Goal: Transaction & Acquisition: Purchase product/service

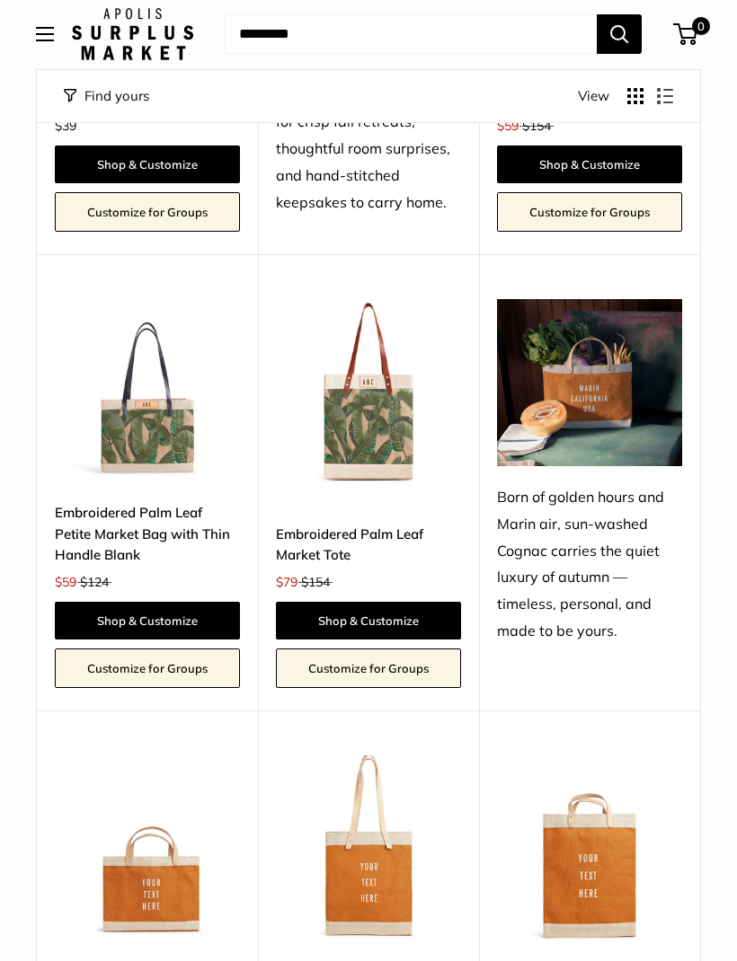
scroll to position [1046, 0]
click at [138, 429] on img at bounding box center [147, 391] width 185 height 185
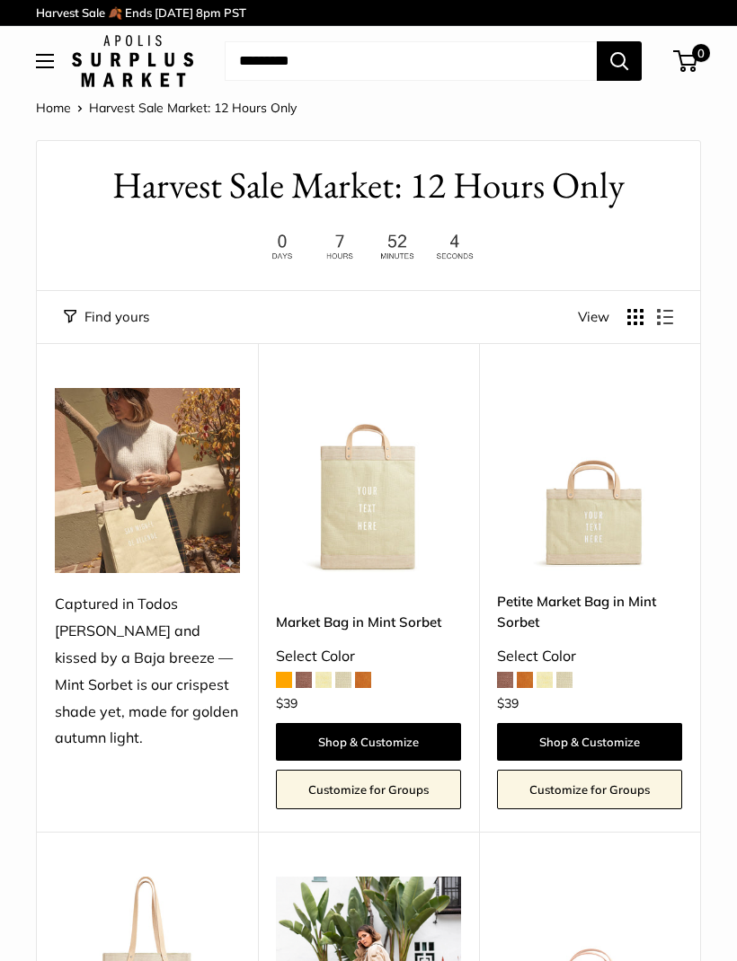
scroll to position [1106, 0]
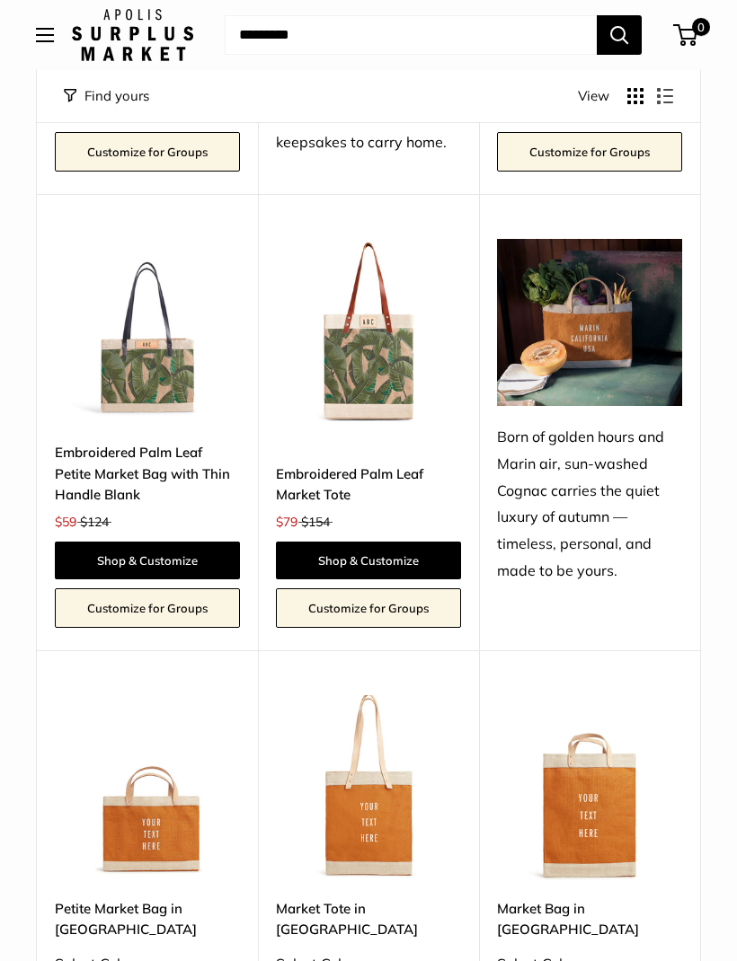
click at [123, 458] on link "Embroidered Palm Leaf Petite Market Bag with Thin Handle Blank" at bounding box center [147, 473] width 185 height 63
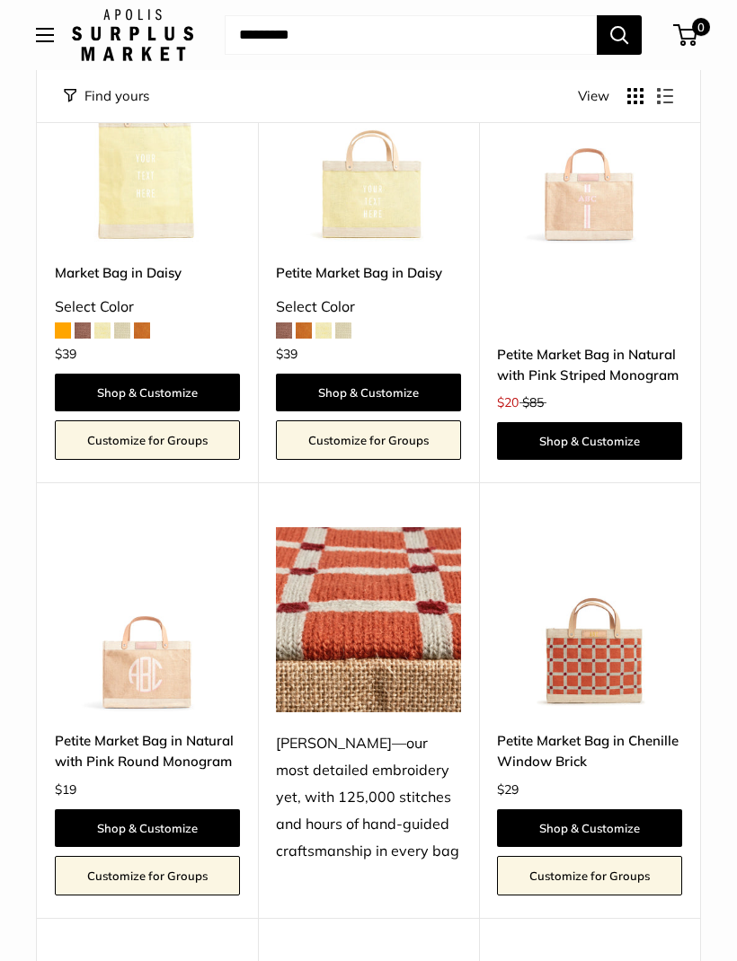
scroll to position [3230, 0]
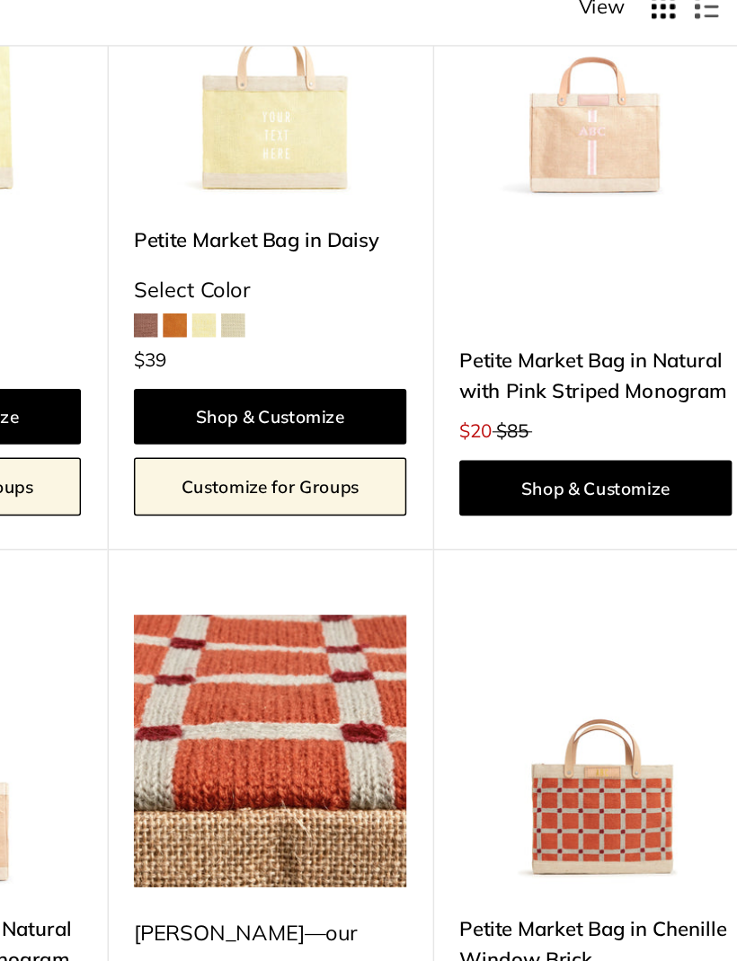
click at [497, 509] on img at bounding box center [589, 601] width 185 height 185
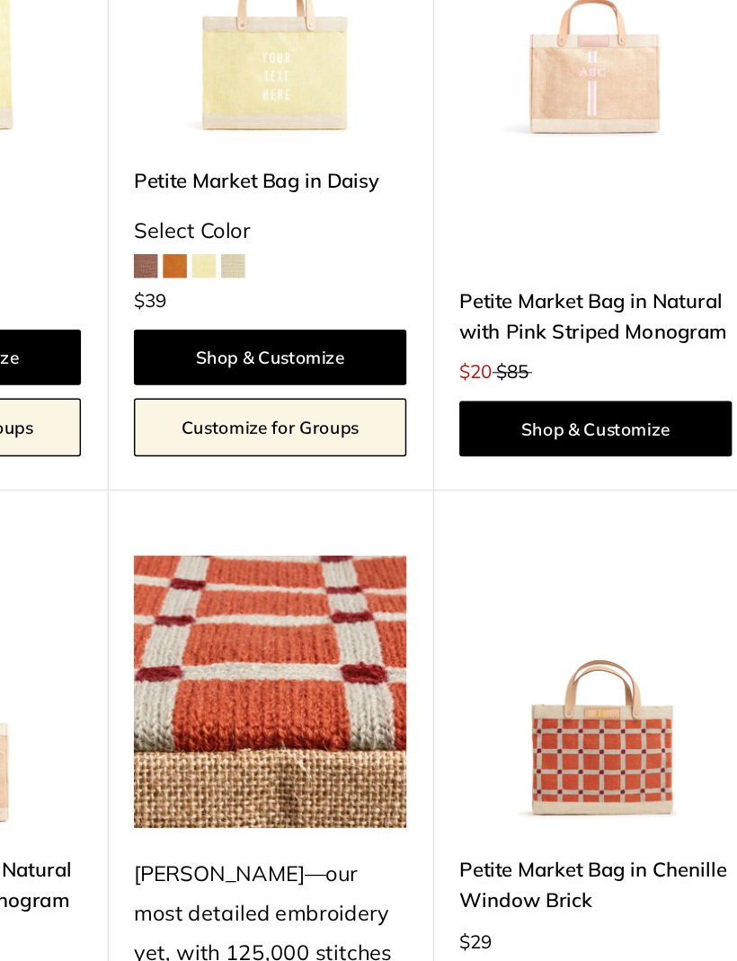
click at [497, 712] on link "Petite Market Bag in Chenille Window Brick" at bounding box center [589, 733] width 185 height 42
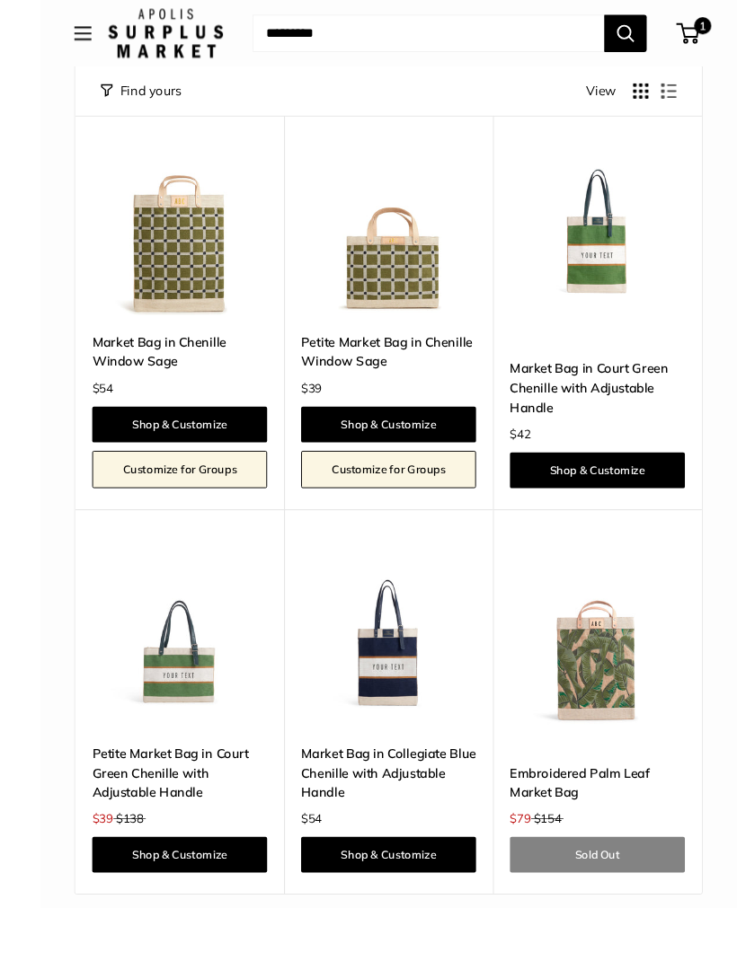
scroll to position [4580, 0]
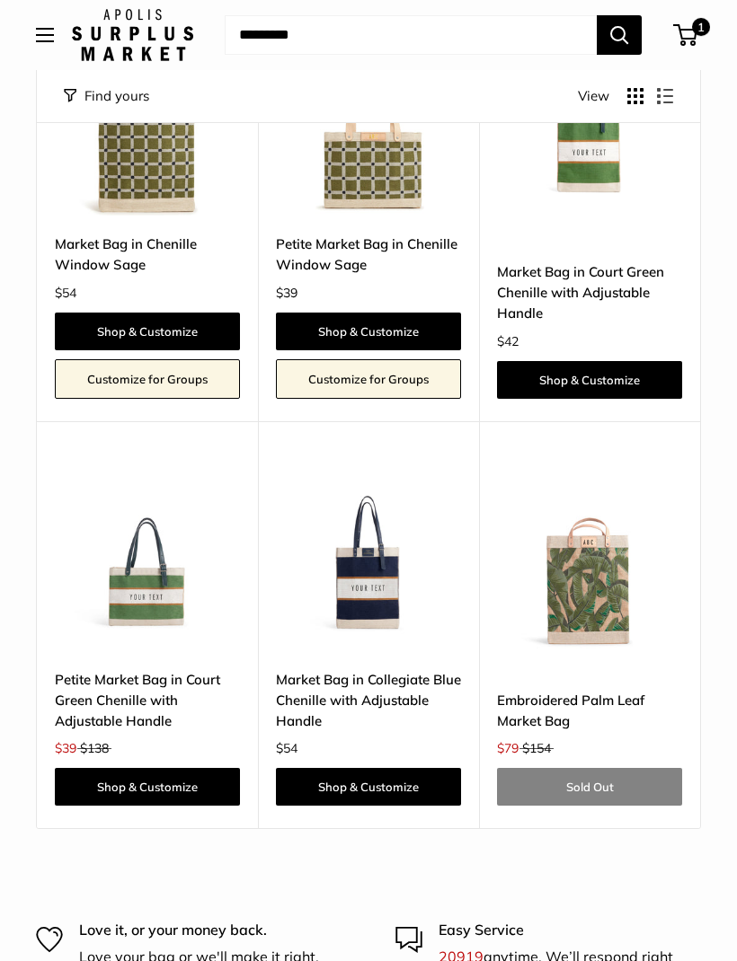
click at [143, 613] on img at bounding box center [147, 558] width 185 height 185
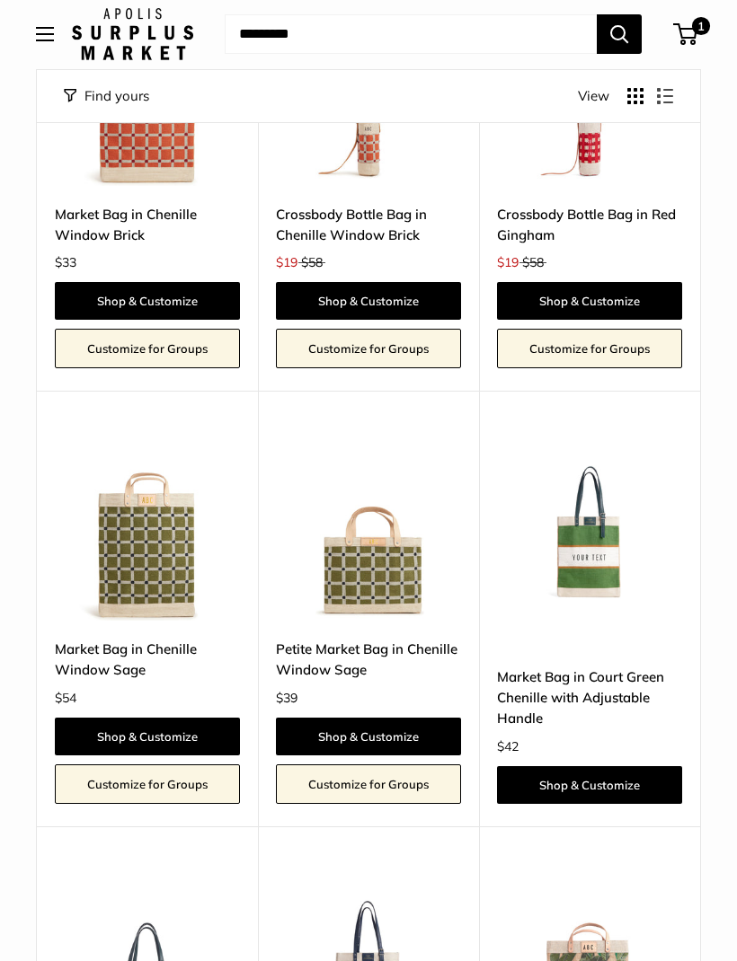
scroll to position [4174, 0]
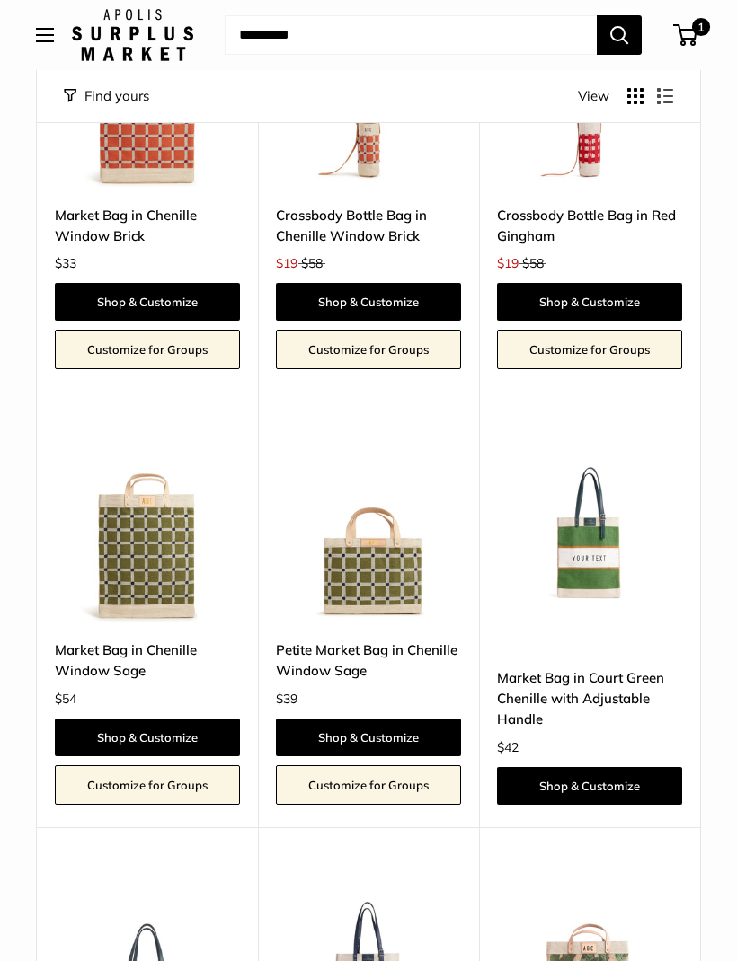
click at [344, 541] on img at bounding box center [368, 529] width 185 height 185
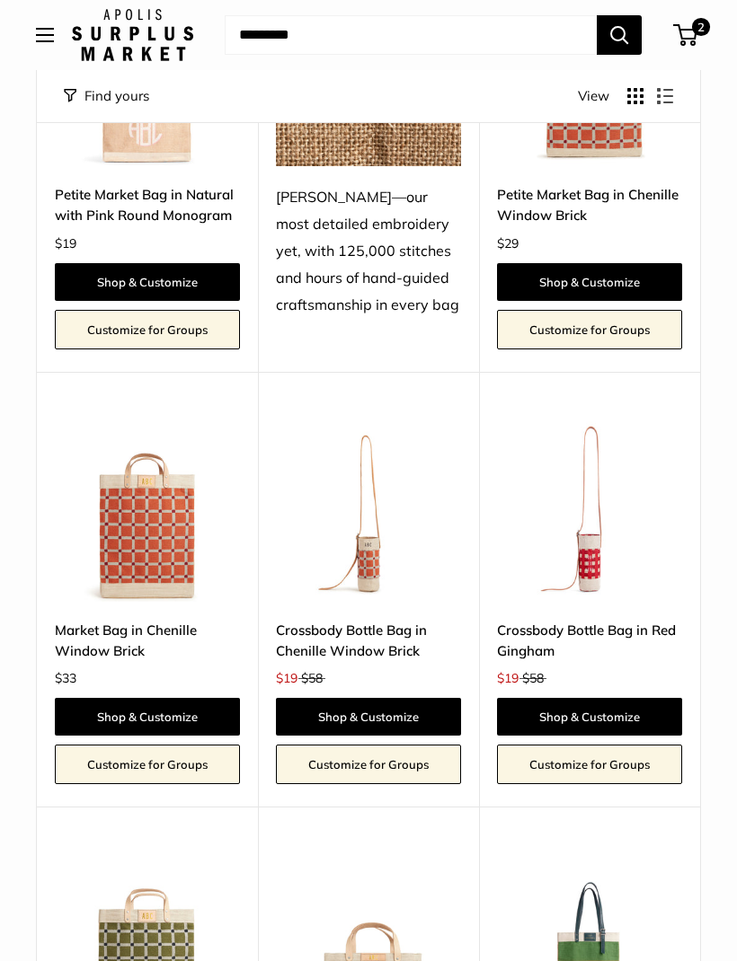
scroll to position [3757, 0]
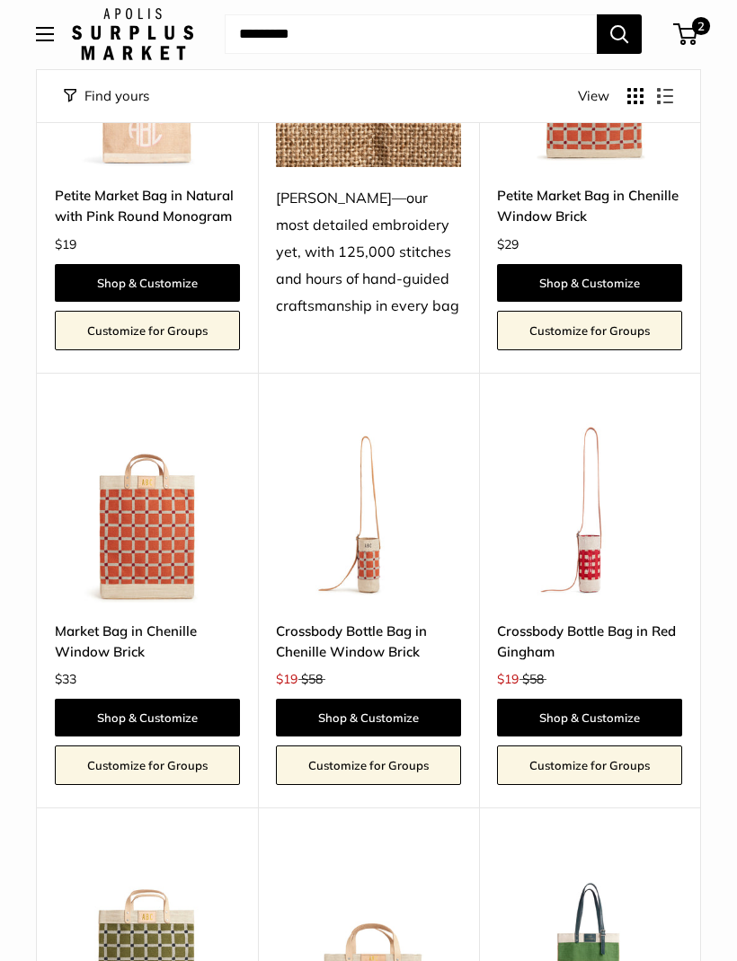
click at [618, 563] on img at bounding box center [589, 511] width 185 height 185
click at [600, 543] on img at bounding box center [589, 511] width 185 height 185
click at [420, 621] on link "Crossbody Bottle Bag in Chenille Window Brick" at bounding box center [368, 642] width 185 height 42
click at [601, 621] on link "Crossbody Bottle Bag in Red Gingham" at bounding box center [589, 642] width 185 height 42
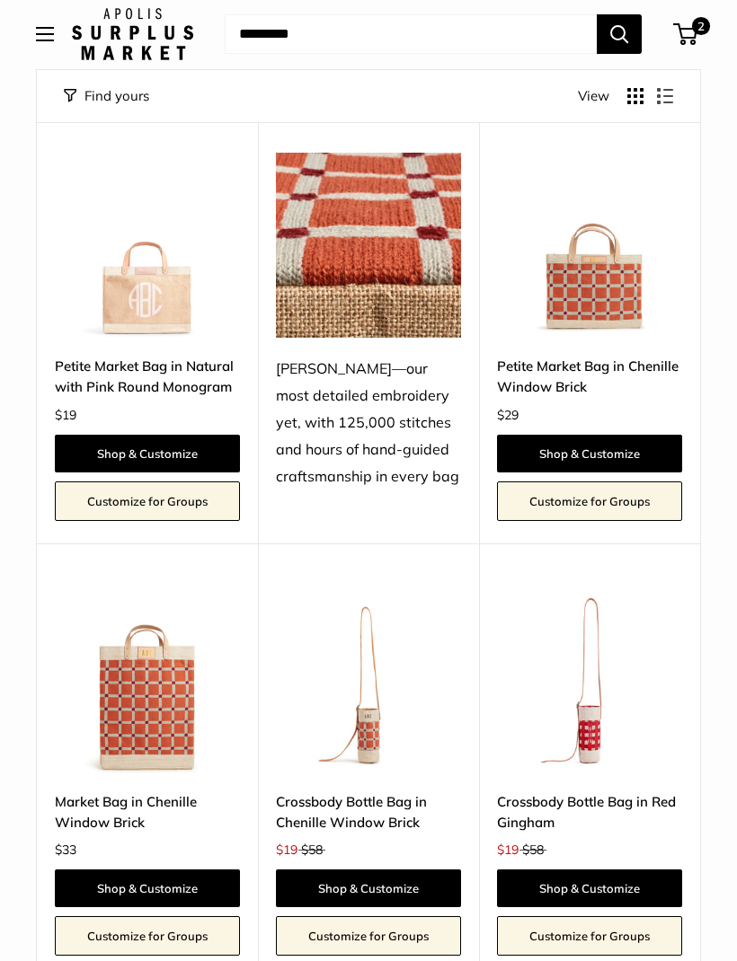
scroll to position [3630, 0]
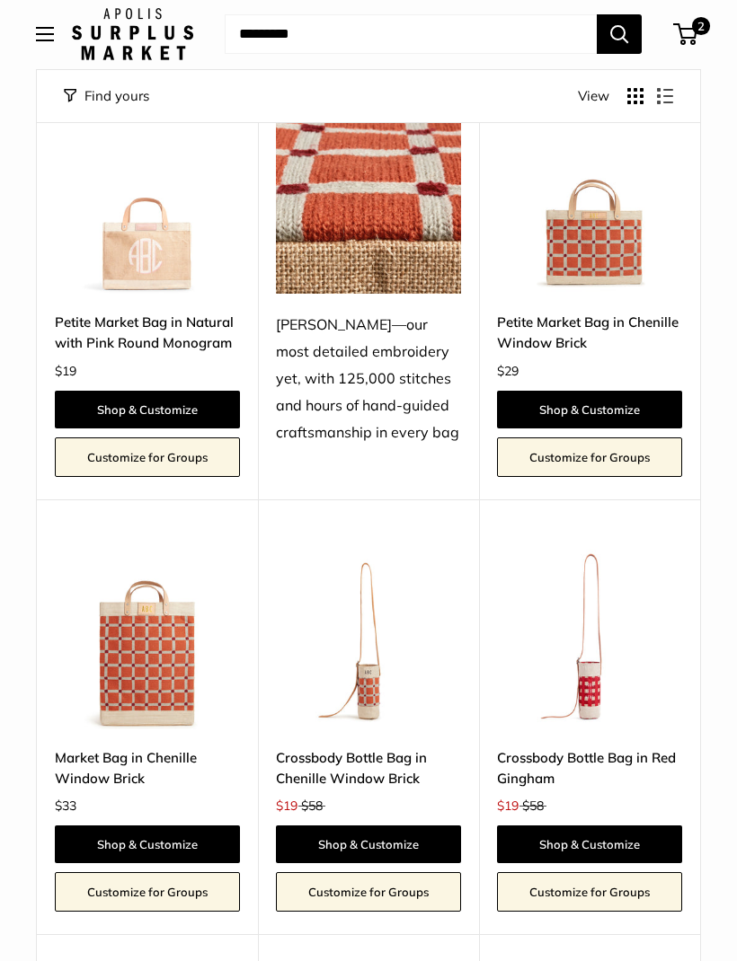
click at [627, 313] on link "Petite Market Bag in Chenille Window Brick" at bounding box center [589, 334] width 185 height 42
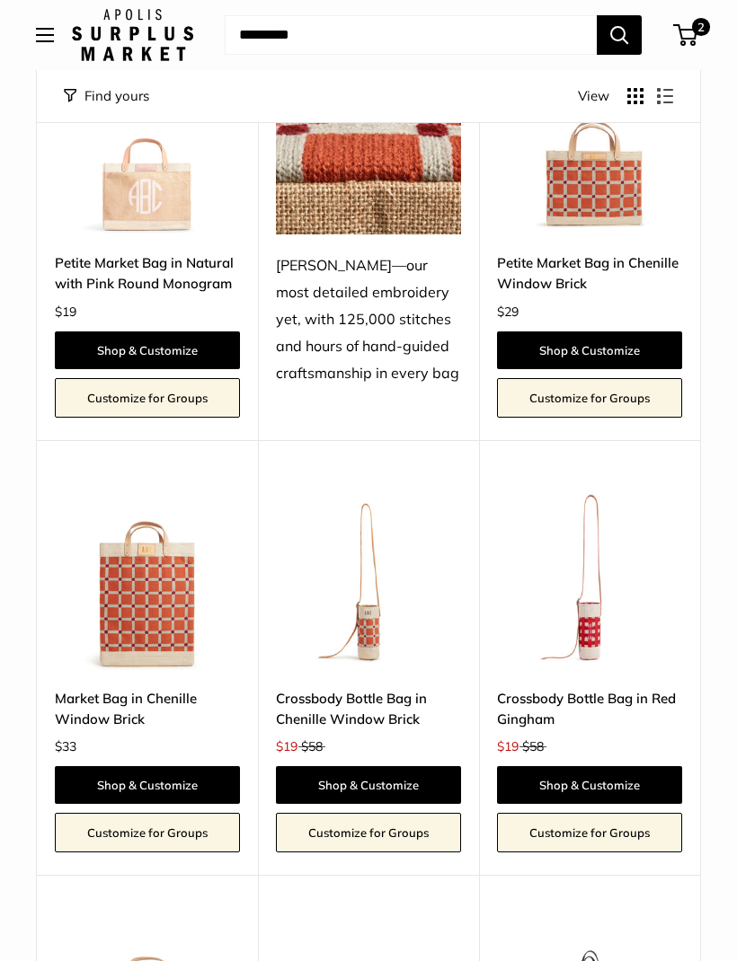
click at [391, 766] on link "Shop & Customize" at bounding box center [368, 785] width 185 height 38
click at [387, 766] on link "Shop & Customize" at bounding box center [368, 785] width 185 height 38
click at [600, 584] on img at bounding box center [589, 577] width 185 height 185
click at [396, 766] on link "Shop & Customize" at bounding box center [368, 785] width 185 height 38
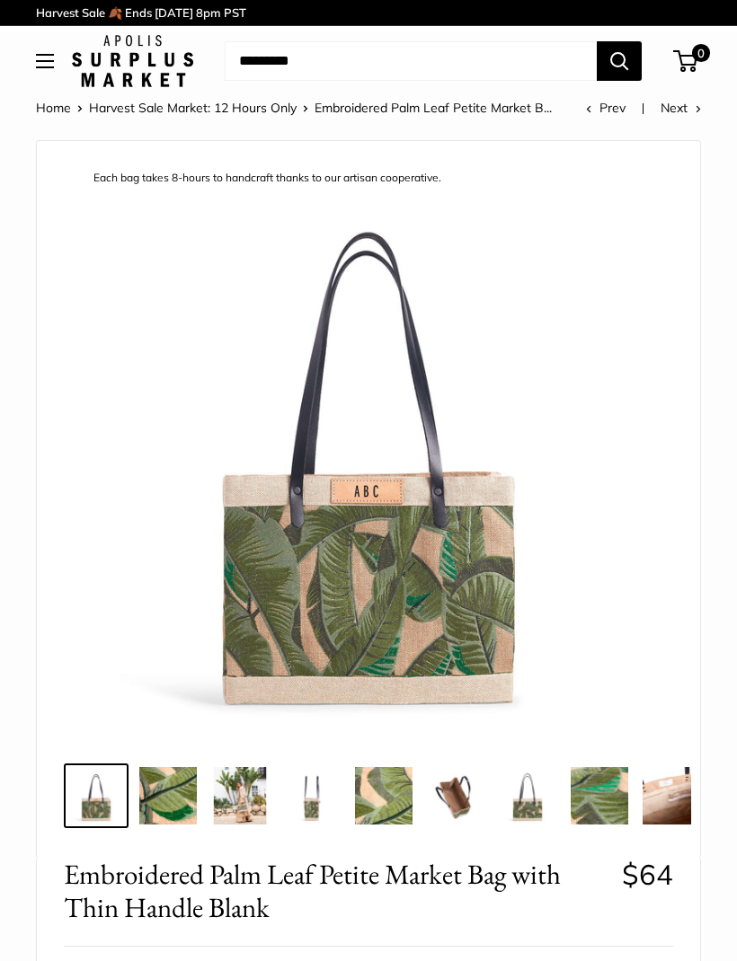
click at [178, 809] on img at bounding box center [167, 795] width 57 height 57
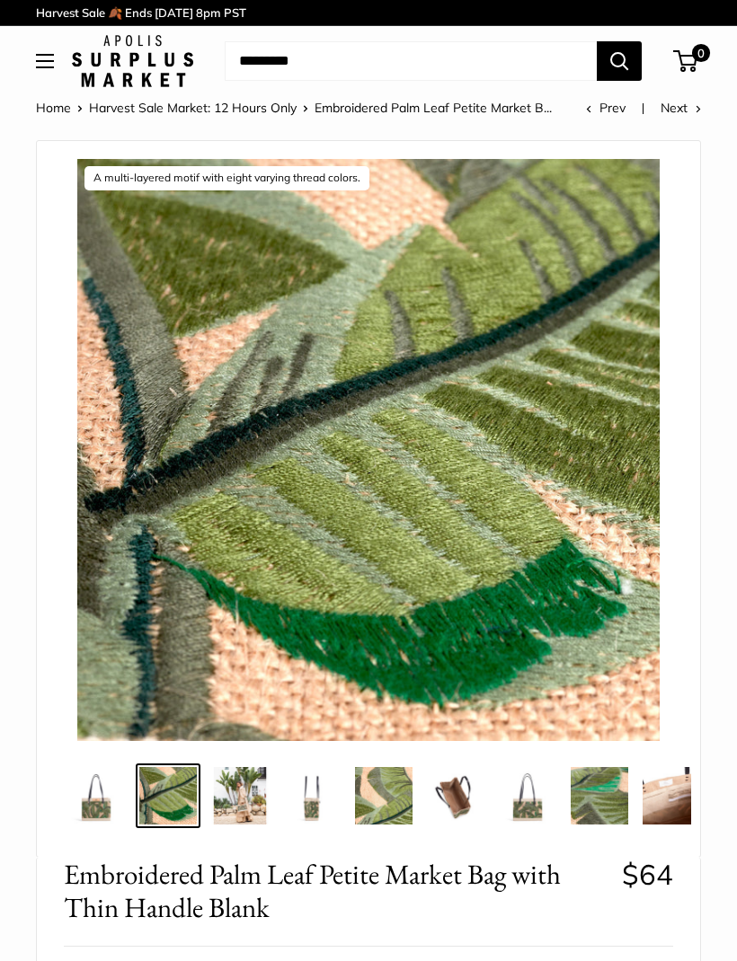
click at [245, 802] on img at bounding box center [239, 795] width 57 height 57
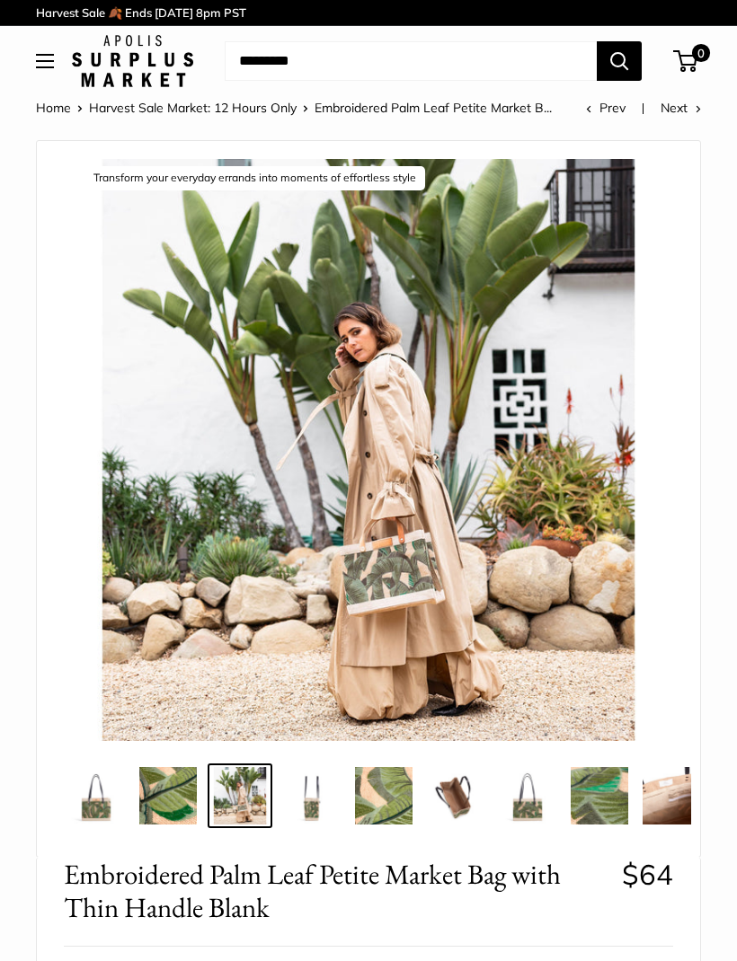
click at [170, 804] on img at bounding box center [167, 795] width 57 height 57
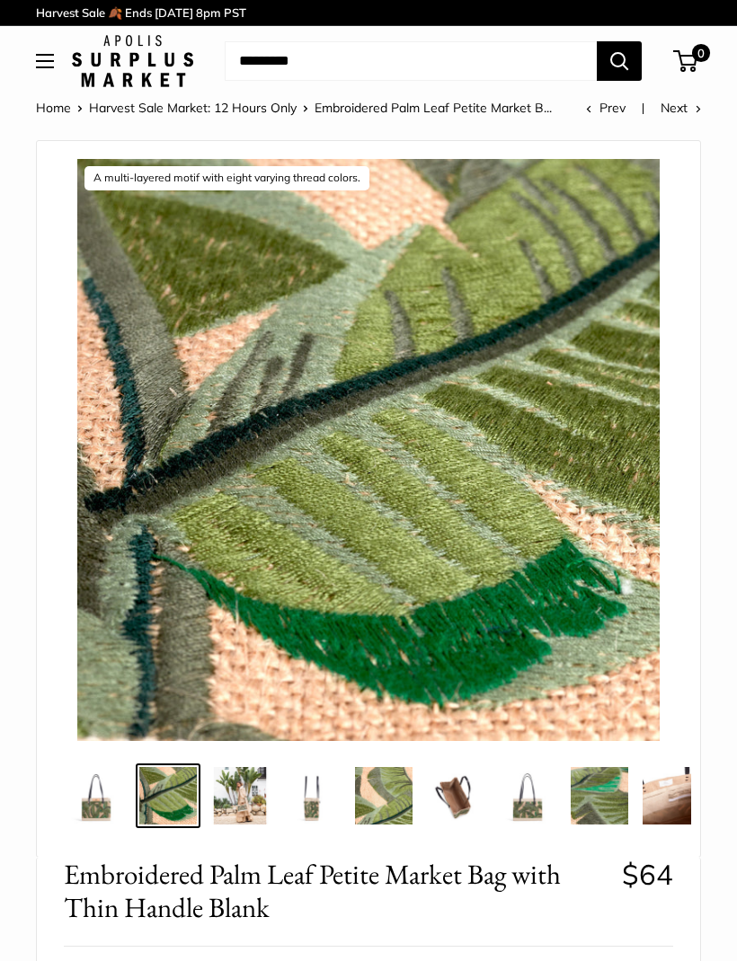
click at [260, 800] on img at bounding box center [239, 795] width 57 height 57
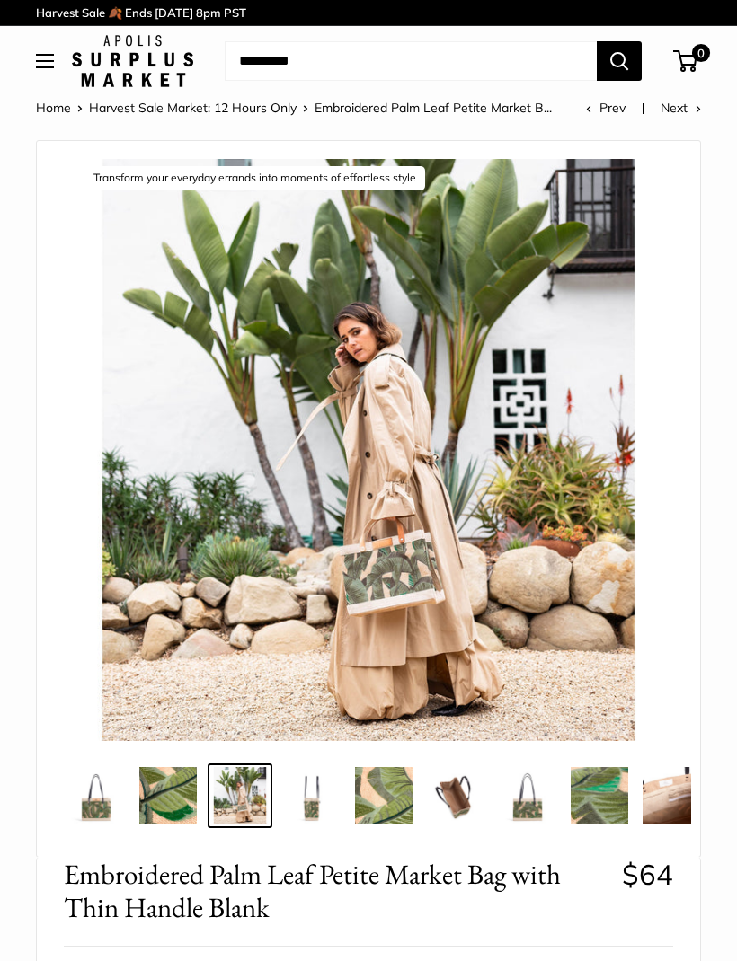
click at [318, 803] on img at bounding box center [311, 795] width 57 height 57
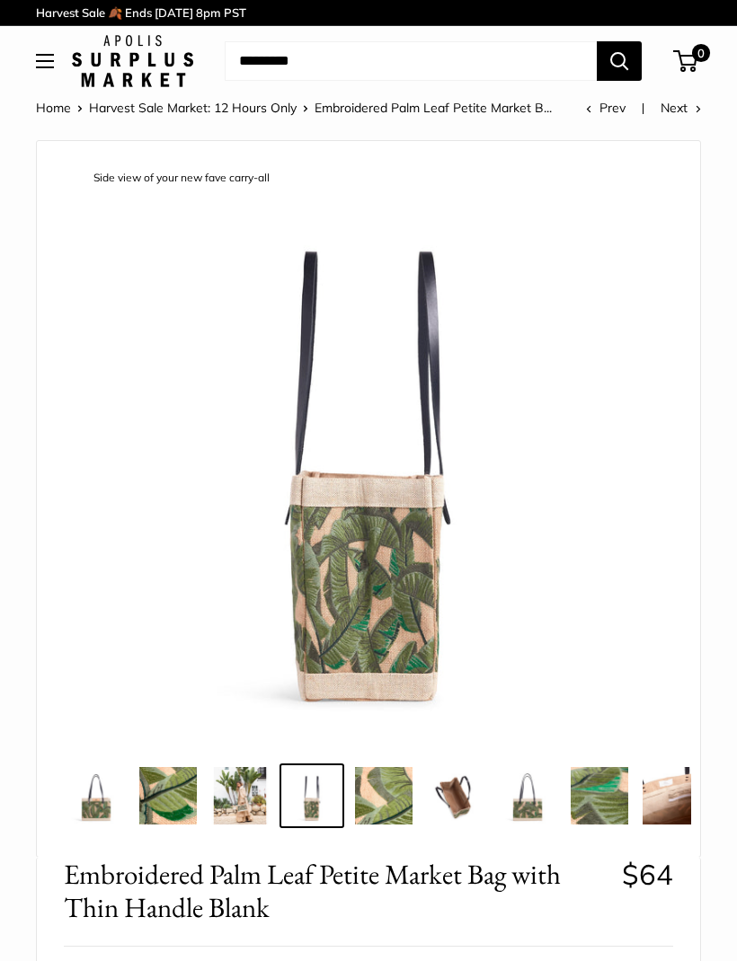
click at [392, 816] on img at bounding box center [383, 795] width 57 height 57
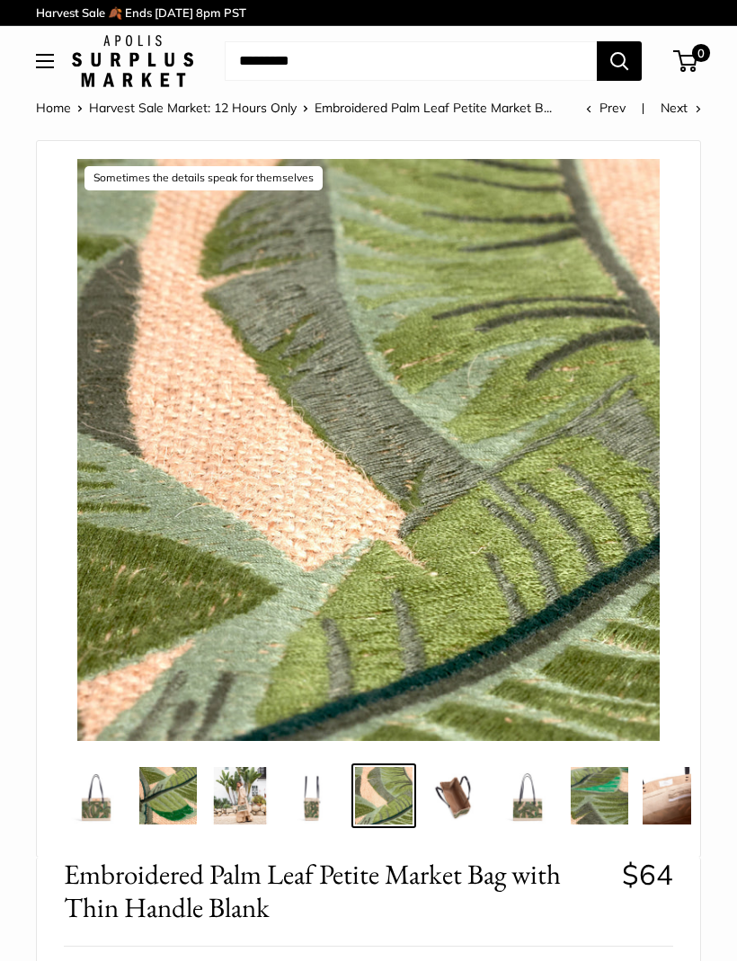
click at [464, 814] on img at bounding box center [455, 795] width 57 height 57
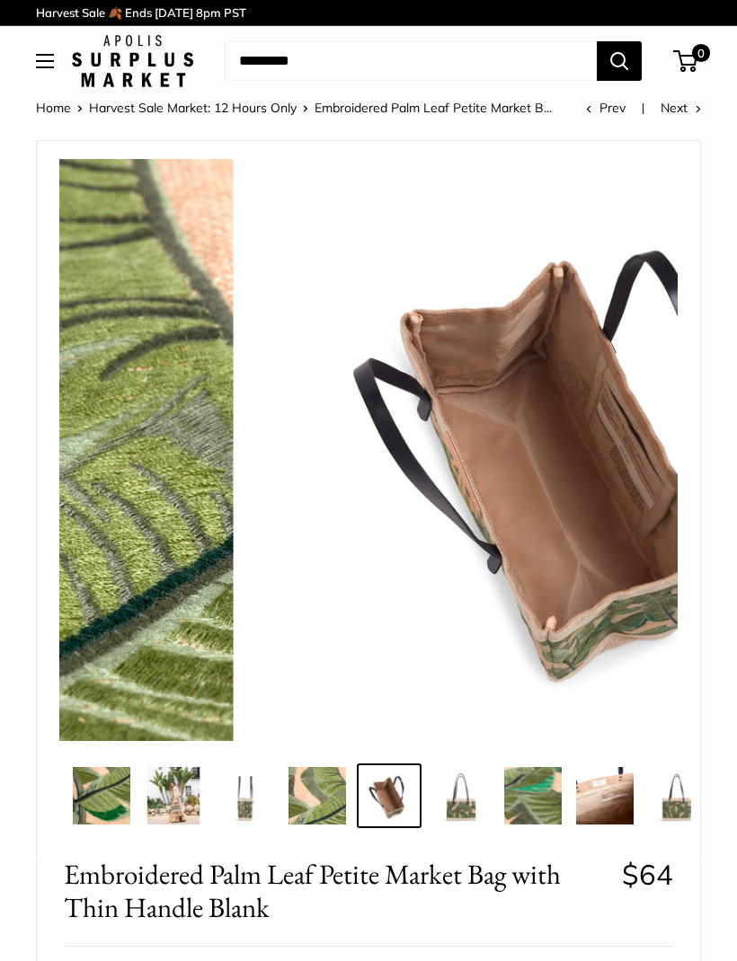
scroll to position [0, 72]
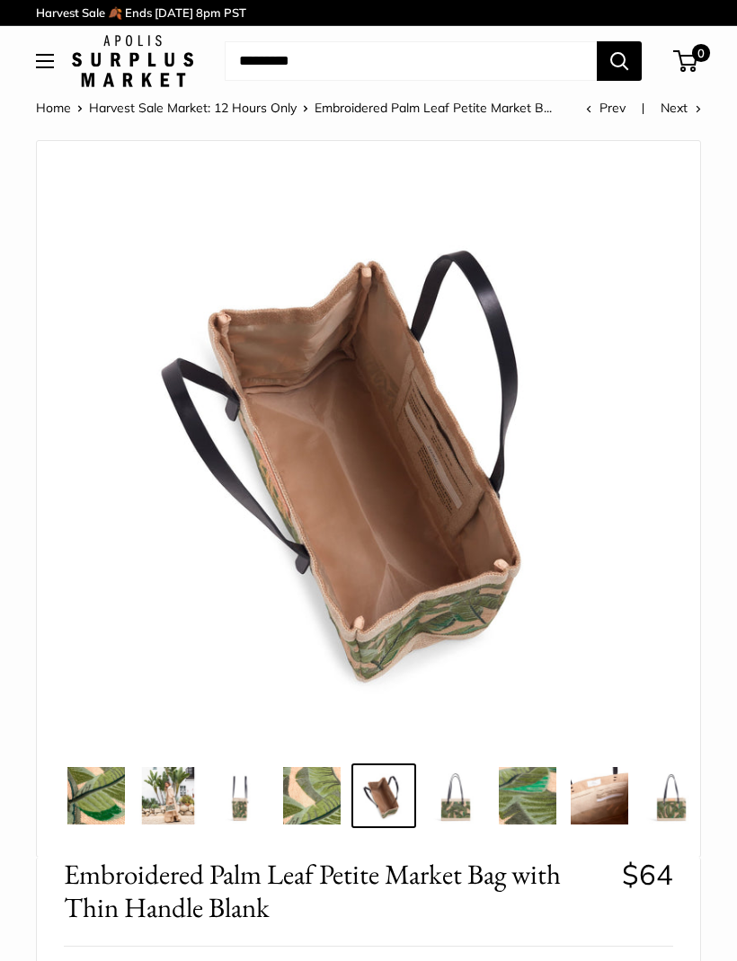
click at [531, 816] on img at bounding box center [527, 795] width 57 height 57
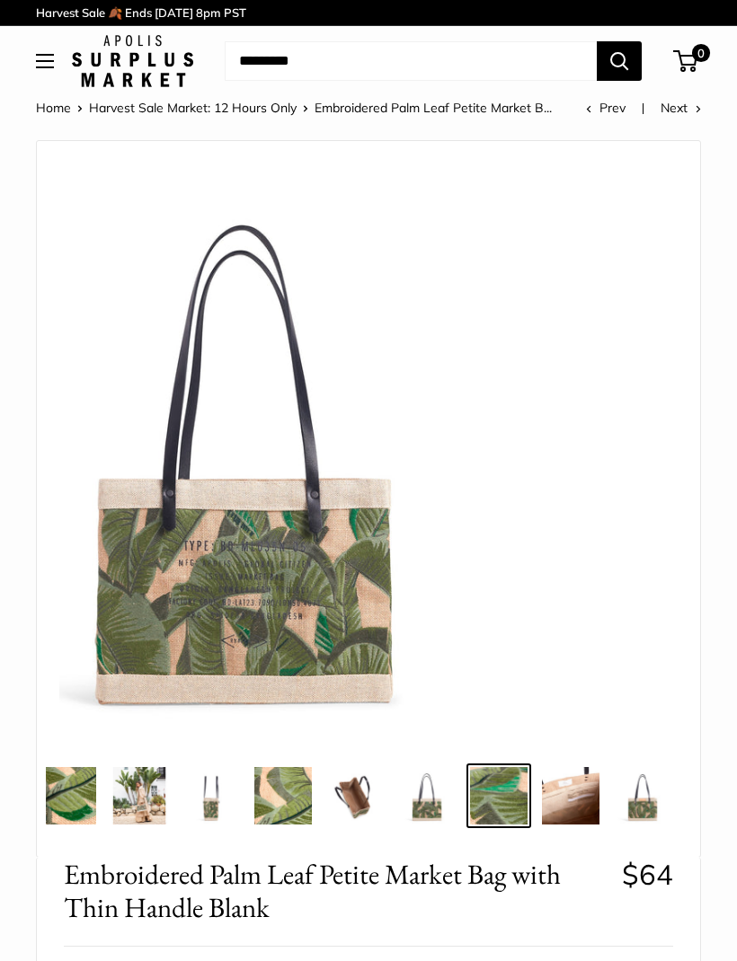
scroll to position [0, 102]
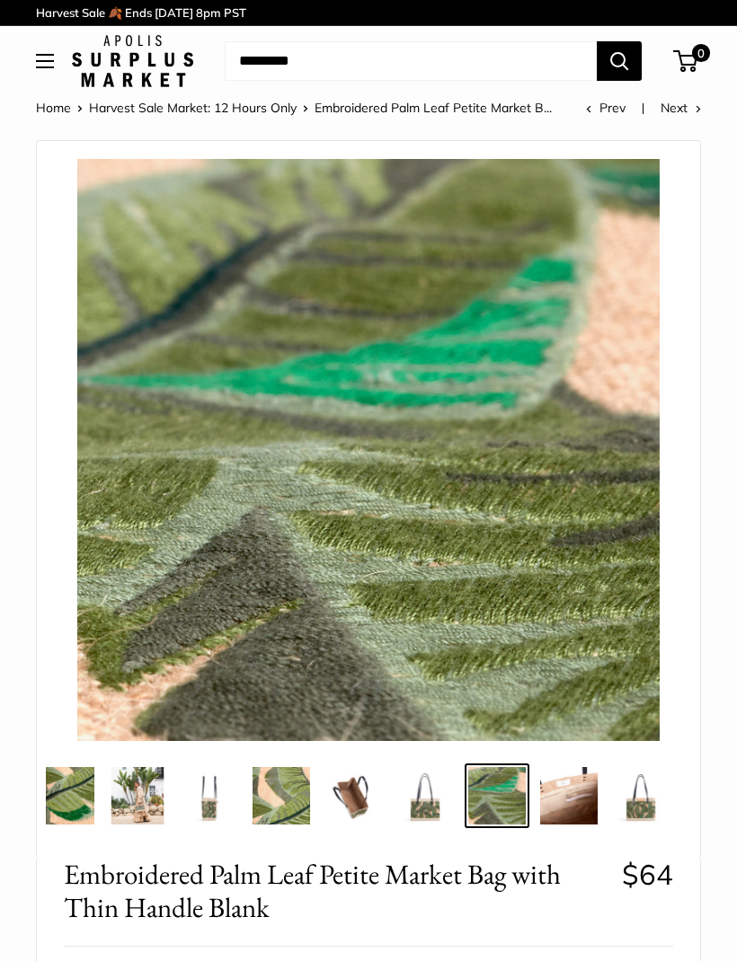
click at [580, 812] on img at bounding box center [568, 795] width 57 height 57
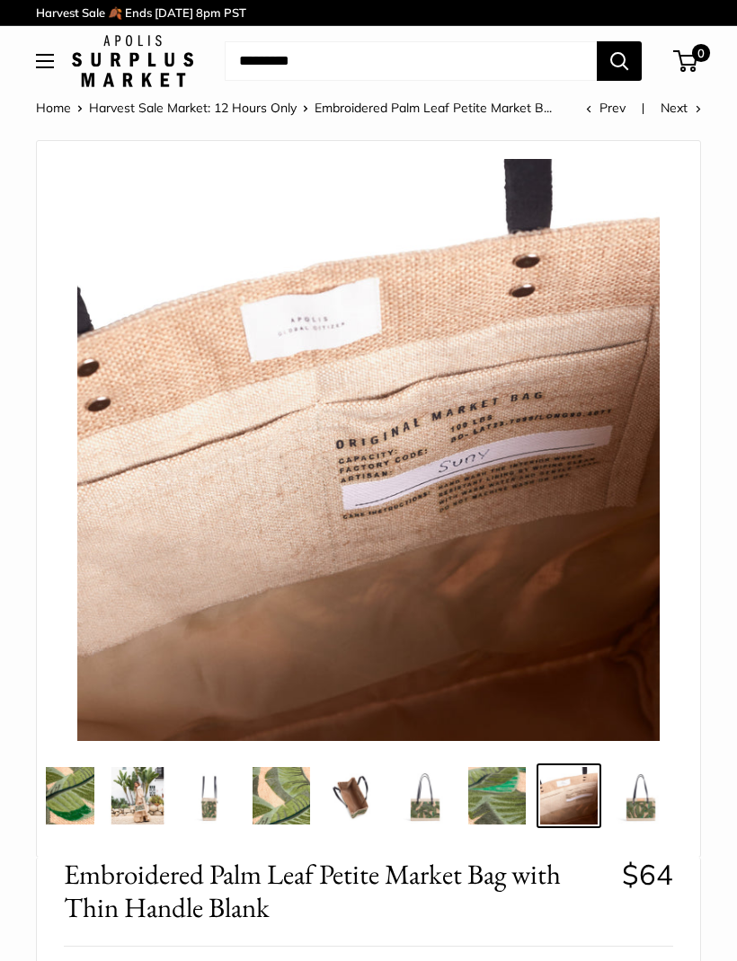
click at [639, 809] on img at bounding box center [640, 795] width 57 height 57
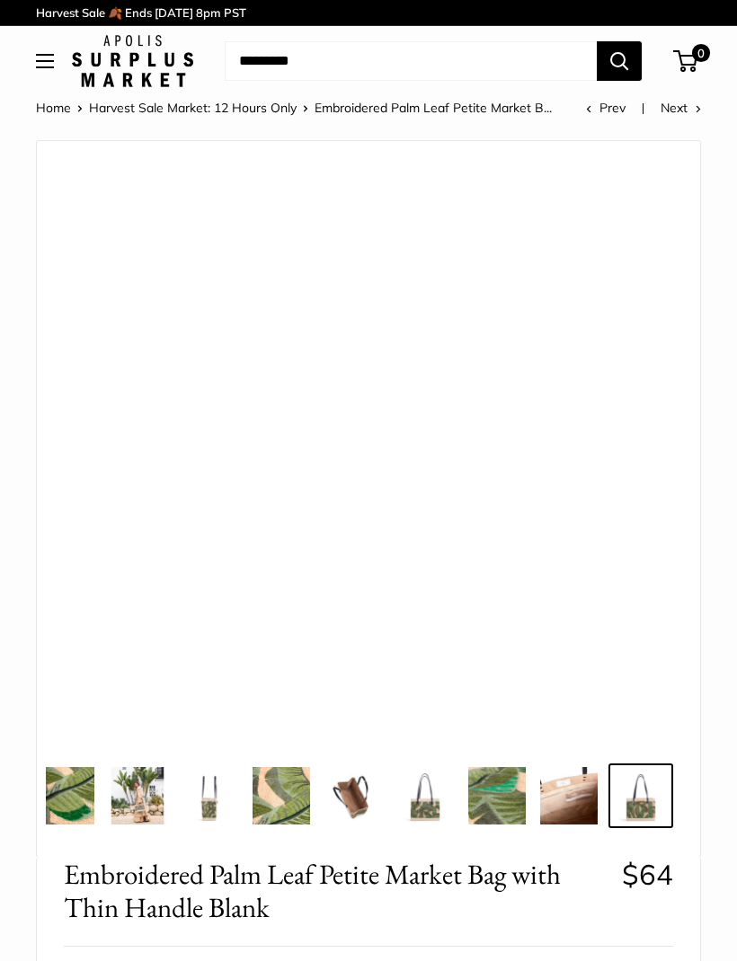
click at [552, 803] on img at bounding box center [568, 795] width 57 height 57
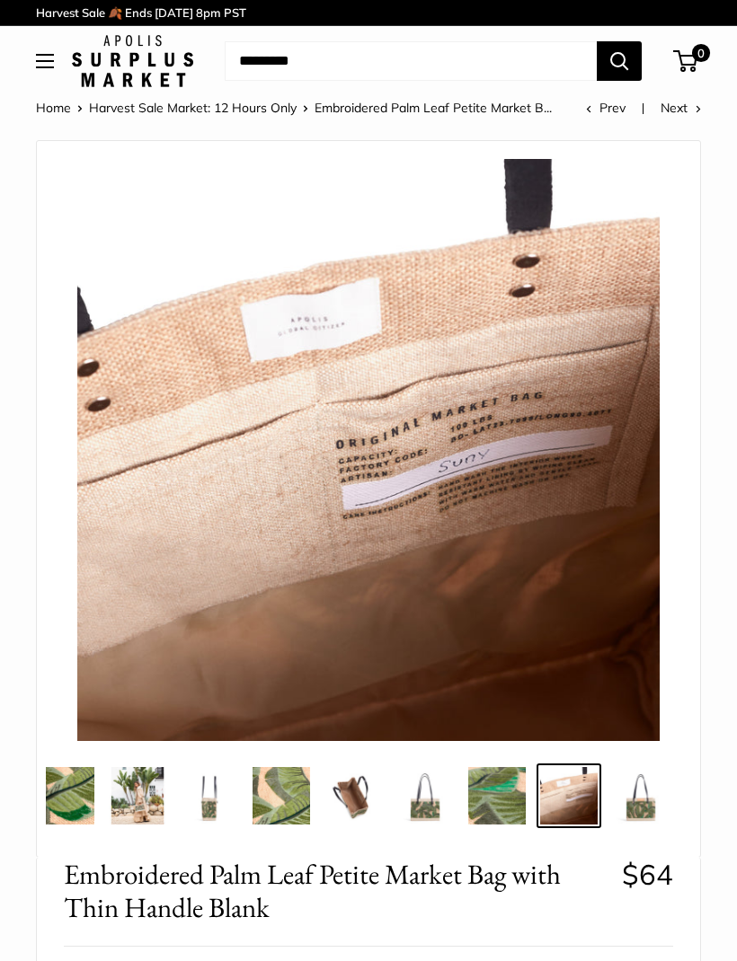
click at [632, 800] on img at bounding box center [640, 795] width 57 height 57
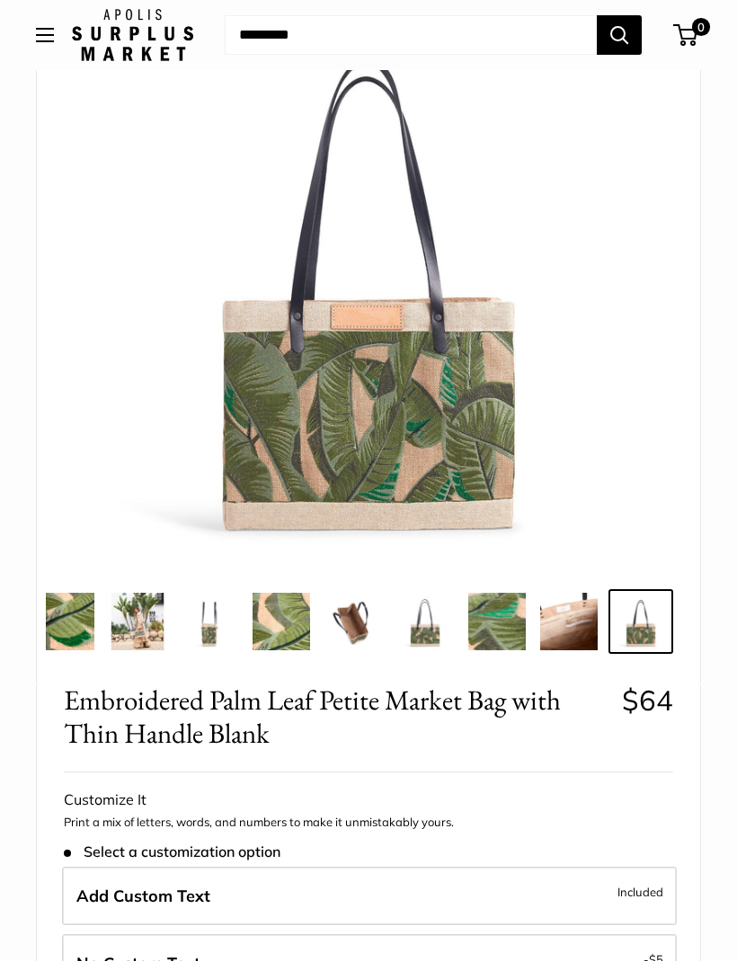
scroll to position [152, 0]
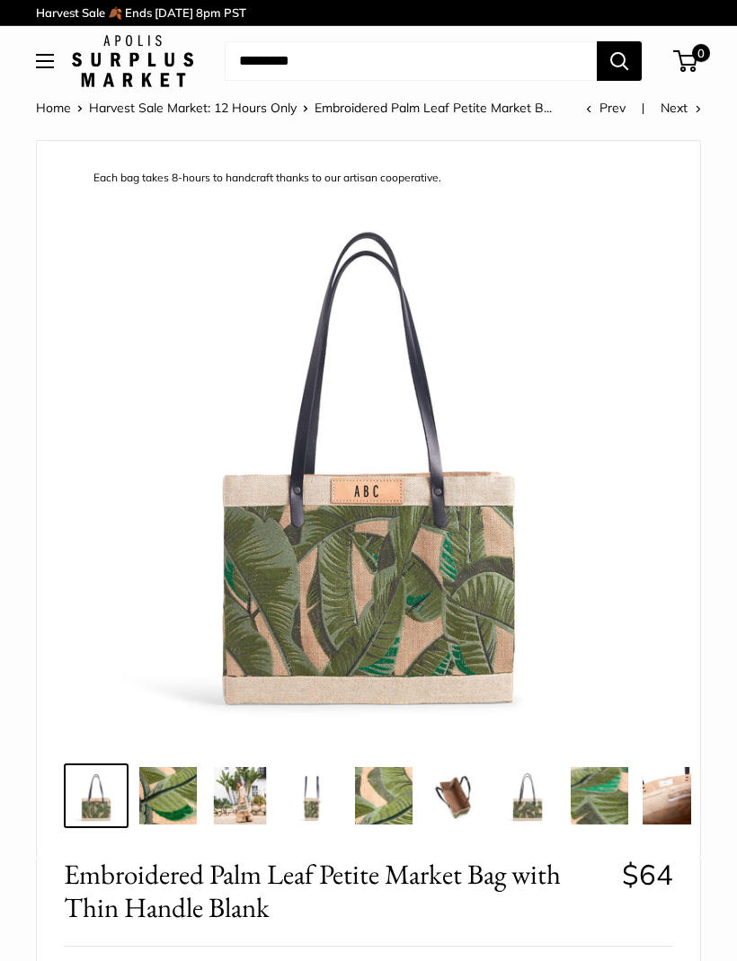
click at [74, 196] on div "Each bag takes 8-hours to handcraft thanks to our artisan cooperative." at bounding box center [368, 450] width 618 height 582
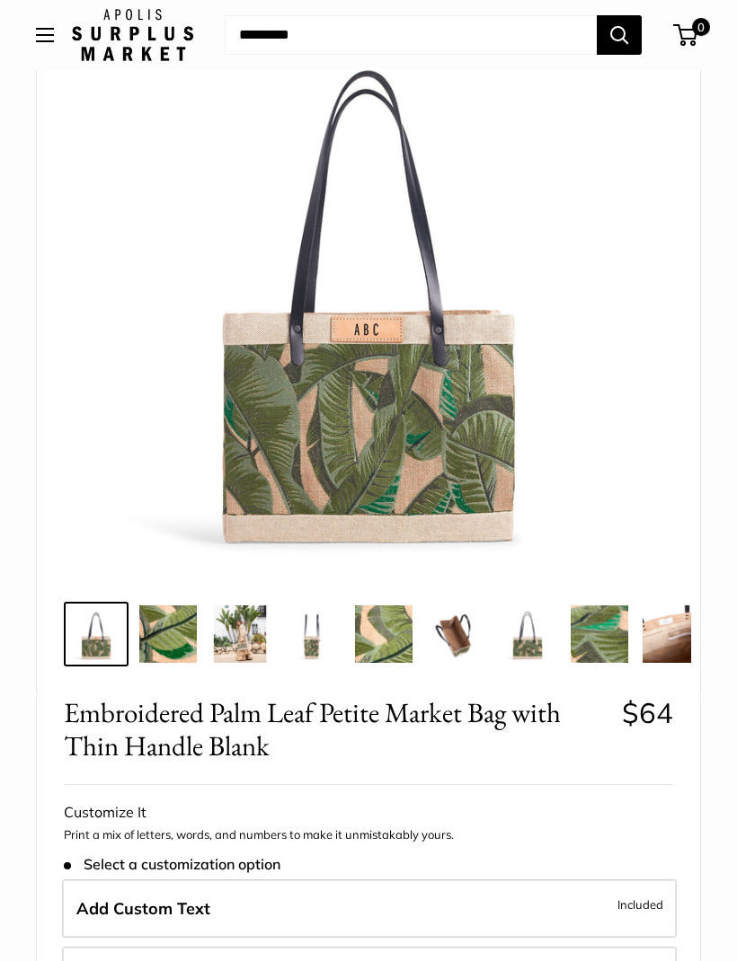
scroll to position [139, 0]
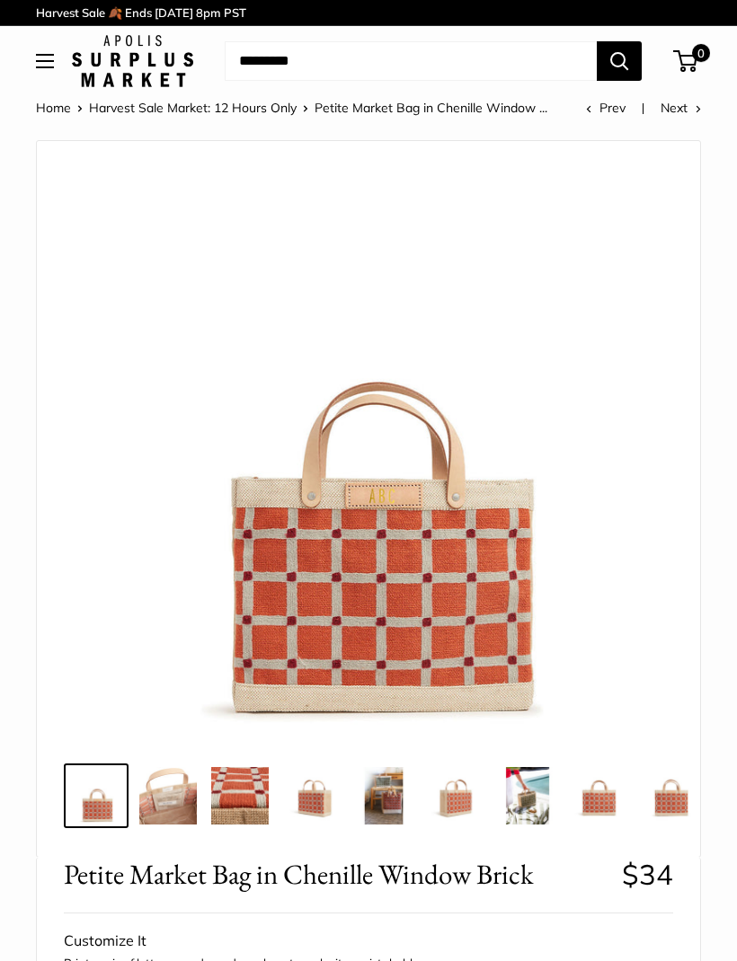
click at [174, 790] on img at bounding box center [167, 795] width 57 height 57
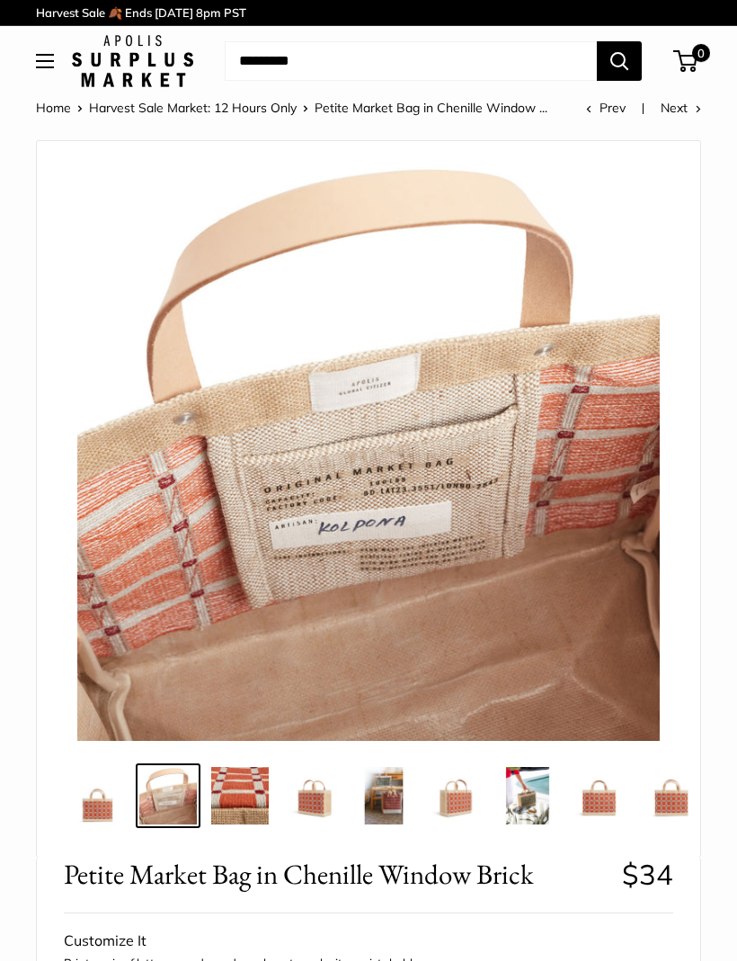
click at [248, 801] on img at bounding box center [239, 795] width 57 height 57
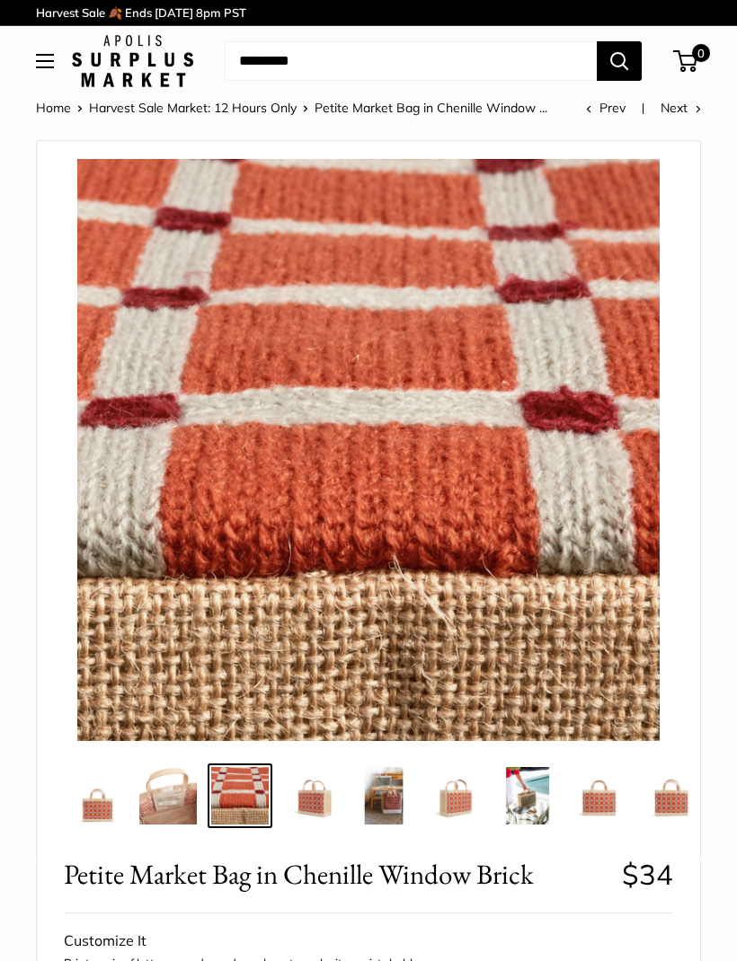
click at [328, 792] on img at bounding box center [311, 795] width 57 height 57
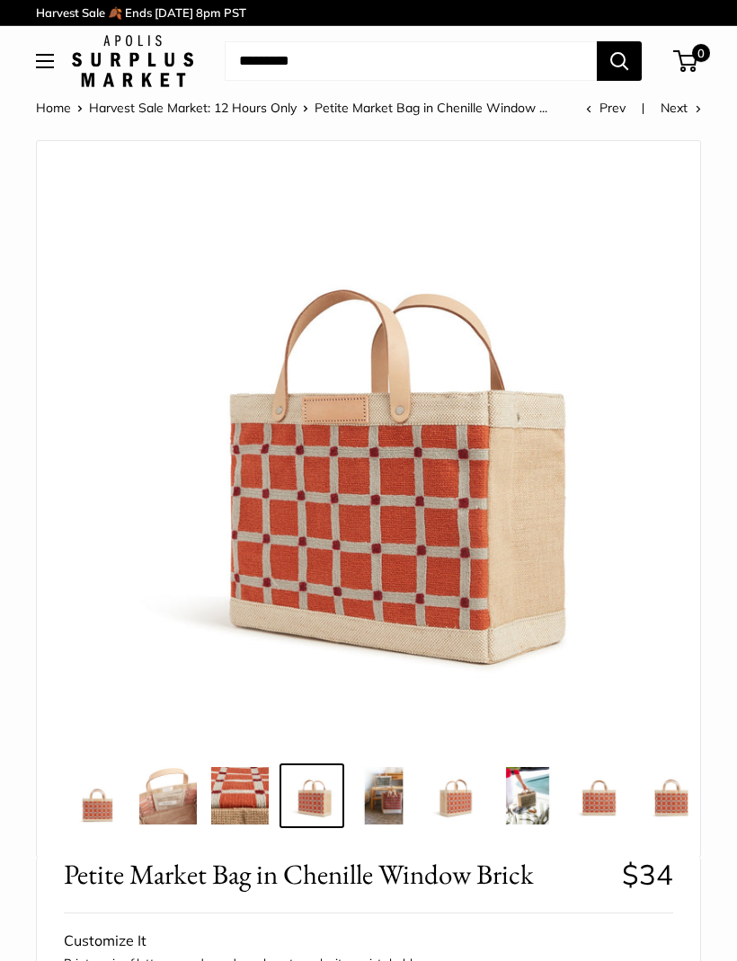
click at [392, 809] on img at bounding box center [383, 795] width 57 height 57
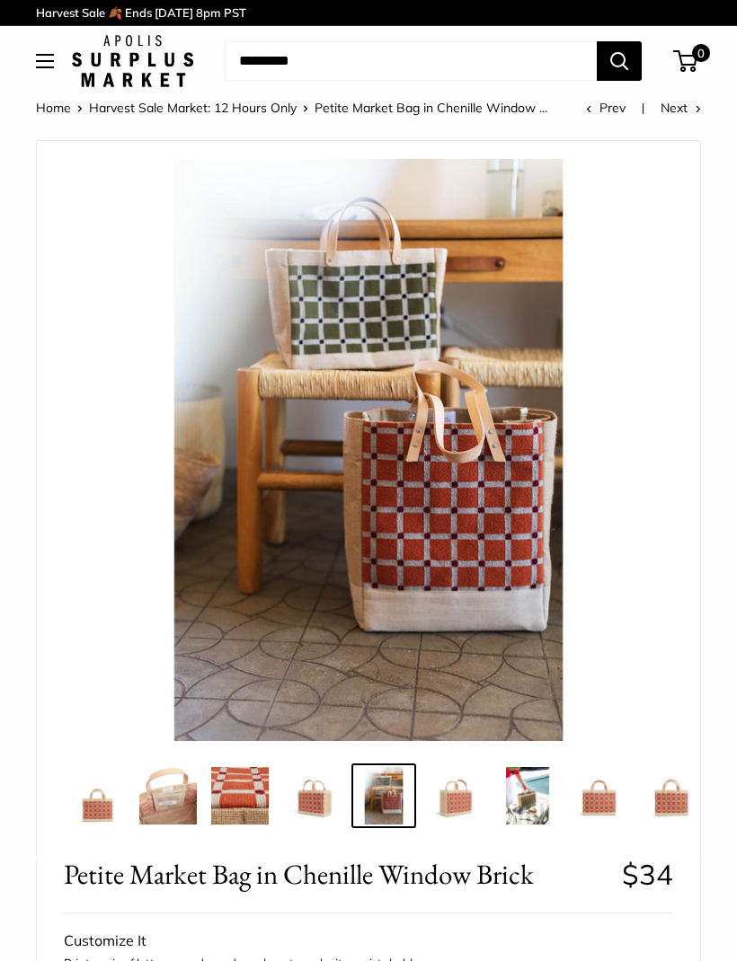
click at [464, 798] on img at bounding box center [455, 795] width 57 height 57
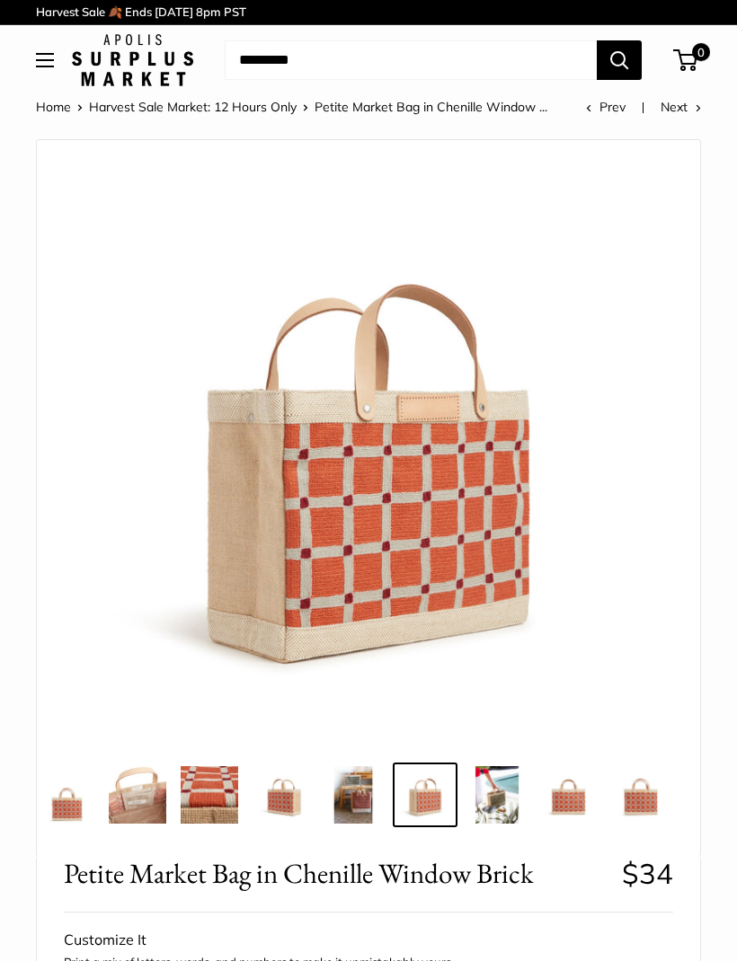
scroll to position [4, 0]
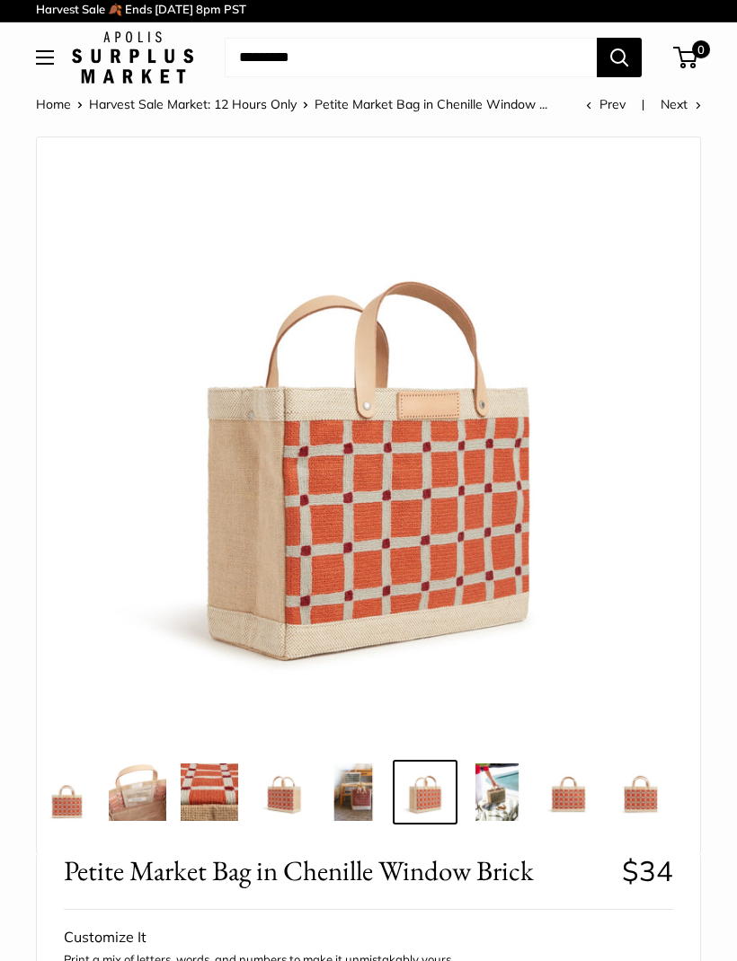
click at [502, 800] on img at bounding box center [496, 792] width 57 height 57
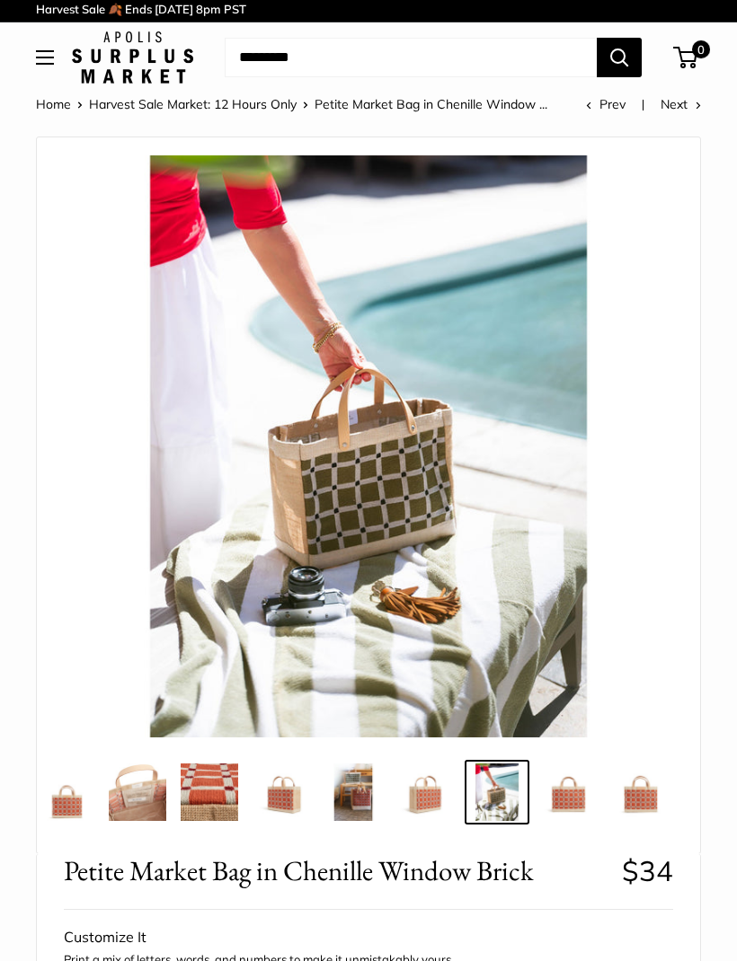
click at [554, 798] on img at bounding box center [568, 792] width 57 height 57
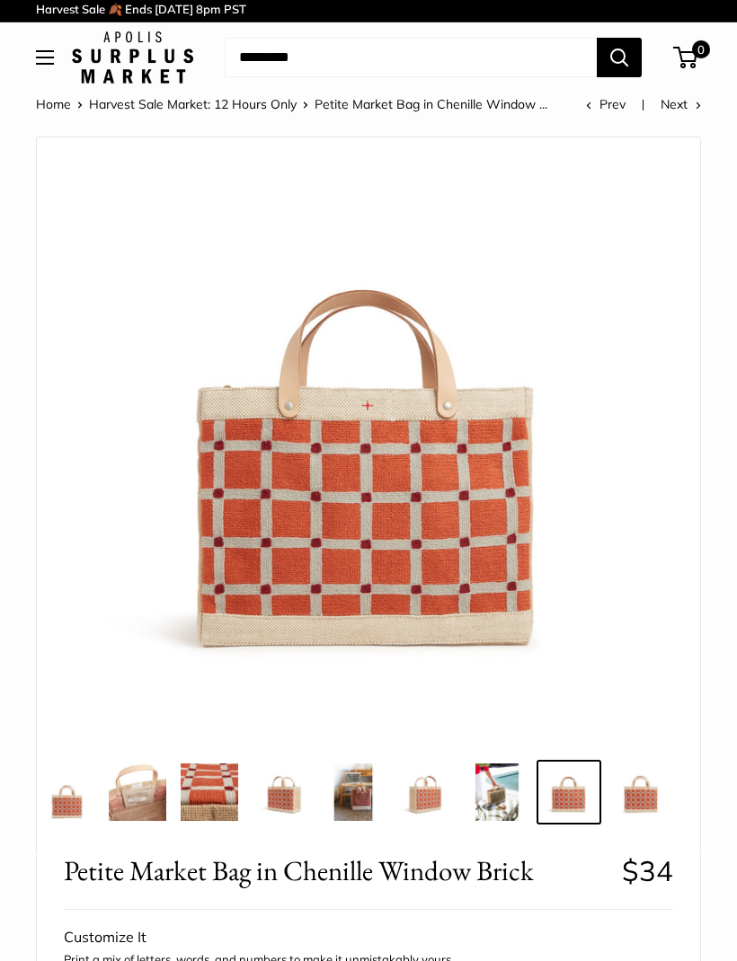
click at [652, 789] on img at bounding box center [640, 792] width 57 height 57
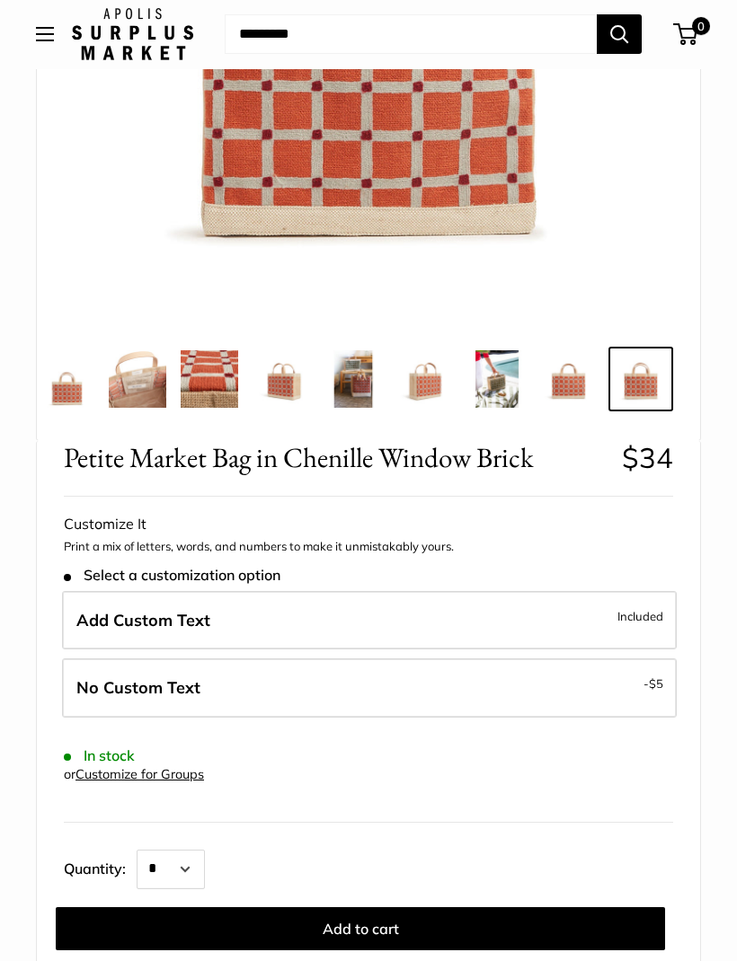
scroll to position [417, 0]
click at [658, 683] on span "$5" at bounding box center [656, 683] width 14 height 14
click at [651, 682] on span "$5" at bounding box center [656, 683] width 14 height 14
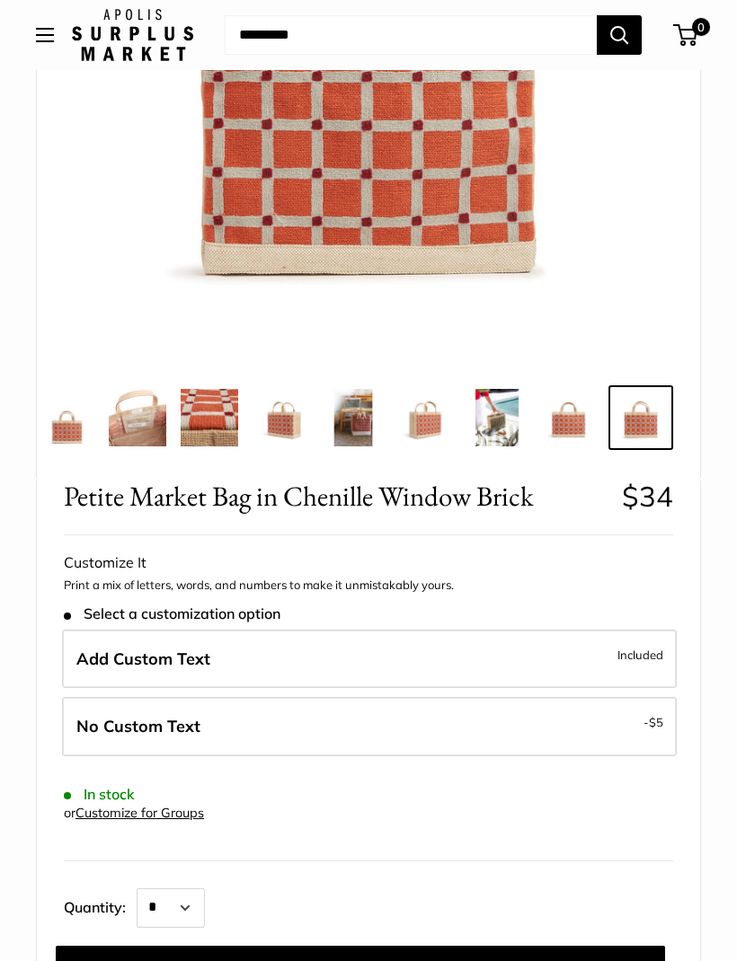
scroll to position [388, 0]
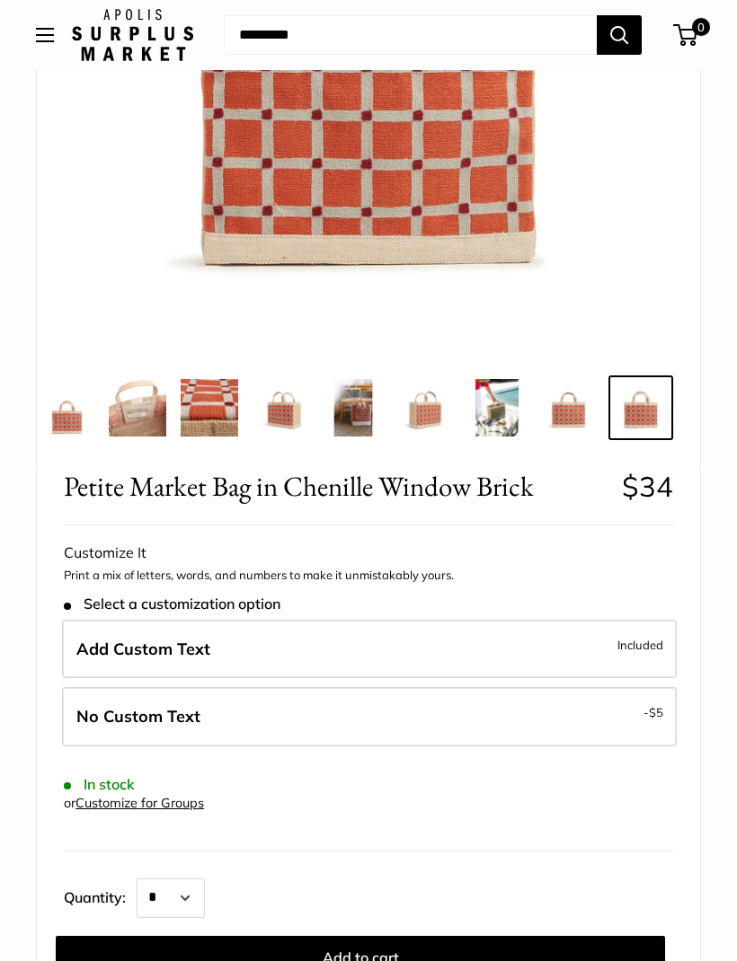
click at [432, 950] on button "Add to cart" at bounding box center [360, 957] width 609 height 43
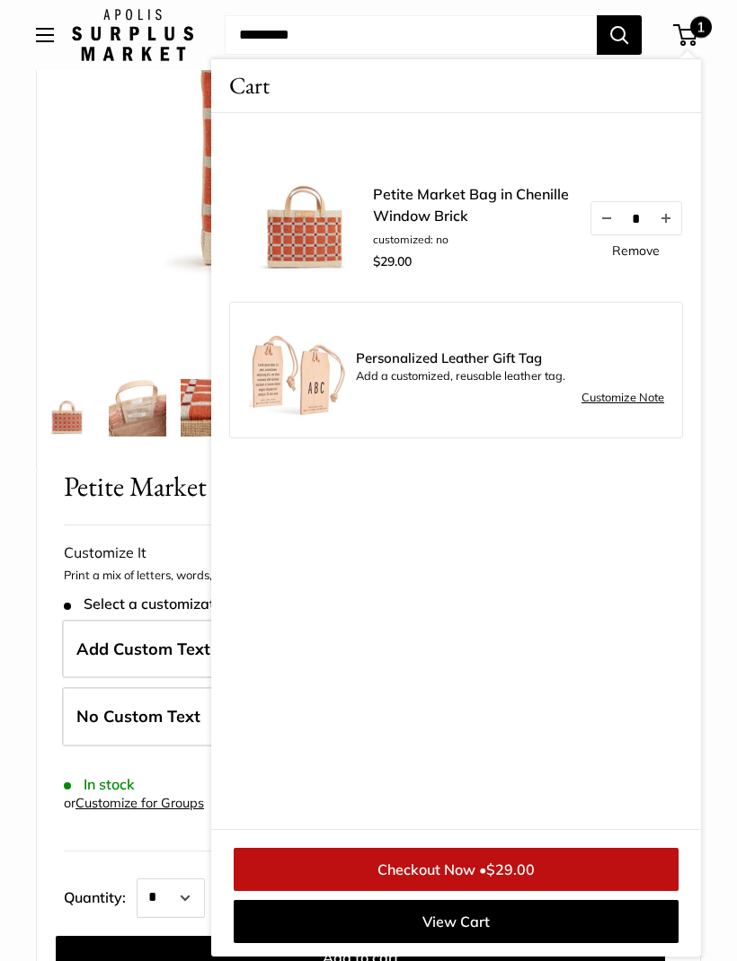
click at [49, 827] on div "Petite Market Bag in Chenille Window Brick $34 Rated 5.0 out of 5 1 Review Base…" at bounding box center [368, 804] width 663 height 669
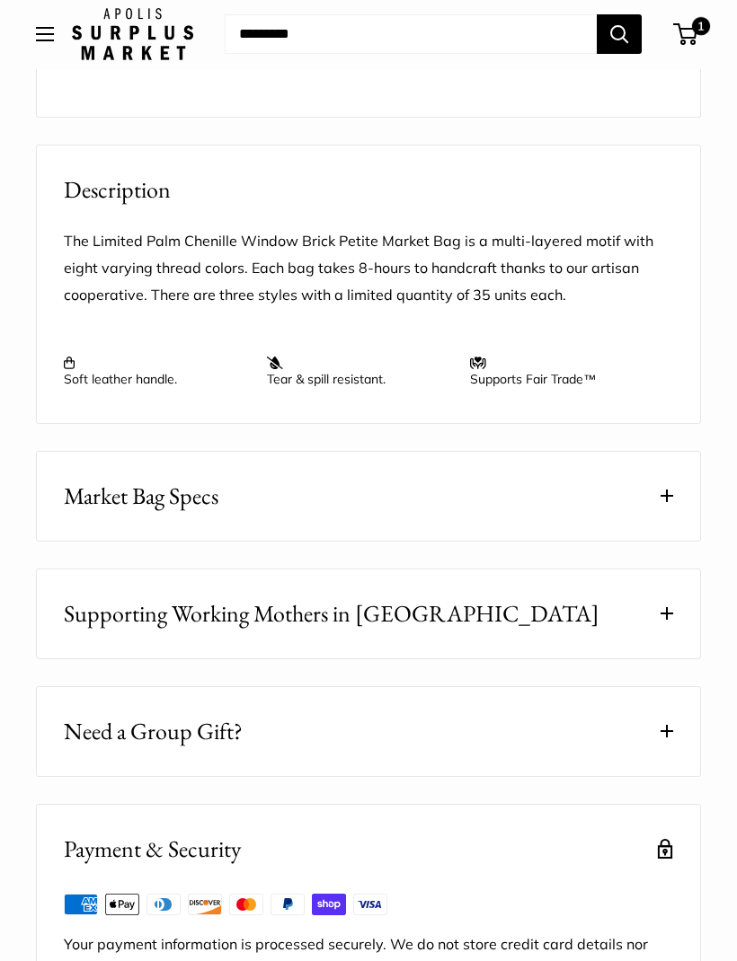
scroll to position [1413, 0]
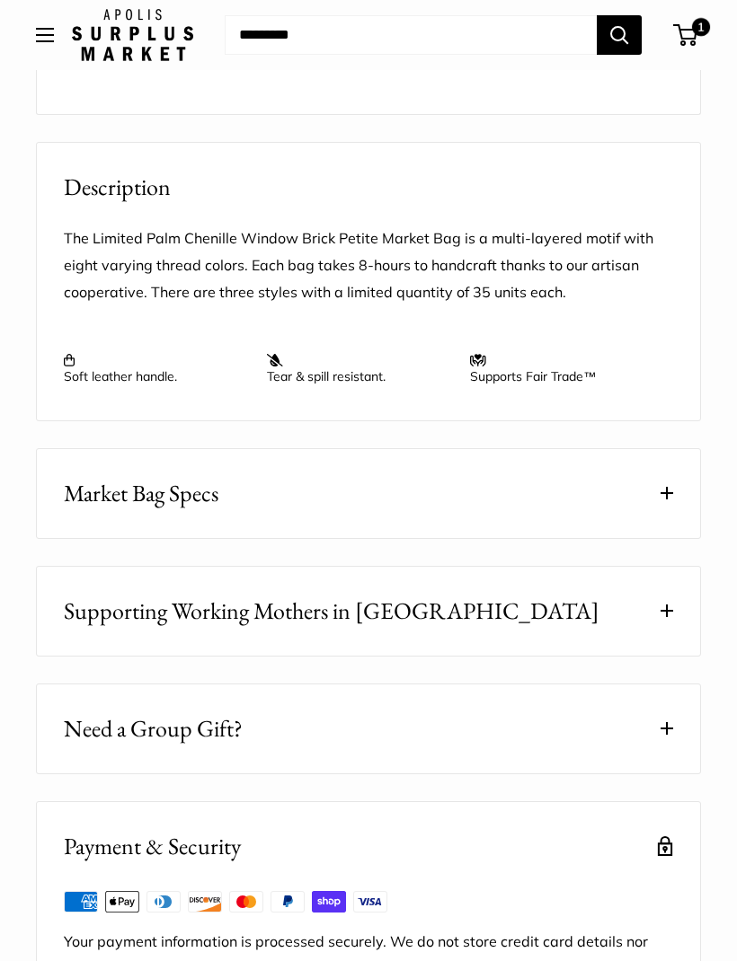
click at [660, 502] on button "Market Bag Specs" at bounding box center [368, 493] width 663 height 89
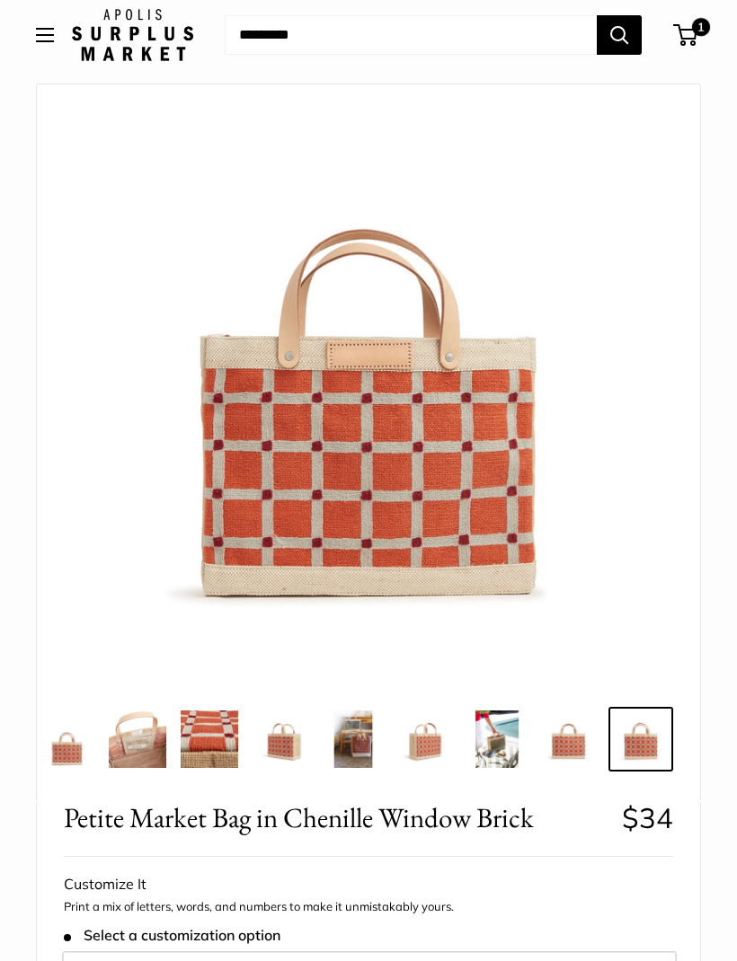
scroll to position [53, 0]
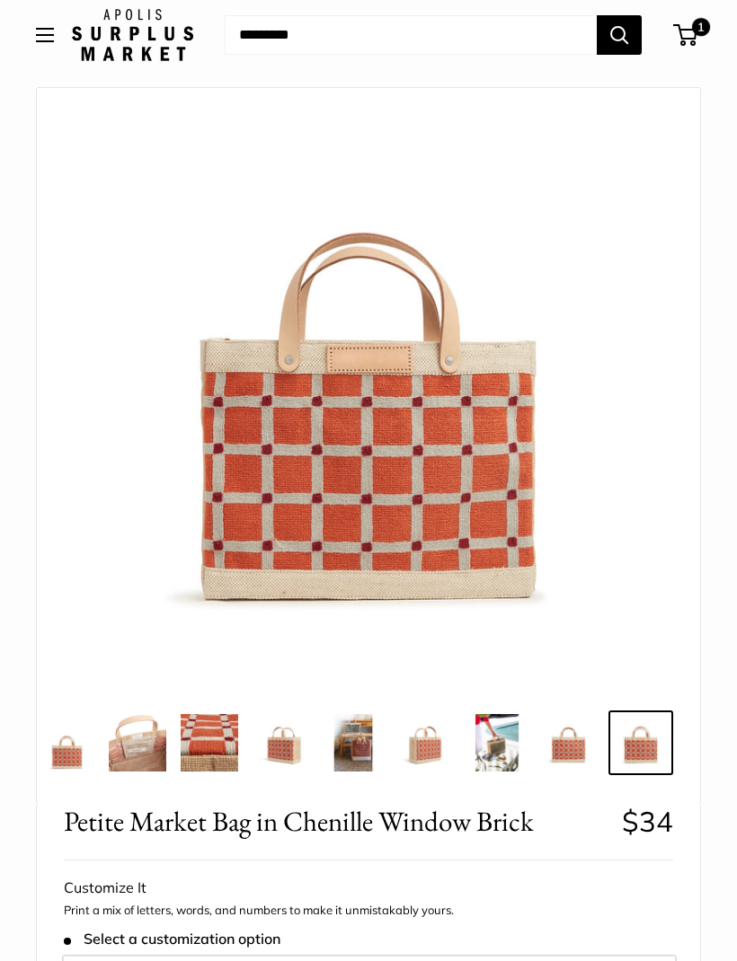
click at [153, 756] on img at bounding box center [137, 742] width 57 height 57
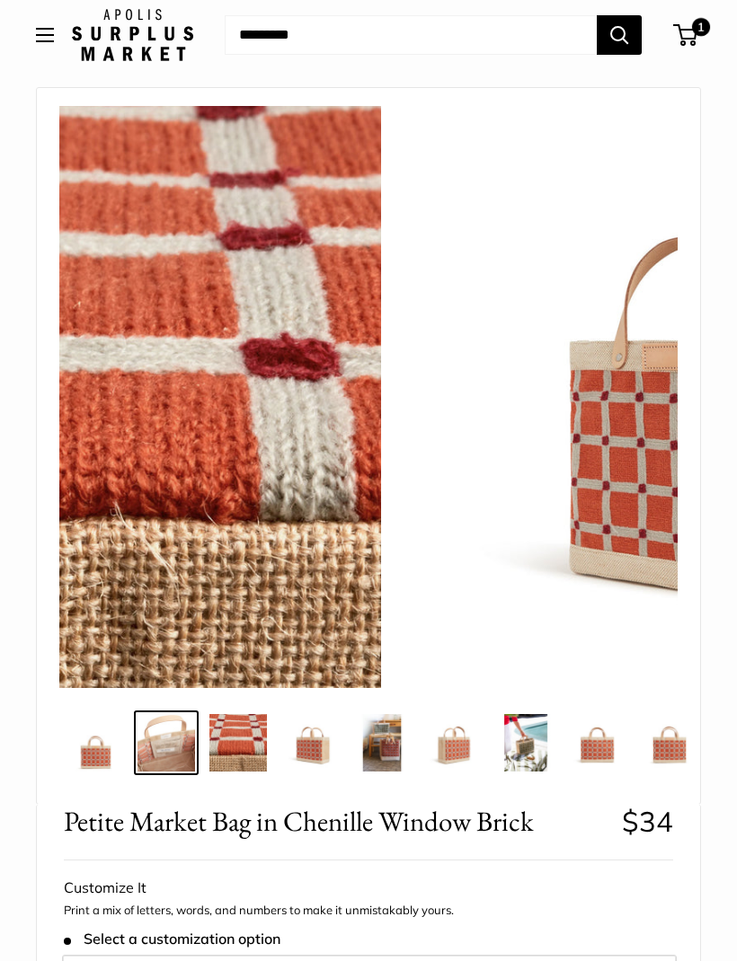
scroll to position [0, 0]
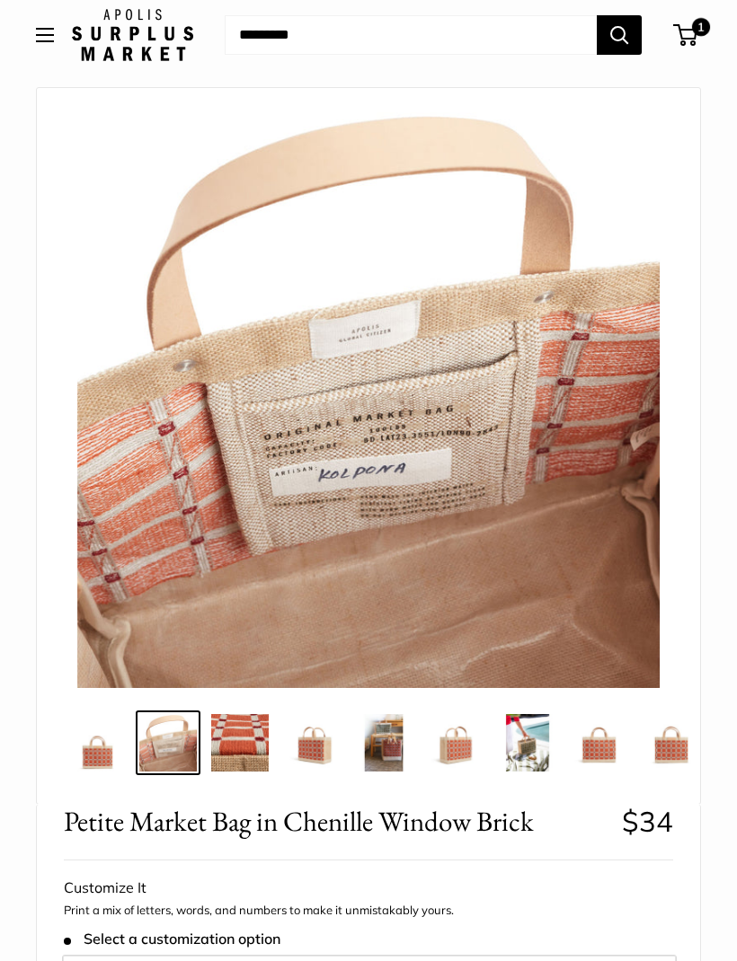
click at [262, 737] on img at bounding box center [239, 742] width 57 height 57
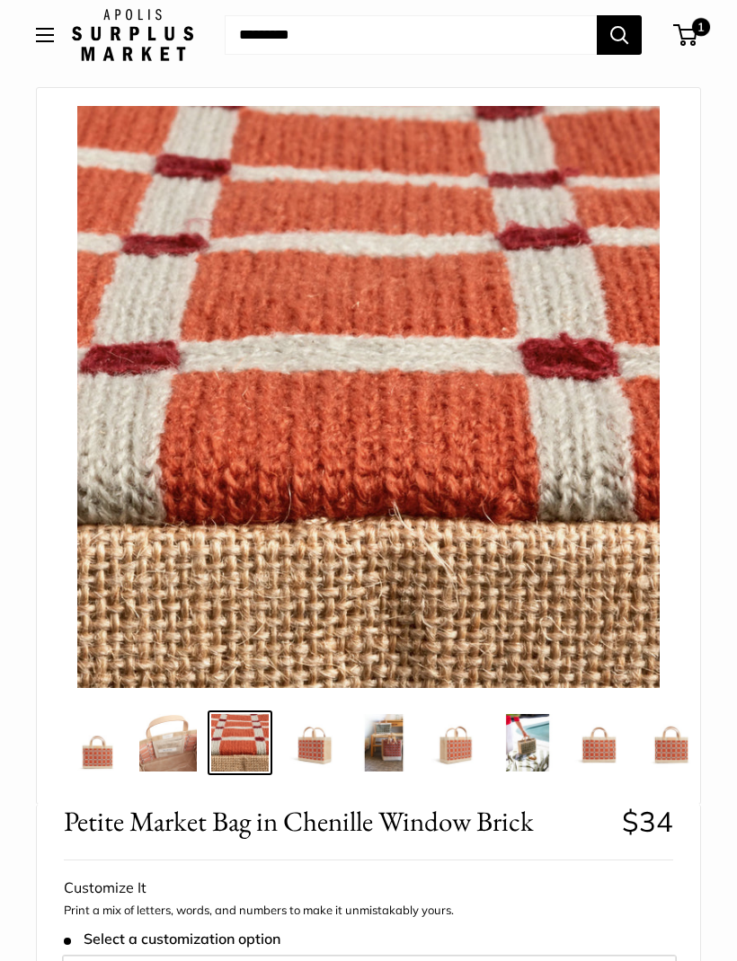
click at [184, 758] on img at bounding box center [167, 742] width 57 height 57
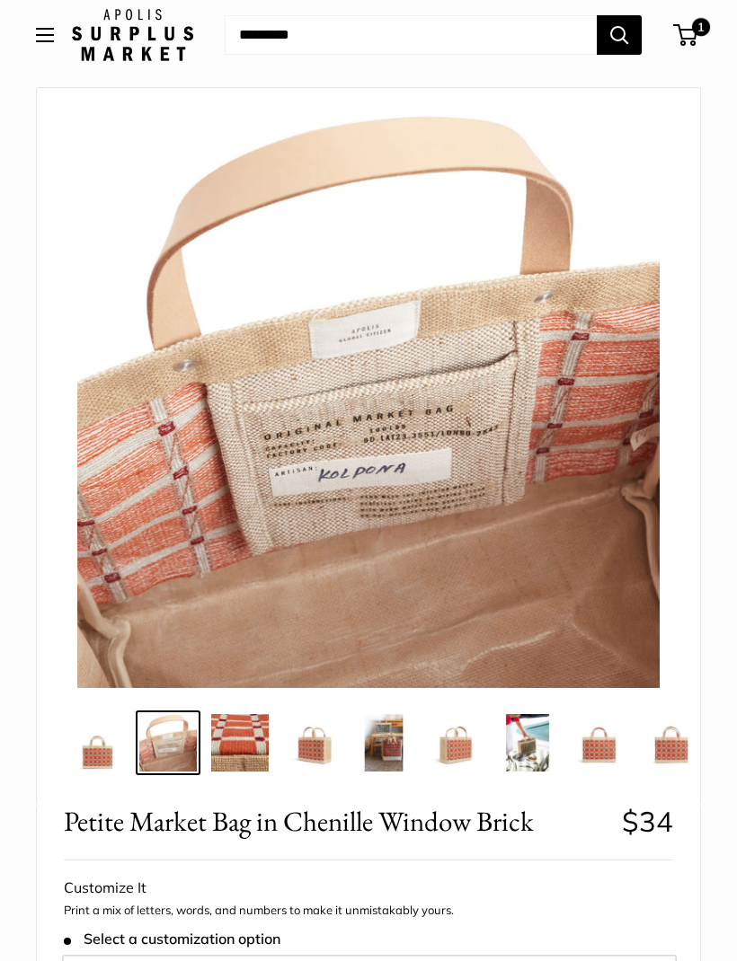
click at [100, 781] on div at bounding box center [368, 446] width 663 height 716
click at [96, 755] on img at bounding box center [95, 742] width 57 height 57
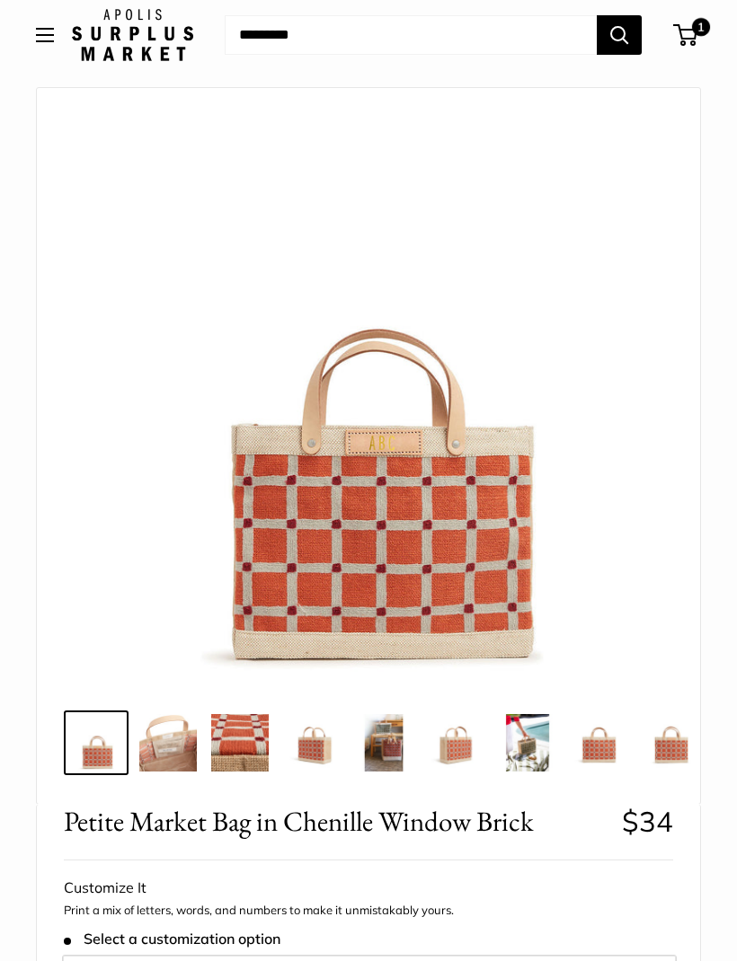
click at [184, 764] on img at bounding box center [167, 742] width 57 height 57
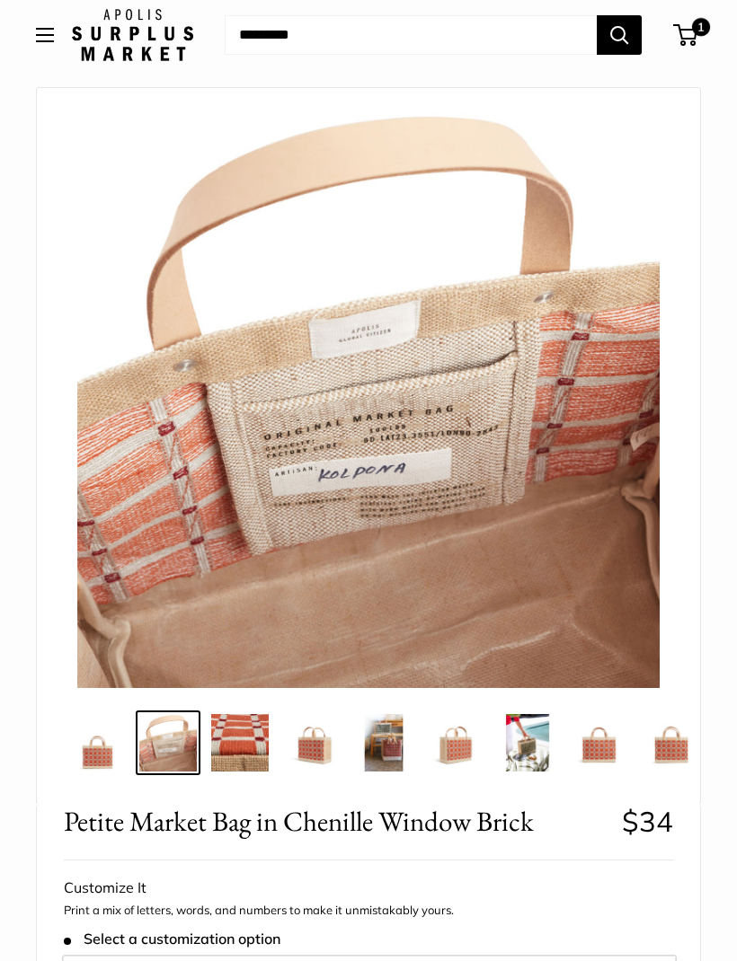
click at [237, 753] on img at bounding box center [239, 742] width 57 height 57
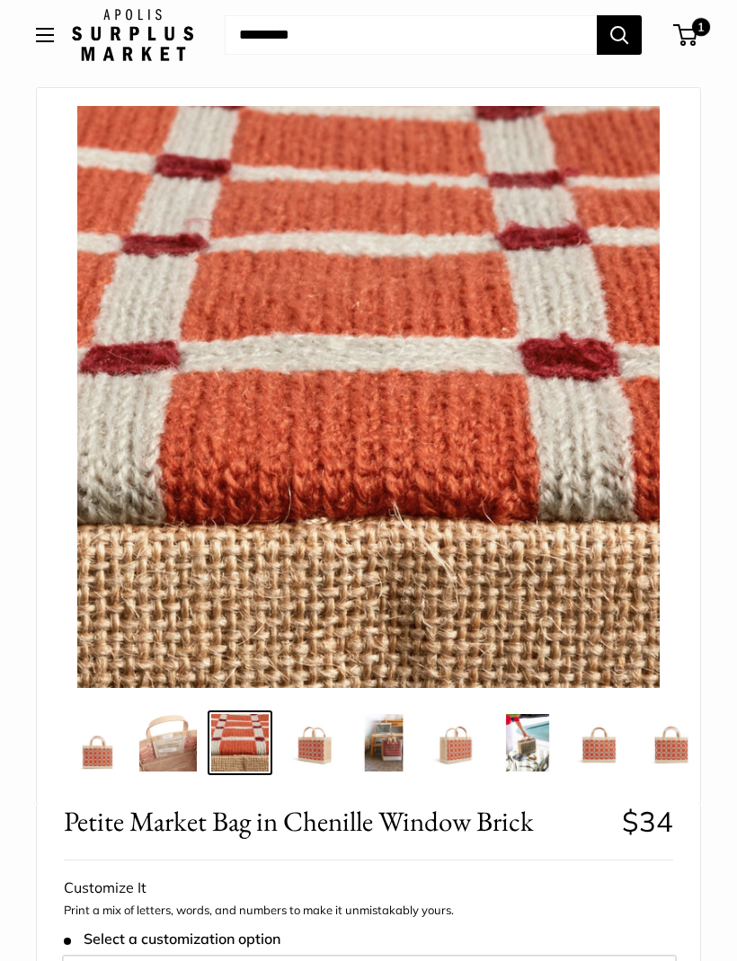
click at [322, 750] on img at bounding box center [311, 742] width 57 height 57
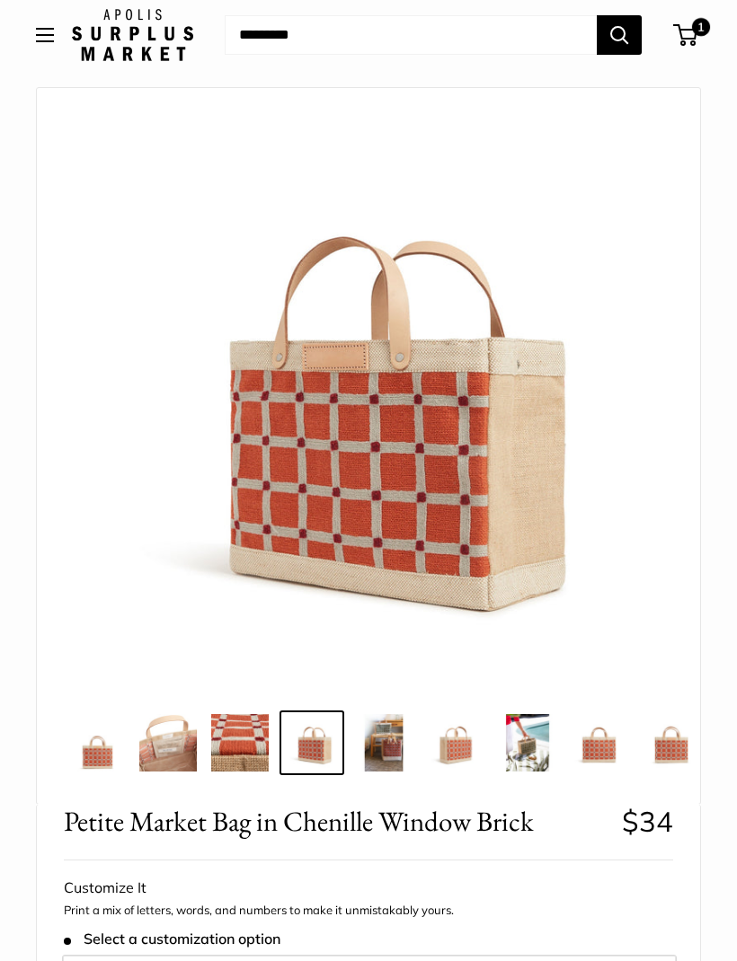
click at [387, 770] on img at bounding box center [383, 742] width 57 height 57
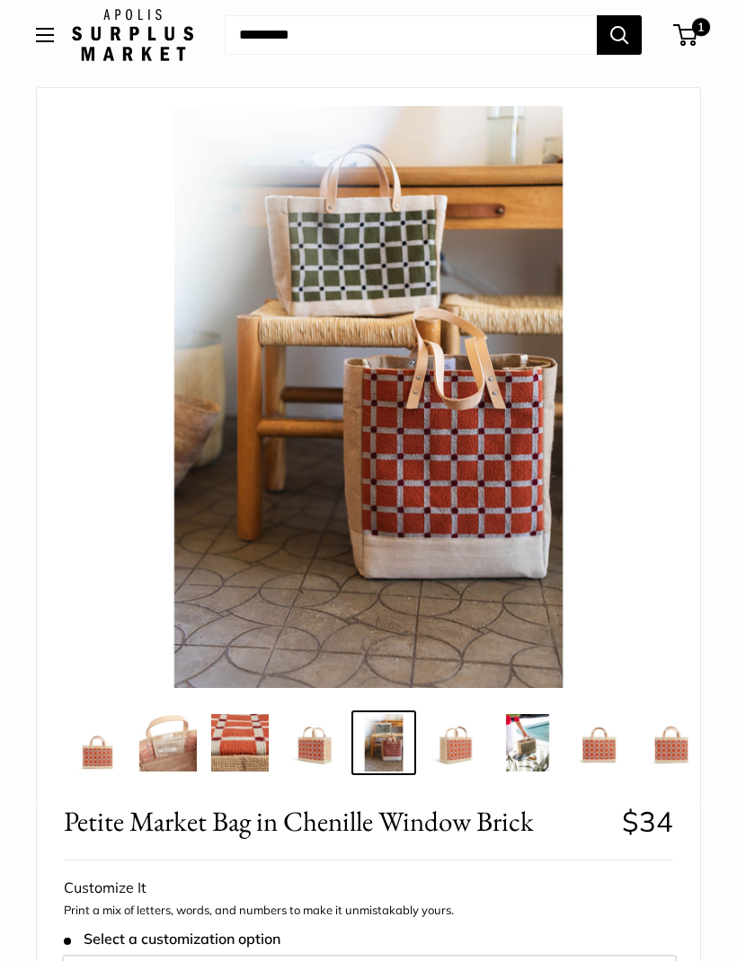
click at [450, 759] on img at bounding box center [455, 742] width 57 height 57
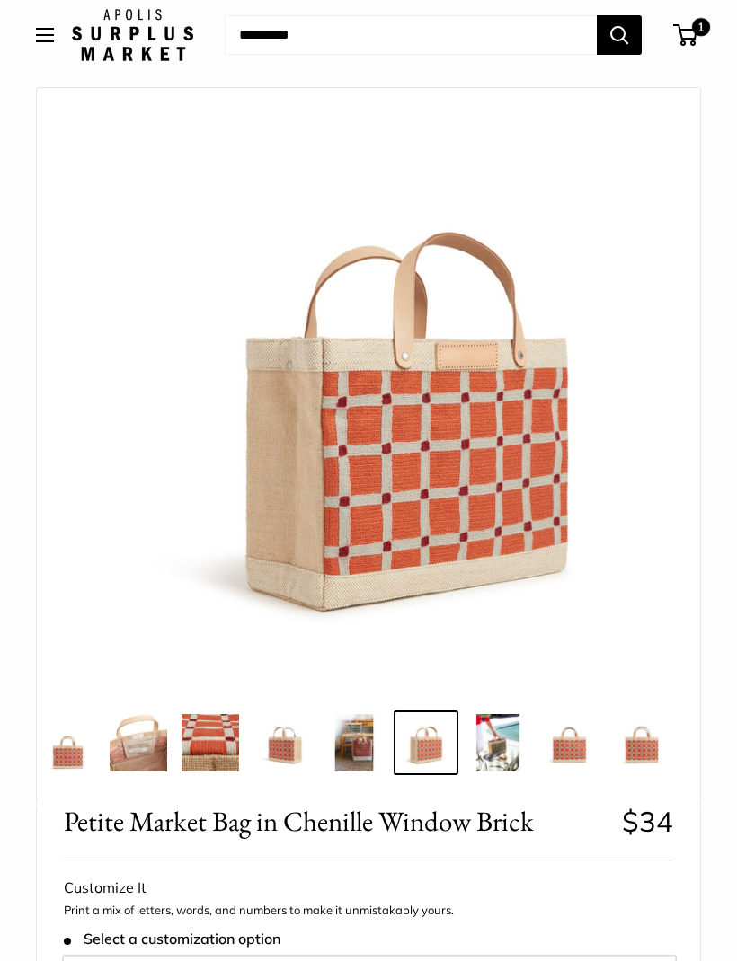
scroll to position [0, 31]
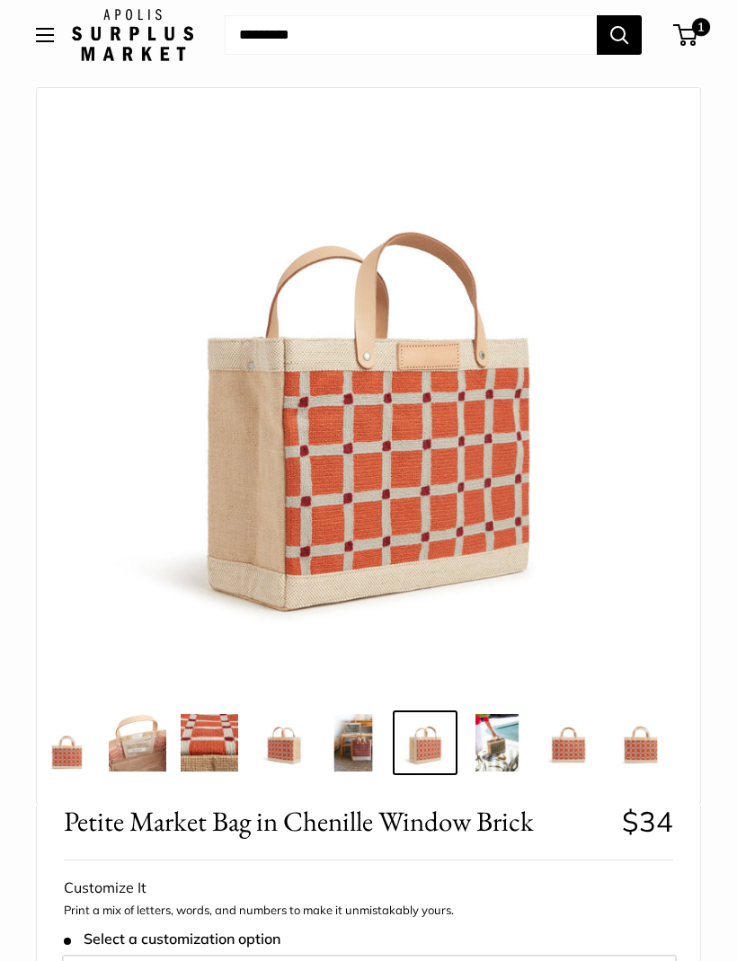
click at [502, 752] on img at bounding box center [496, 742] width 57 height 57
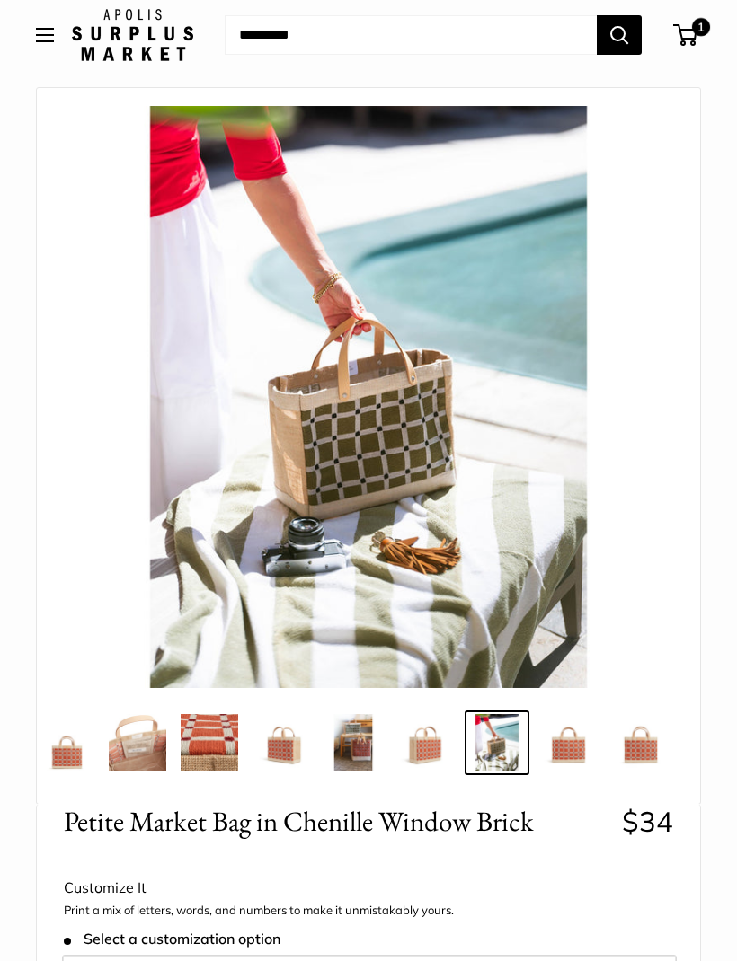
click at [568, 765] on img at bounding box center [568, 742] width 57 height 57
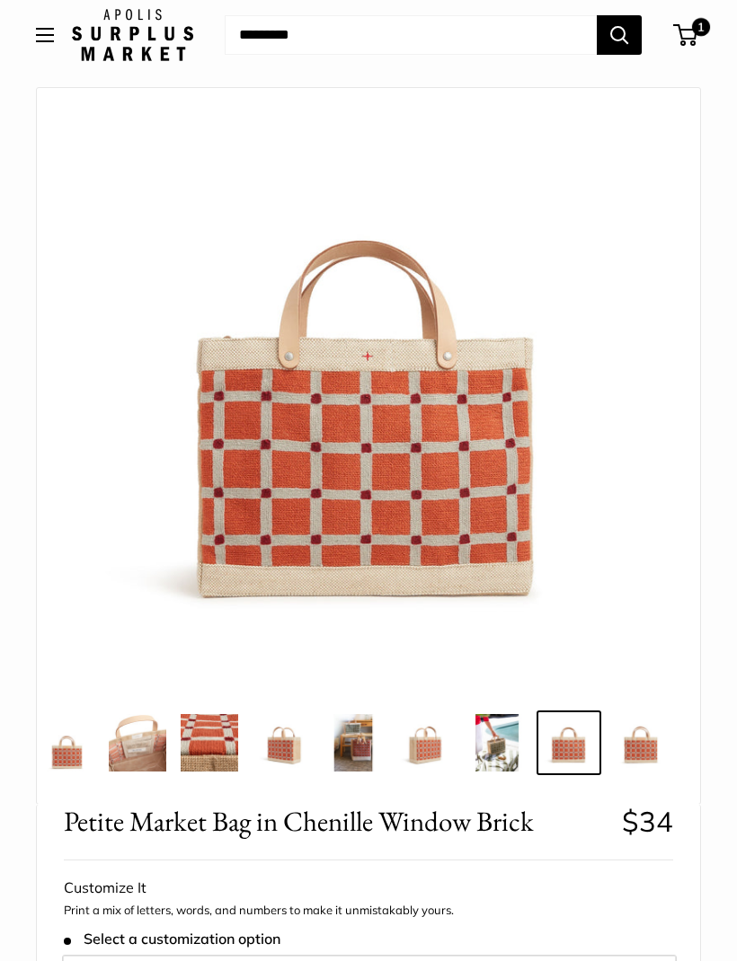
click at [505, 757] on img at bounding box center [496, 742] width 57 height 57
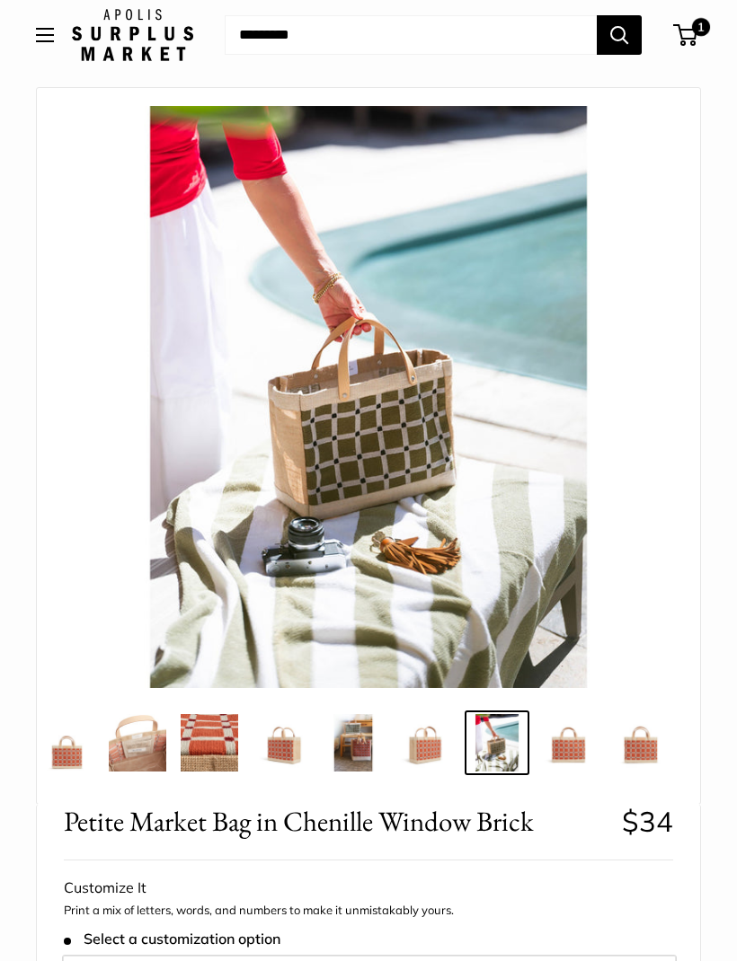
click at [567, 740] on img at bounding box center [568, 742] width 57 height 57
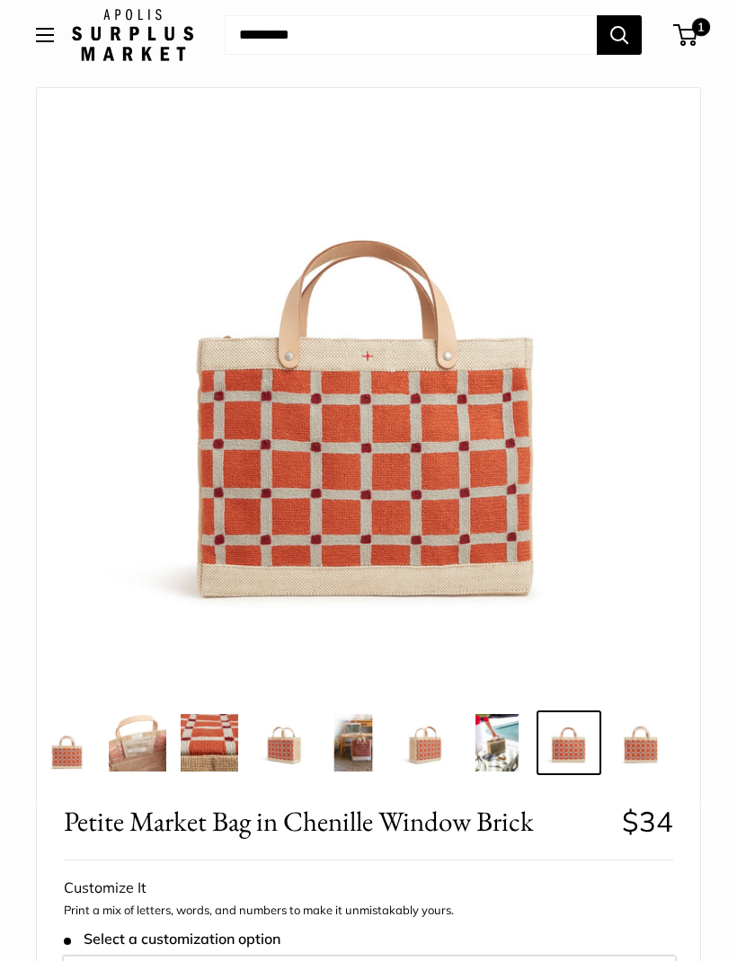
click at [638, 730] on img at bounding box center [640, 742] width 57 height 57
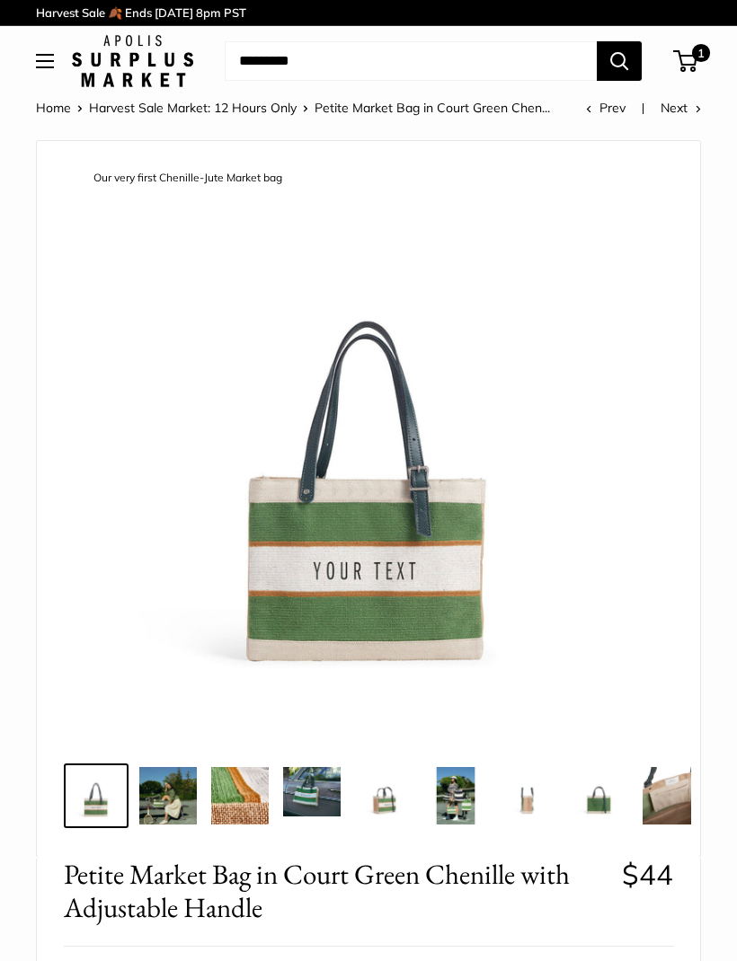
click at [189, 807] on img at bounding box center [167, 795] width 57 height 57
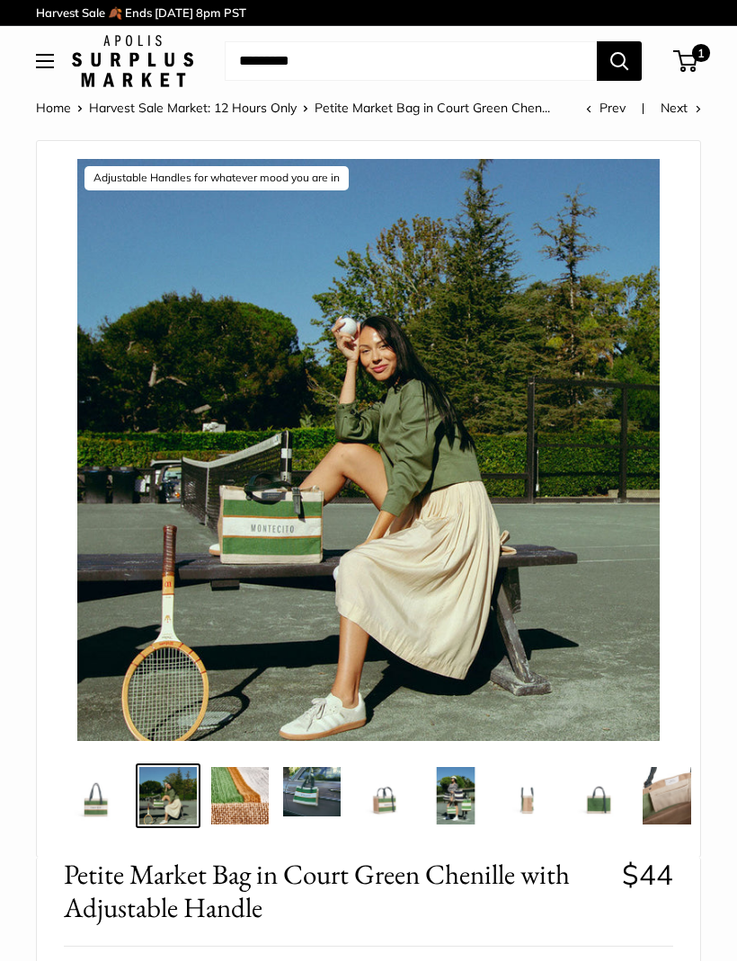
click at [325, 782] on img at bounding box center [311, 791] width 57 height 49
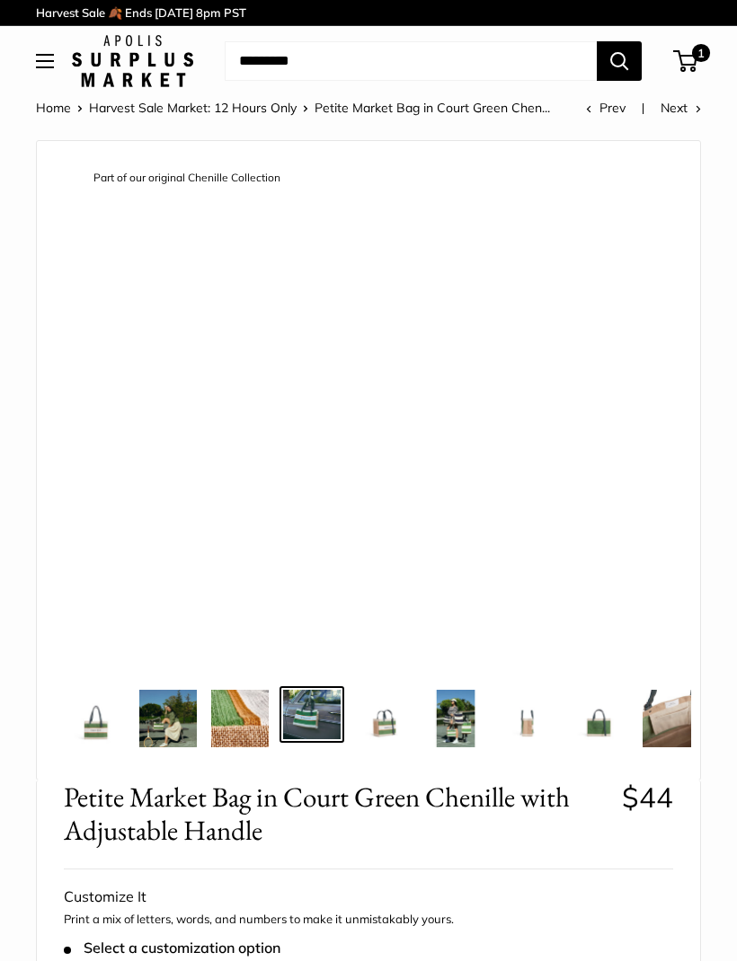
click at [261, 723] on img at bounding box center [239, 718] width 57 height 57
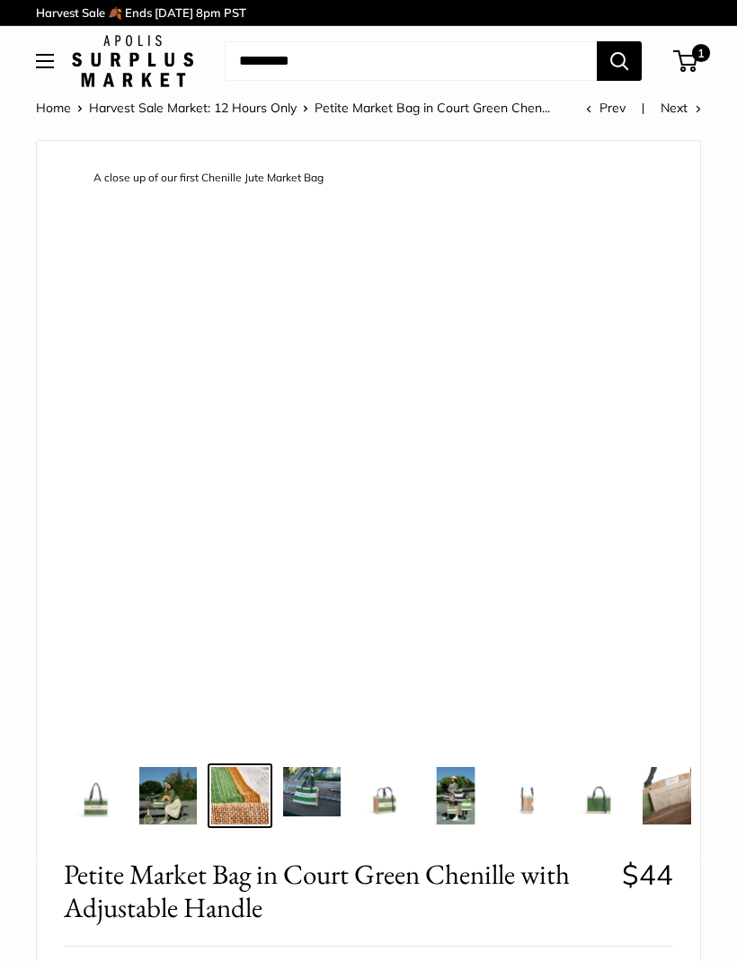
click at [114, 798] on img at bounding box center [95, 795] width 57 height 57
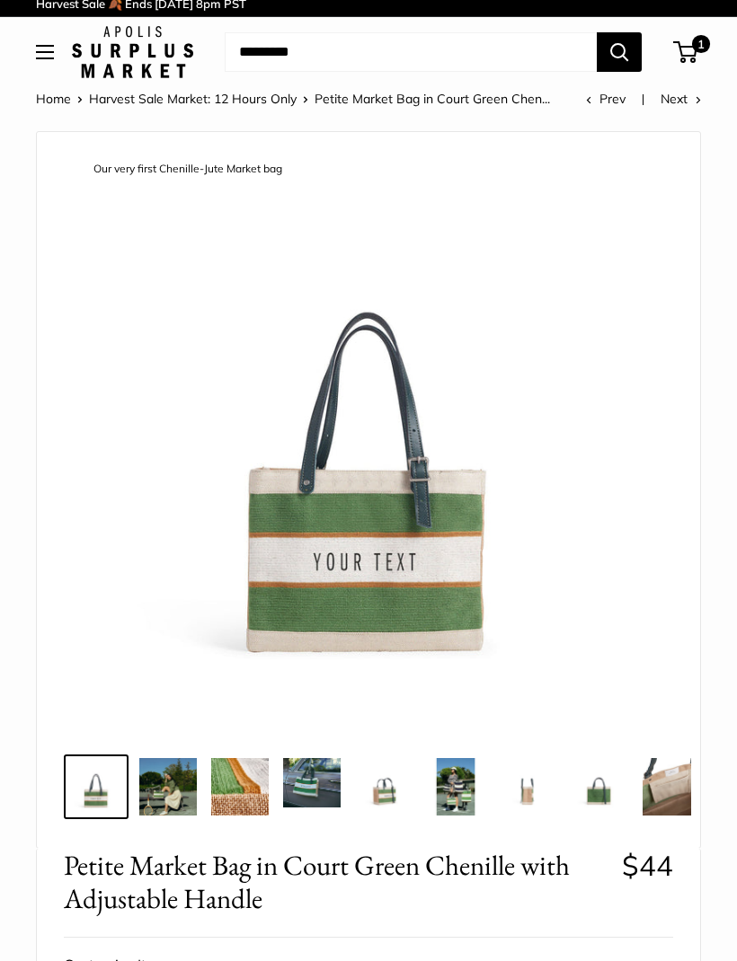
scroll to position [11, 0]
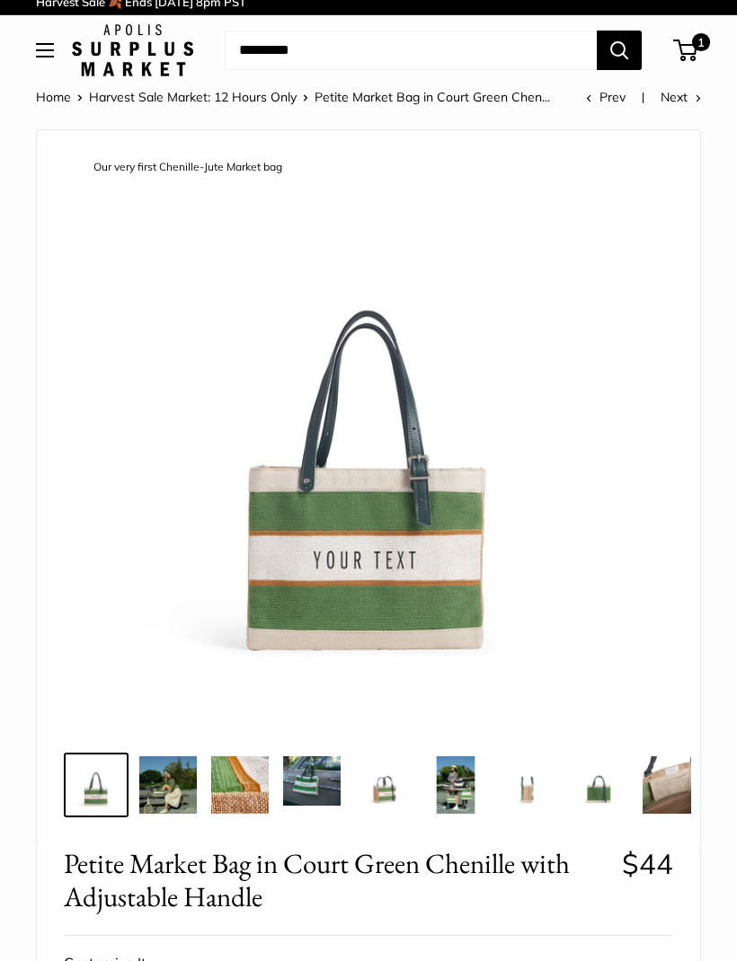
click at [185, 799] on img at bounding box center [167, 784] width 57 height 57
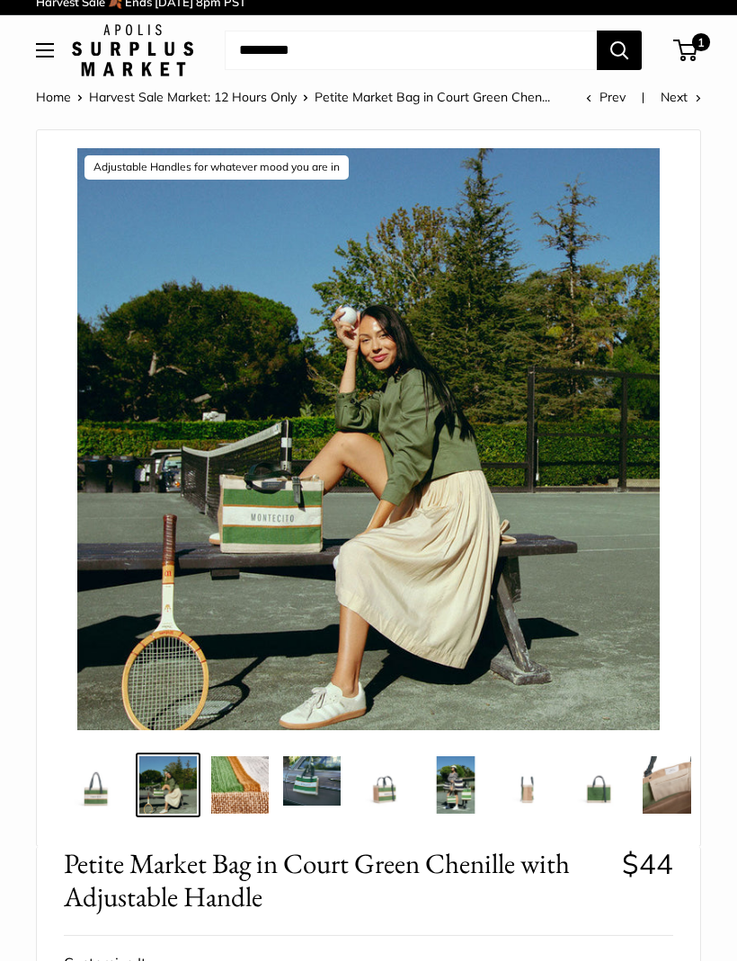
click at [253, 802] on img at bounding box center [239, 784] width 57 height 57
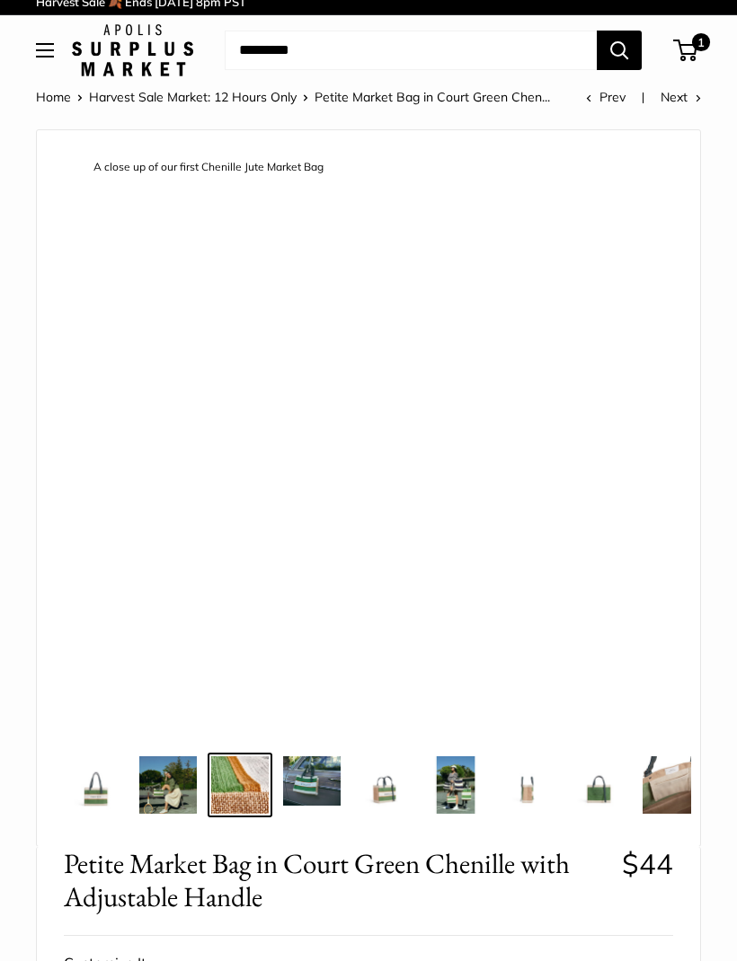
click at [320, 765] on img at bounding box center [311, 780] width 57 height 49
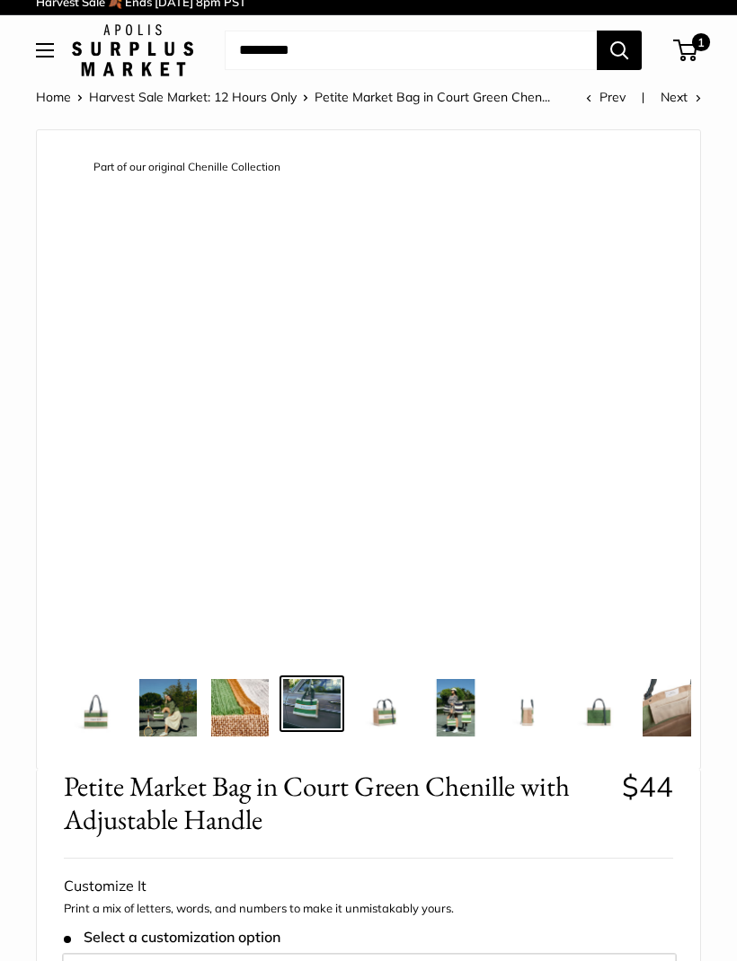
click at [400, 730] on img at bounding box center [383, 707] width 57 height 57
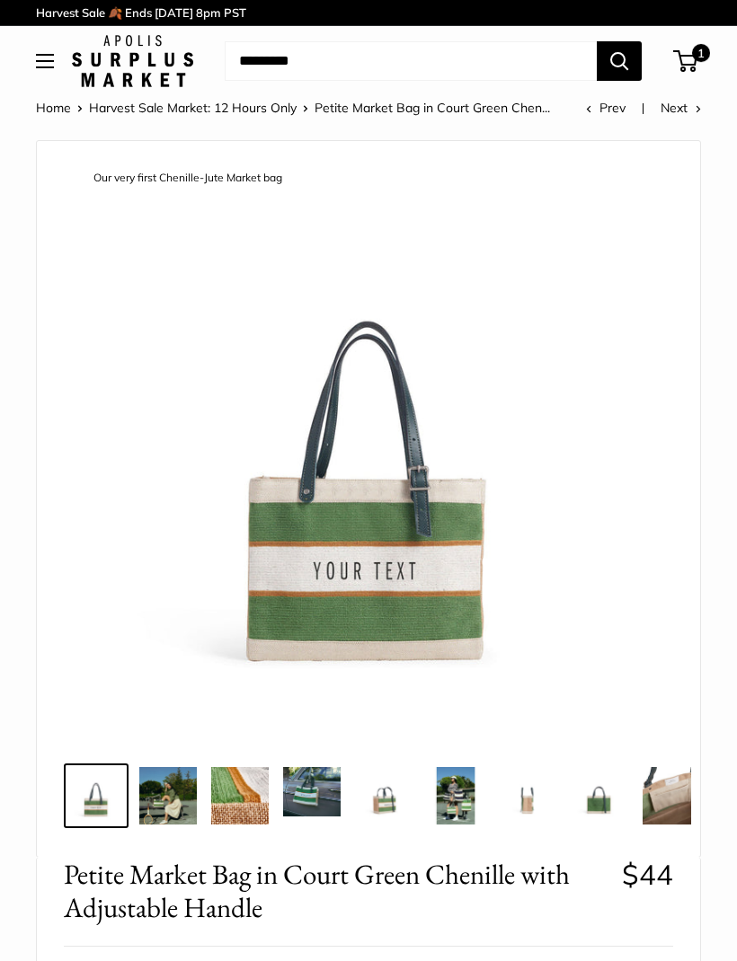
scroll to position [11, 0]
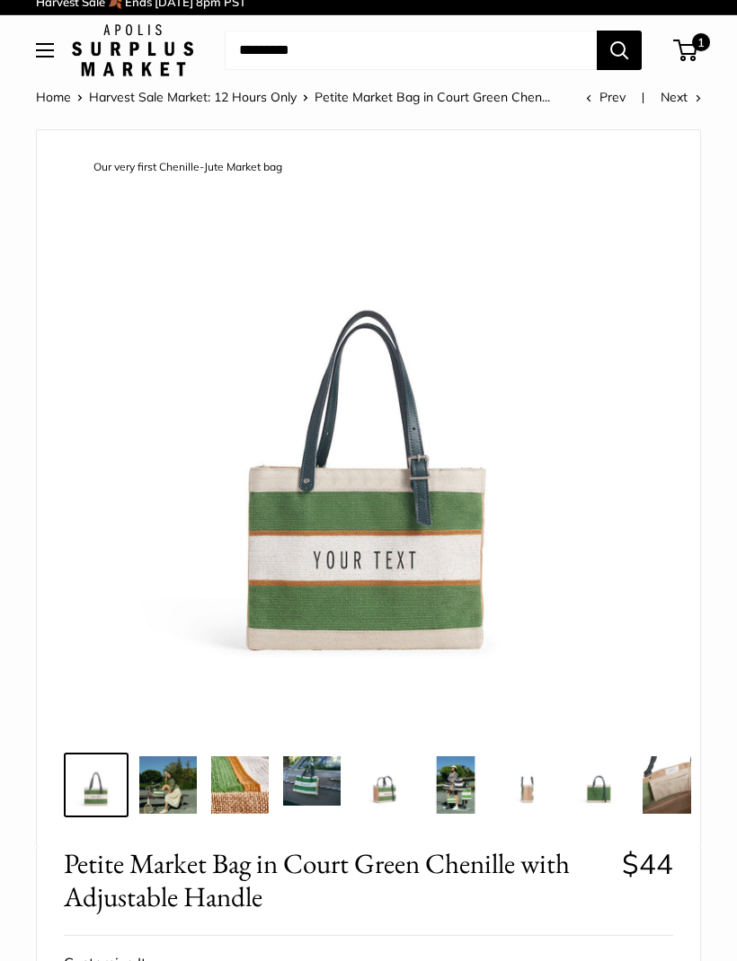
click at [180, 804] on img at bounding box center [167, 784] width 57 height 57
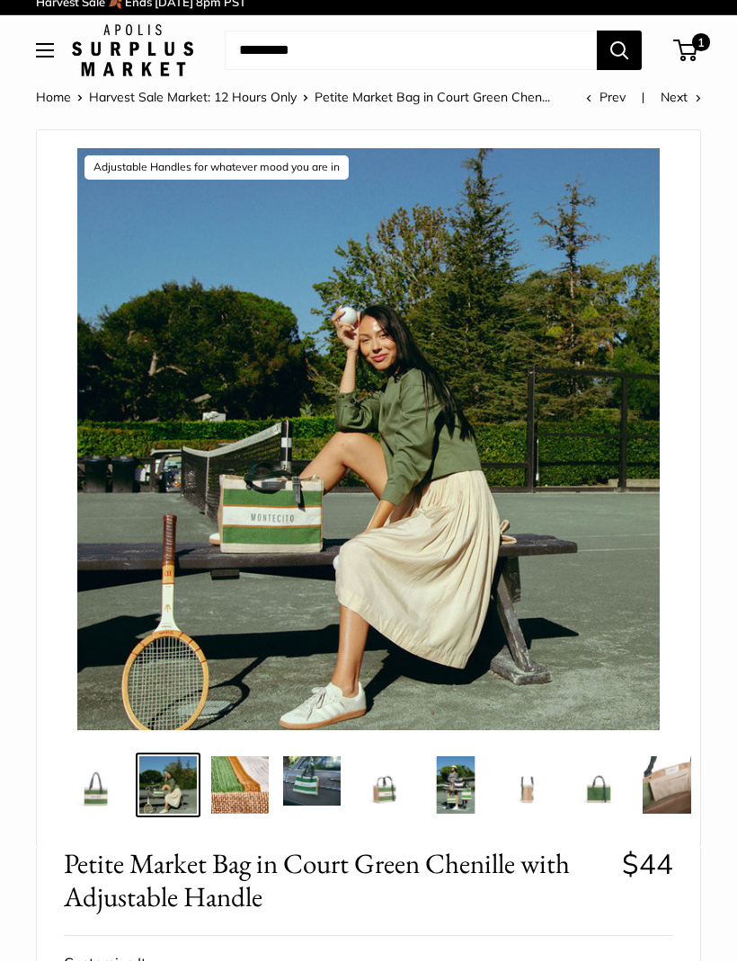
click at [257, 778] on img at bounding box center [239, 784] width 57 height 57
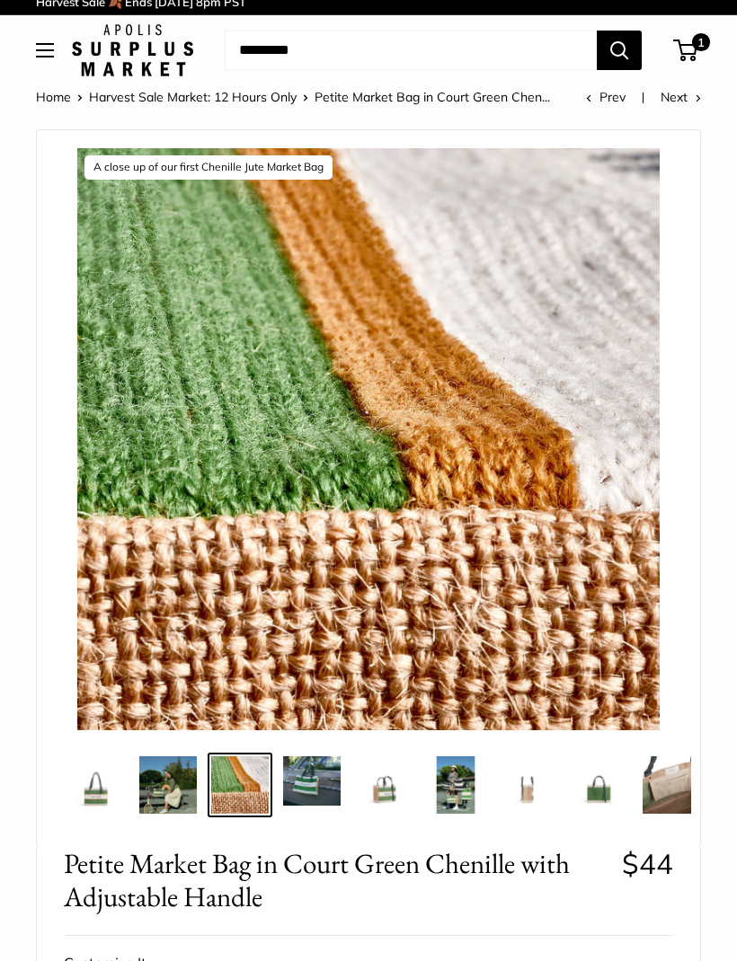
click at [315, 766] on img at bounding box center [311, 780] width 57 height 49
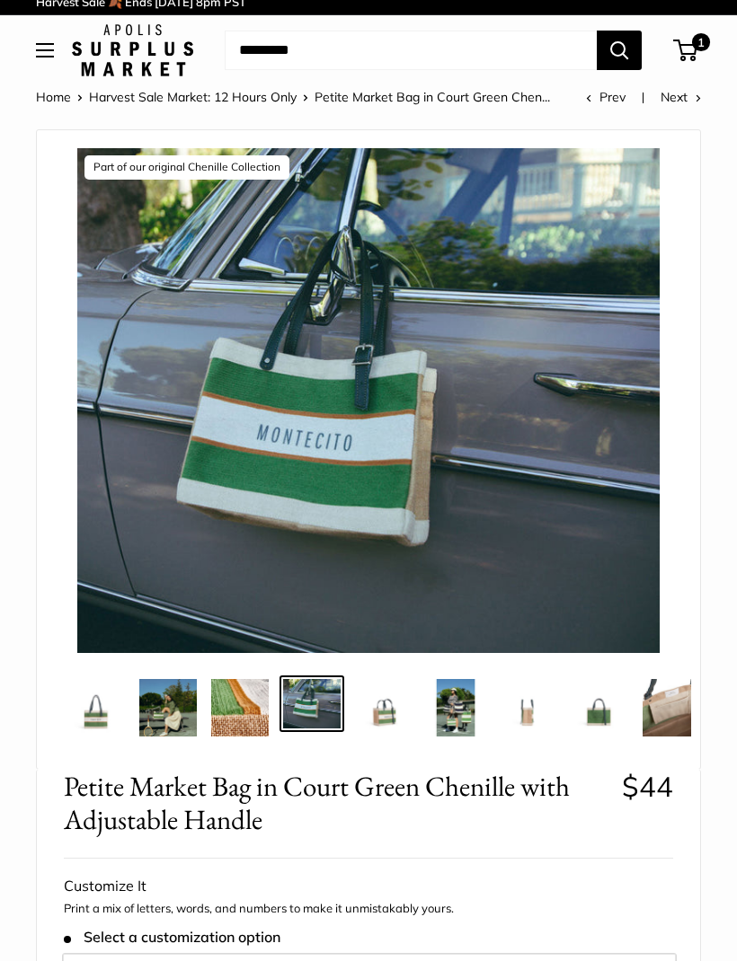
click at [396, 703] on img at bounding box center [383, 707] width 57 height 57
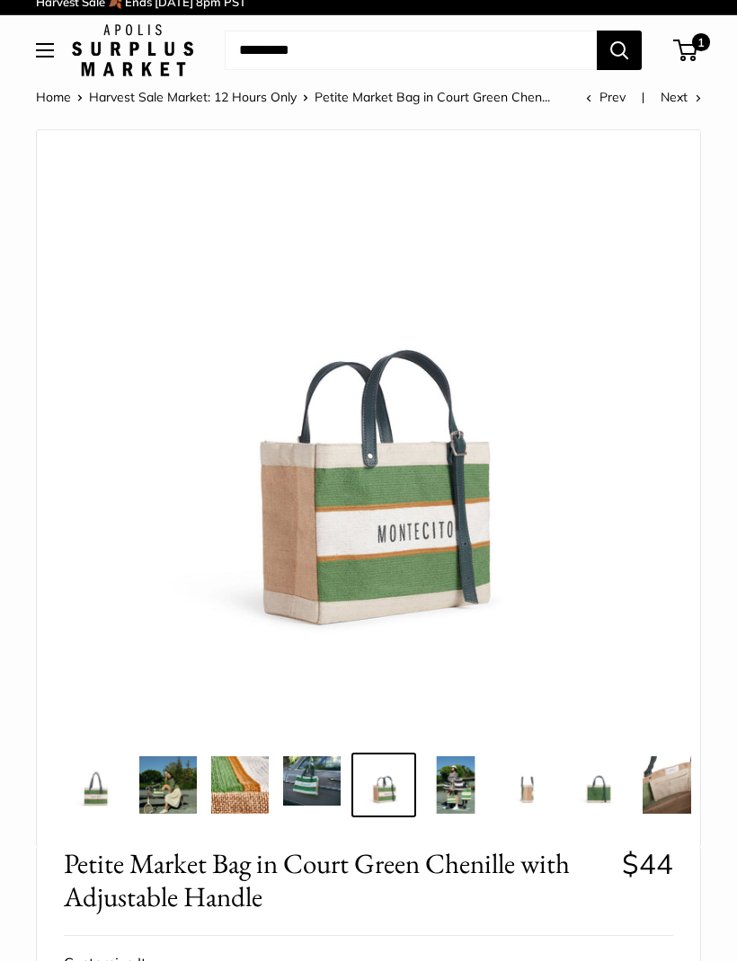
click at [462, 784] on img at bounding box center [455, 784] width 57 height 57
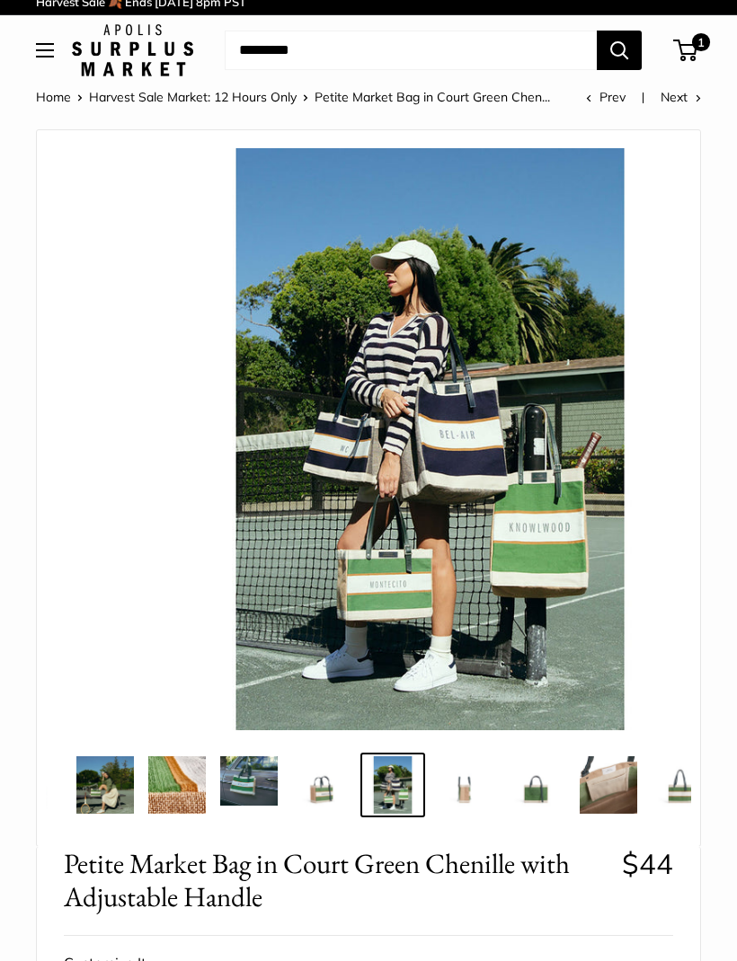
scroll to position [0, 72]
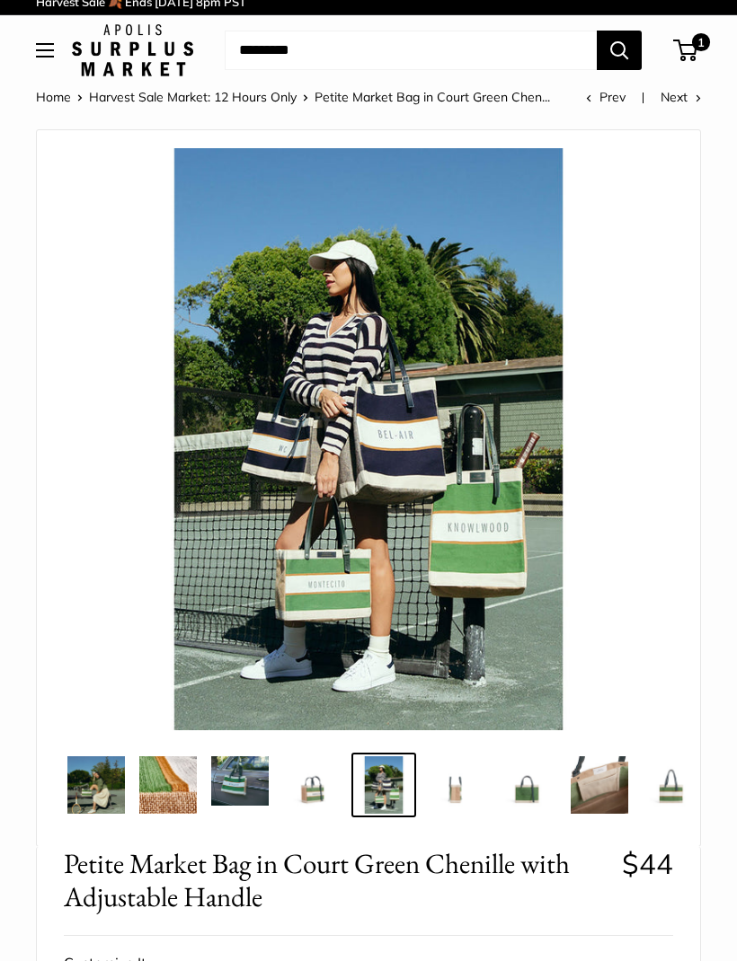
click at [454, 795] on img at bounding box center [455, 784] width 57 height 57
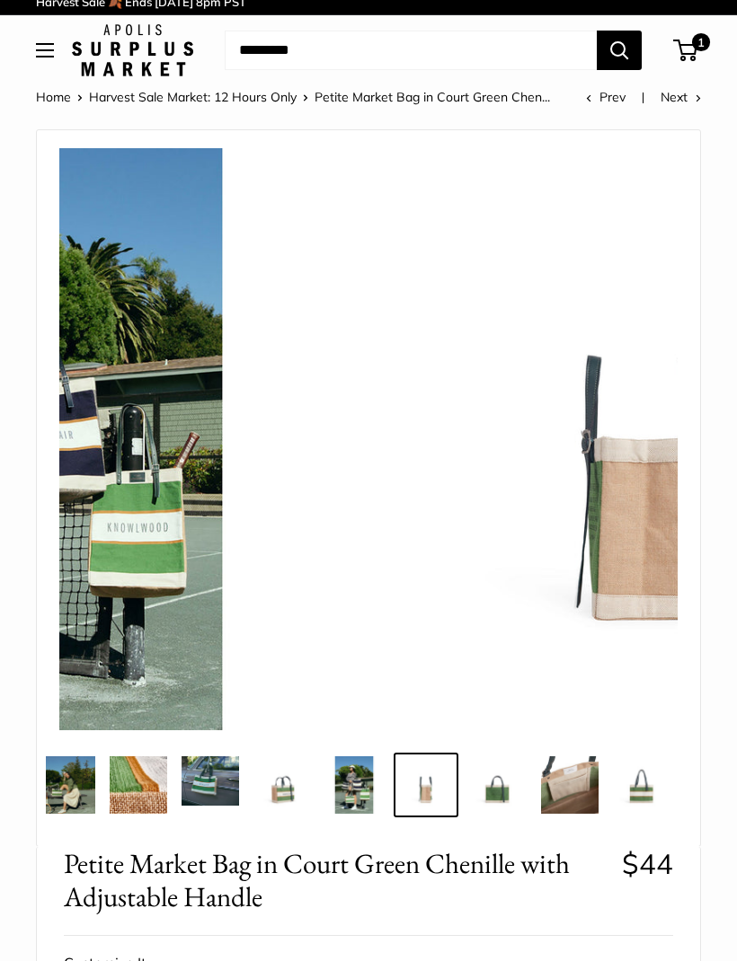
scroll to position [0, 102]
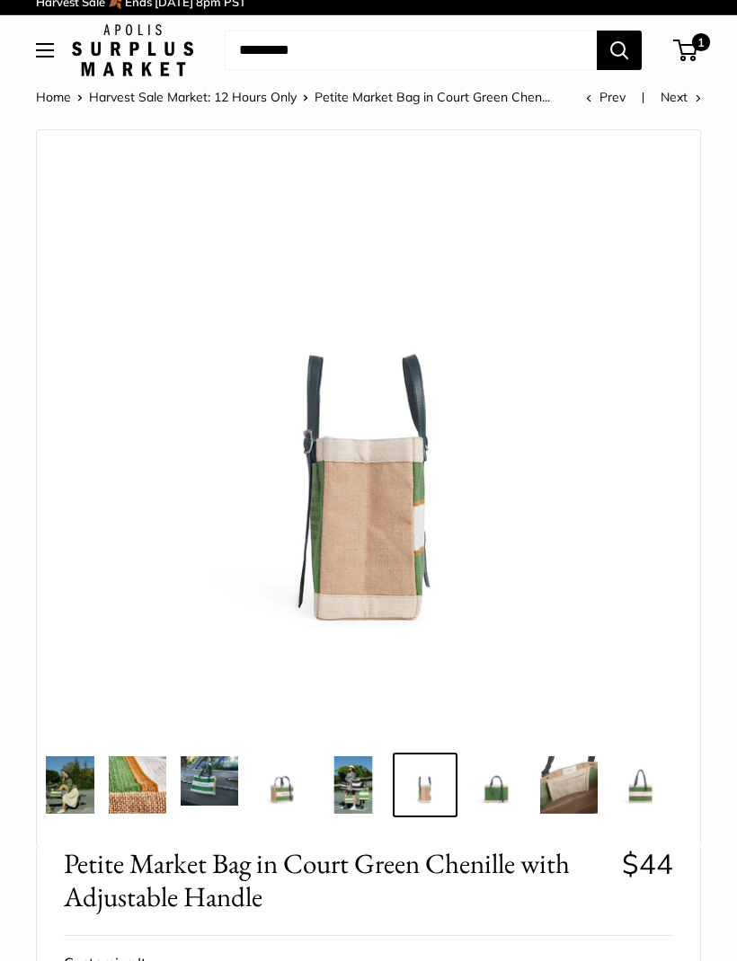
click at [486, 792] on img at bounding box center [496, 784] width 57 height 57
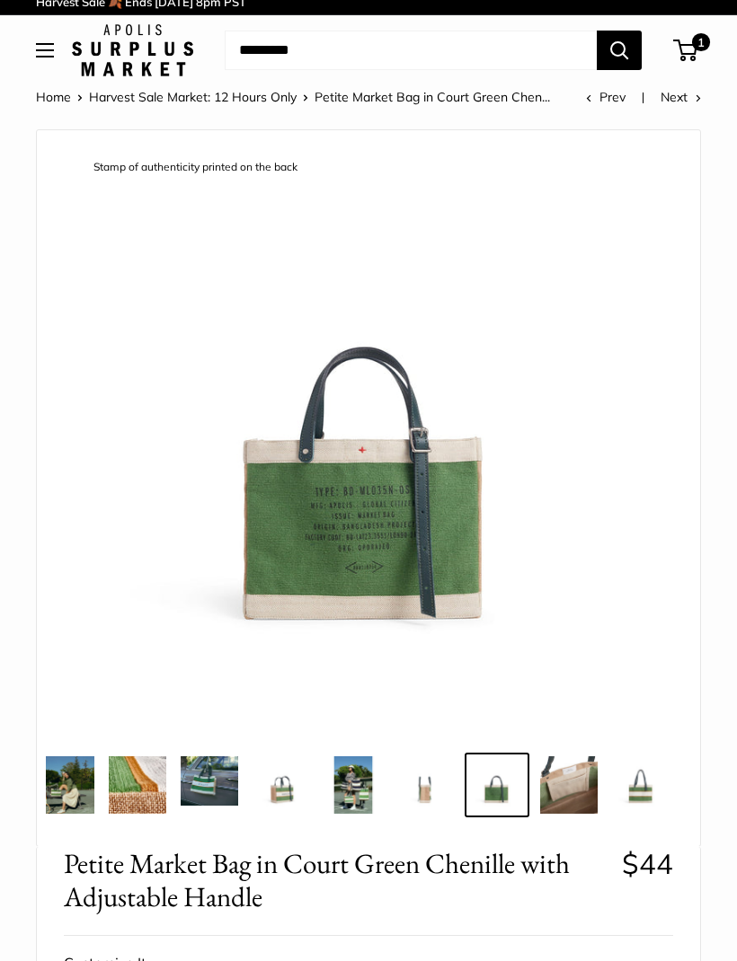
click at [559, 805] on img at bounding box center [568, 784] width 57 height 57
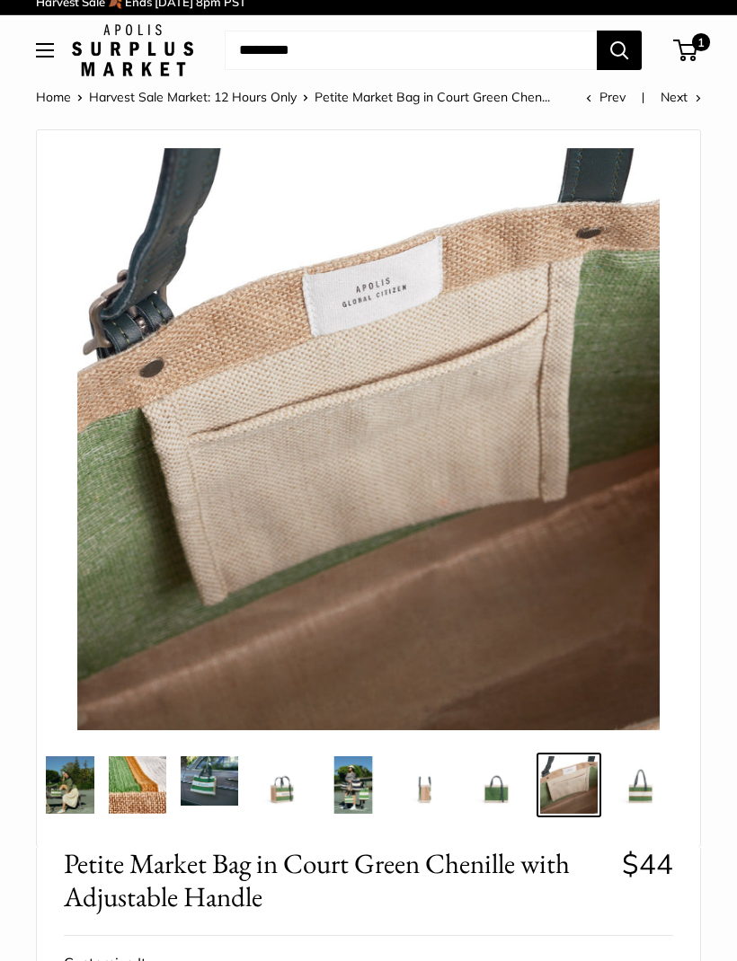
click at [647, 787] on img at bounding box center [640, 784] width 57 height 57
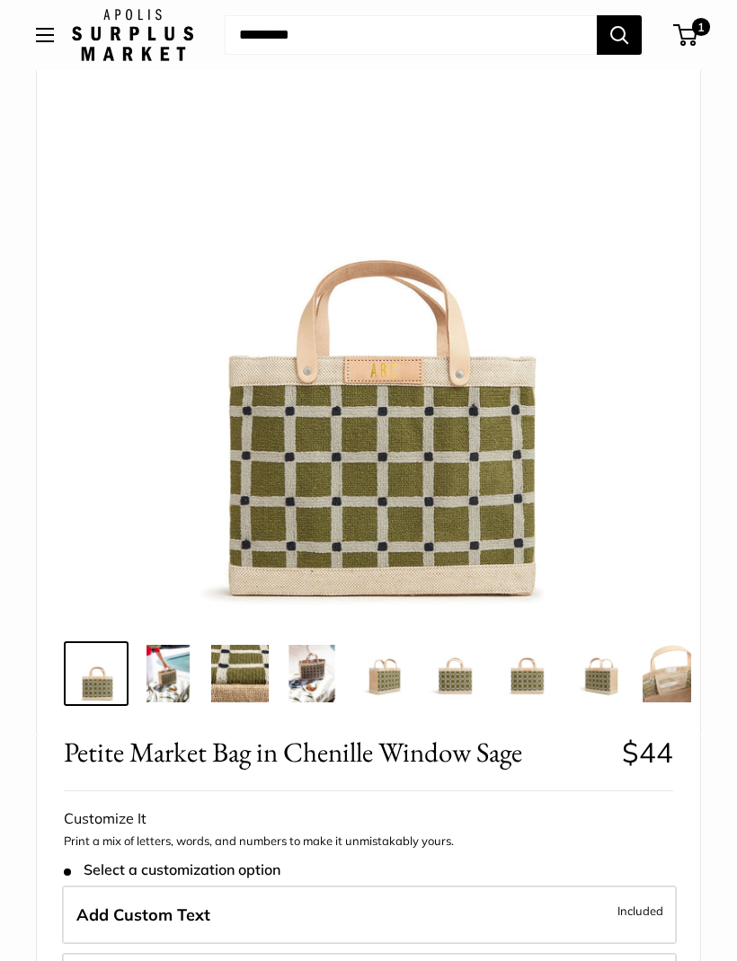
scroll to position [125, 0]
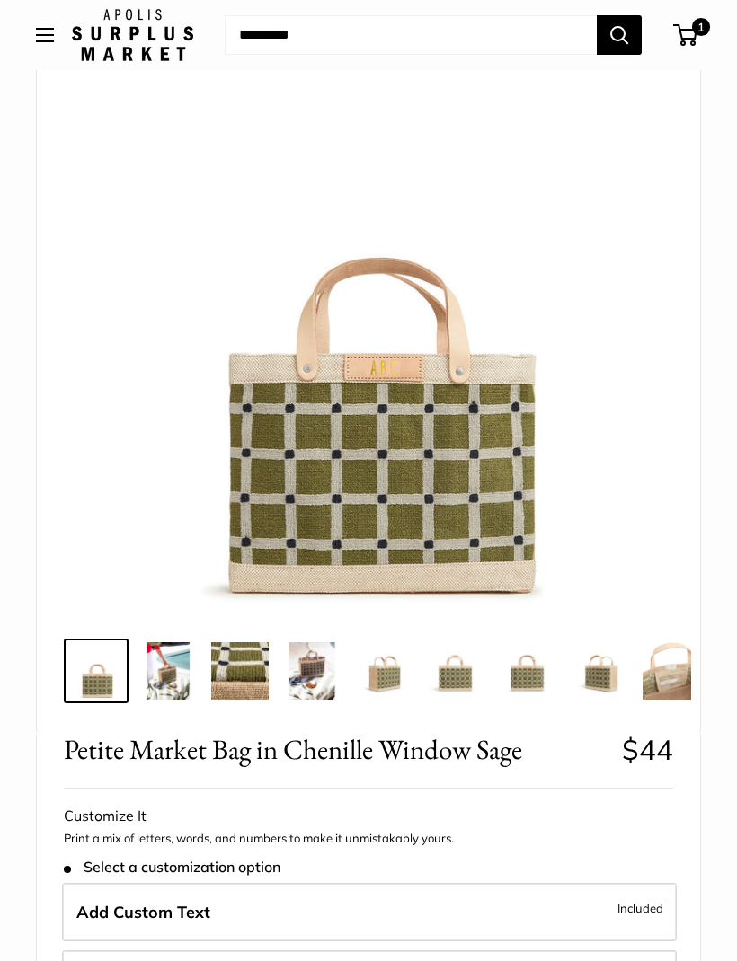
click at [646, 960] on span "- $5" at bounding box center [653, 976] width 20 height 22
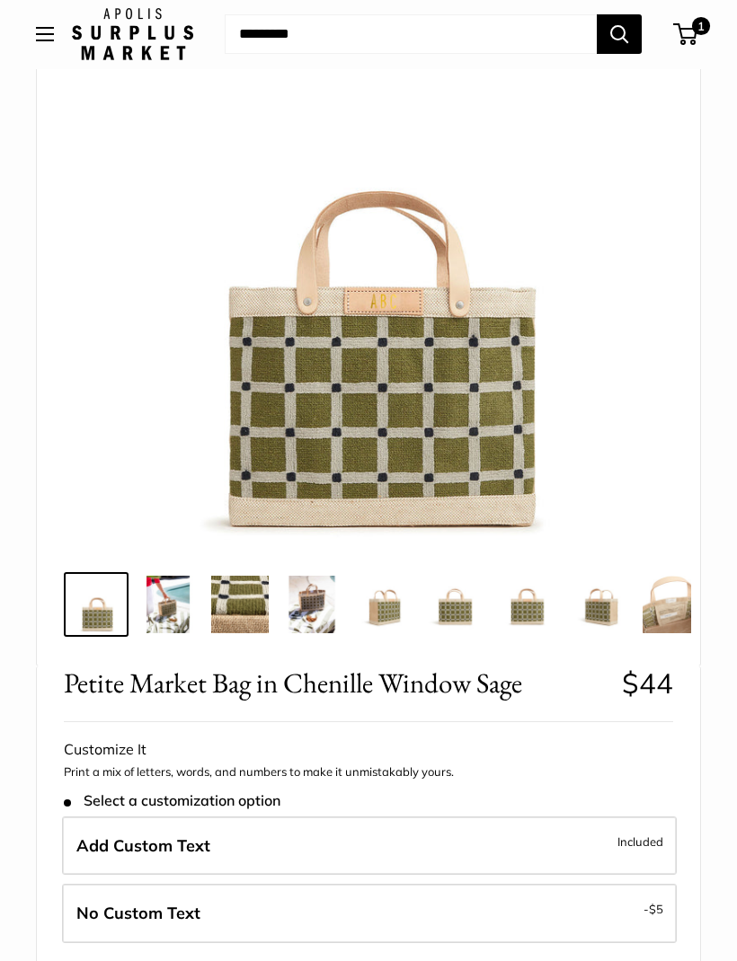
scroll to position [191, 0]
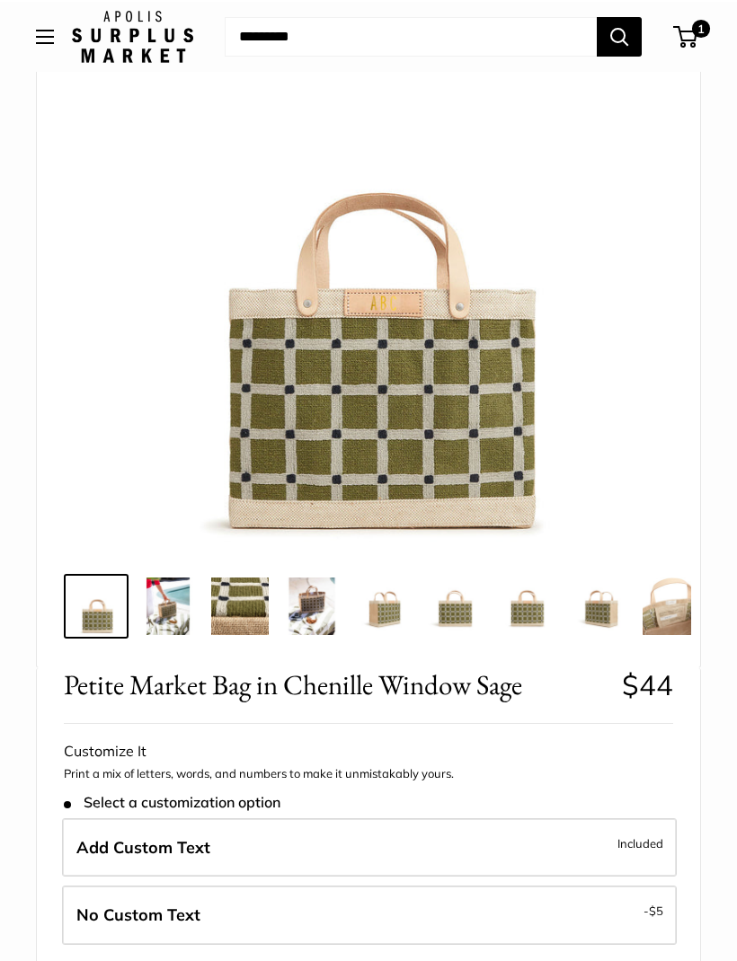
click at [186, 605] on img at bounding box center [167, 604] width 57 height 57
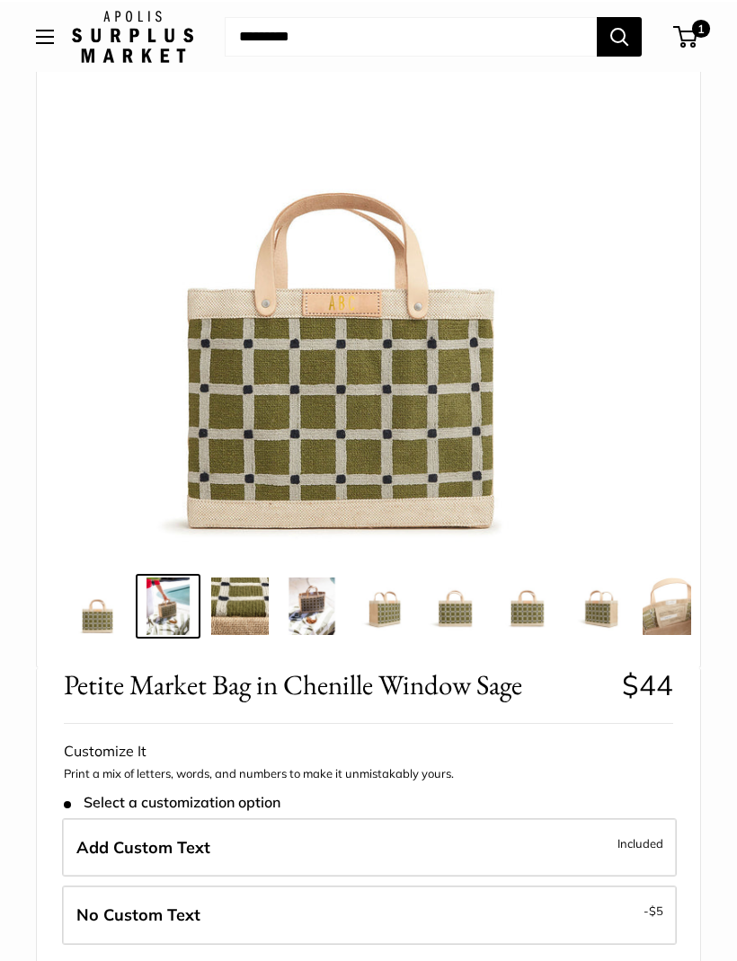
scroll to position [190, 0]
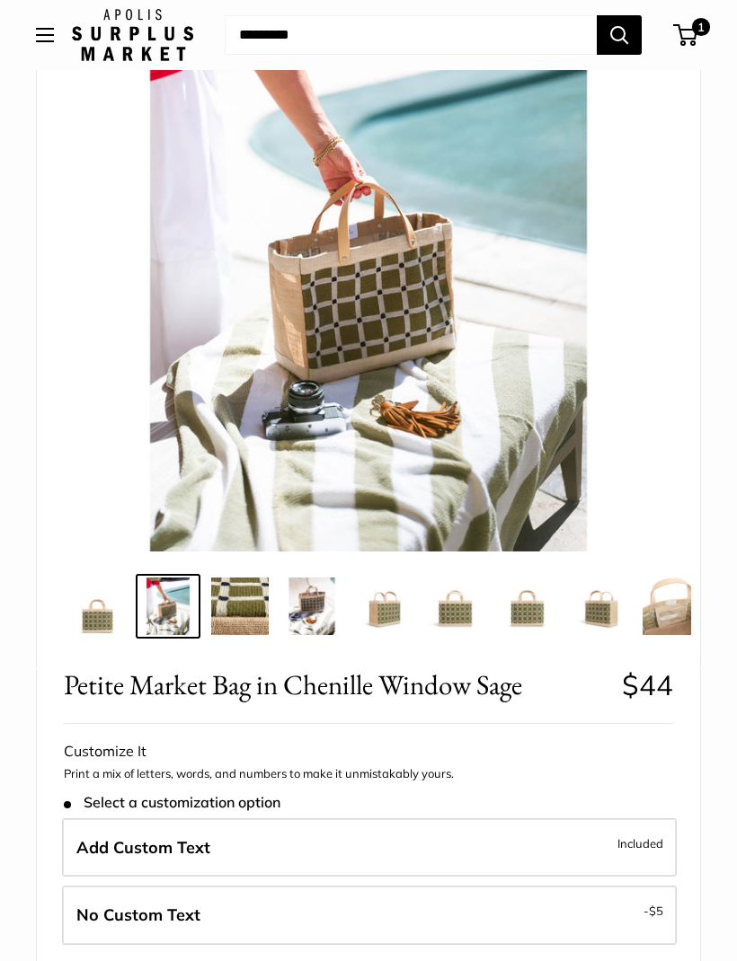
click at [241, 594] on img at bounding box center [239, 606] width 57 height 57
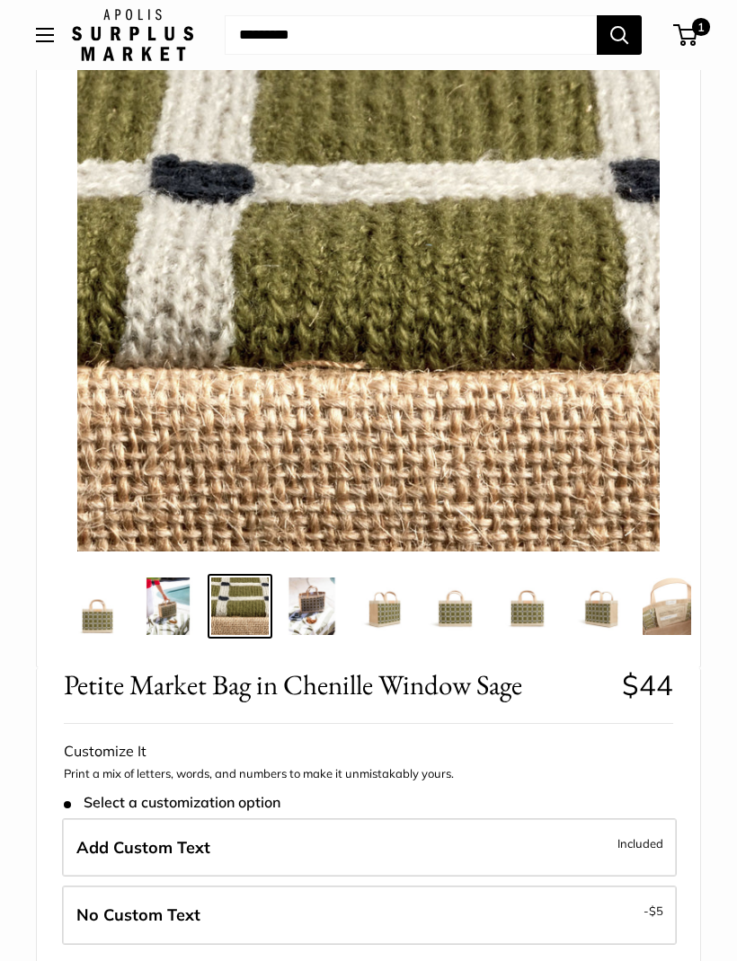
click at [94, 615] on img at bounding box center [95, 606] width 57 height 57
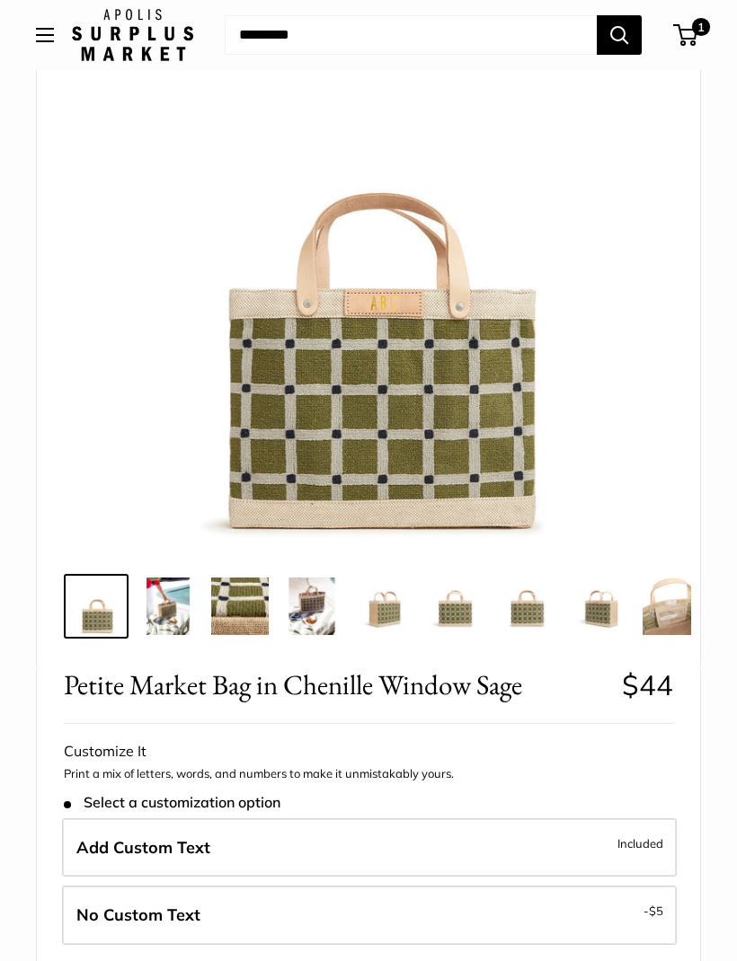
click at [179, 612] on img at bounding box center [167, 606] width 57 height 57
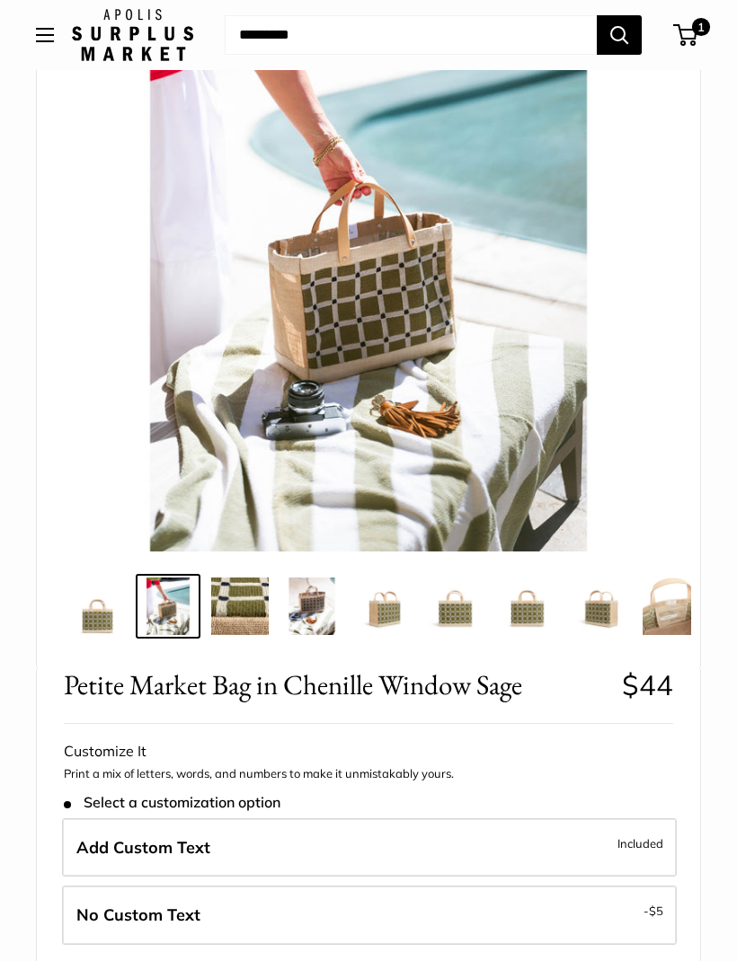
click at [251, 600] on img at bounding box center [239, 606] width 57 height 57
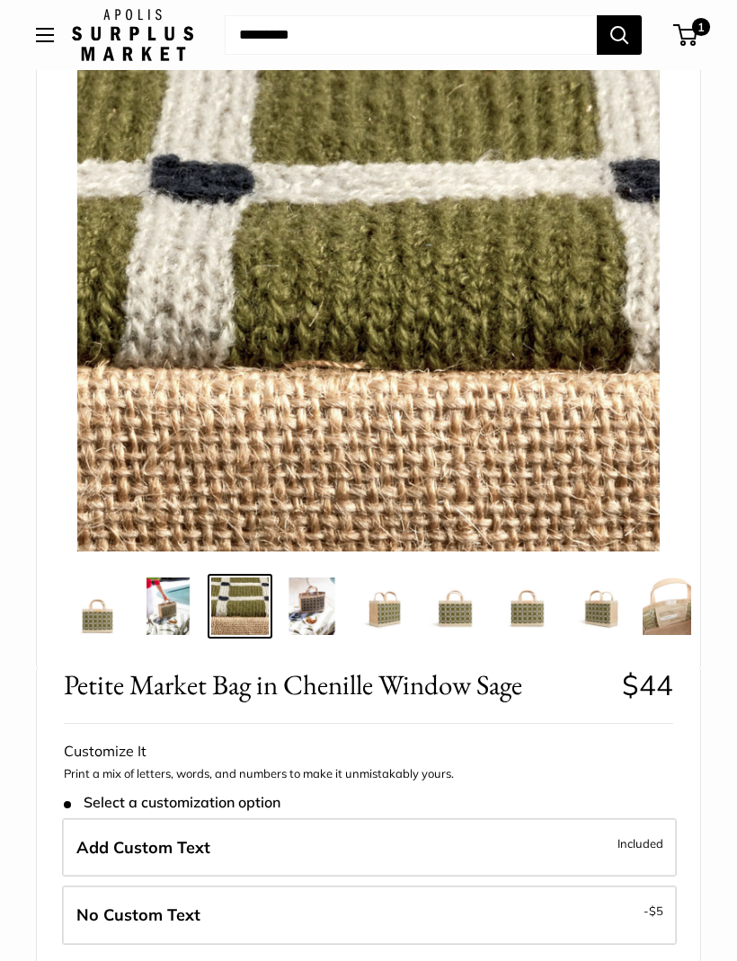
click at [317, 615] on img at bounding box center [311, 606] width 57 height 57
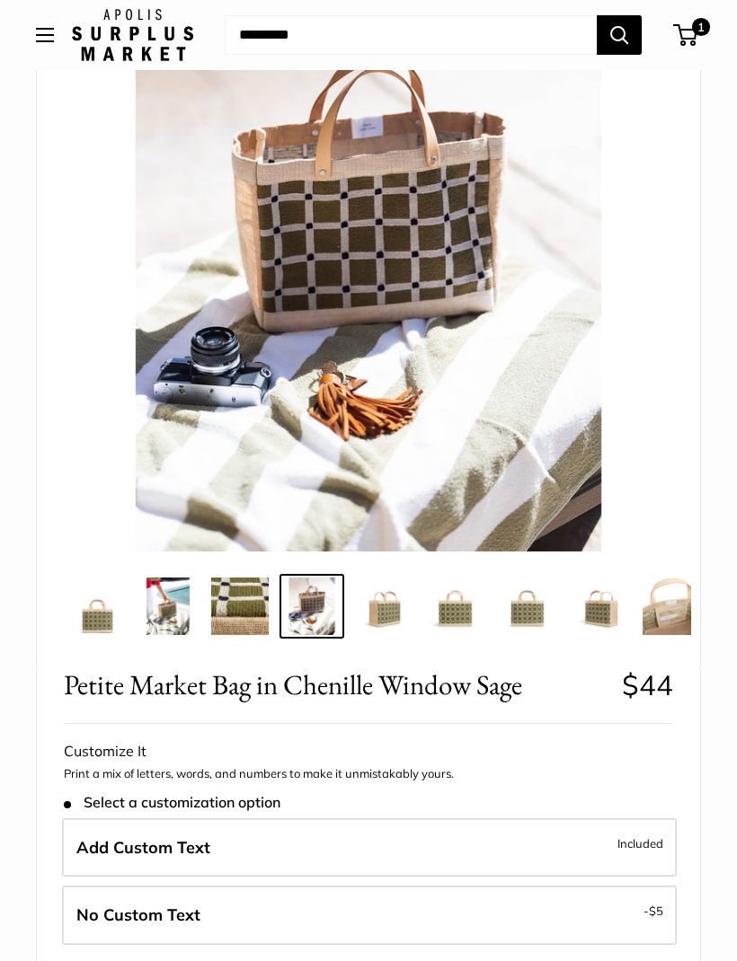
click at [409, 605] on img at bounding box center [383, 606] width 57 height 57
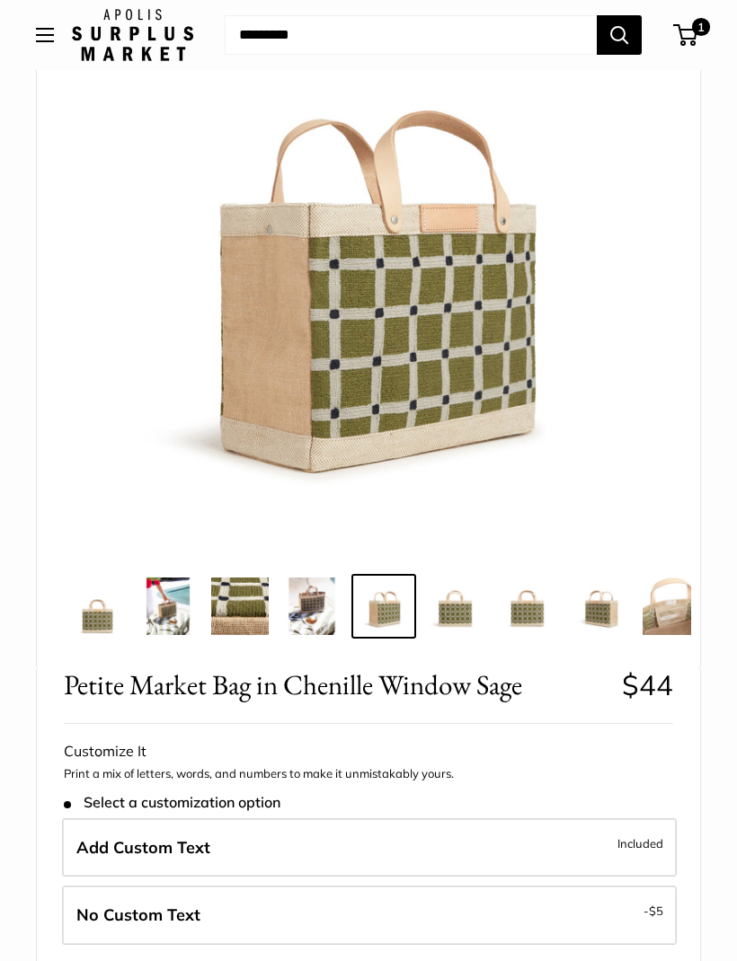
click at [474, 606] on img at bounding box center [455, 606] width 57 height 57
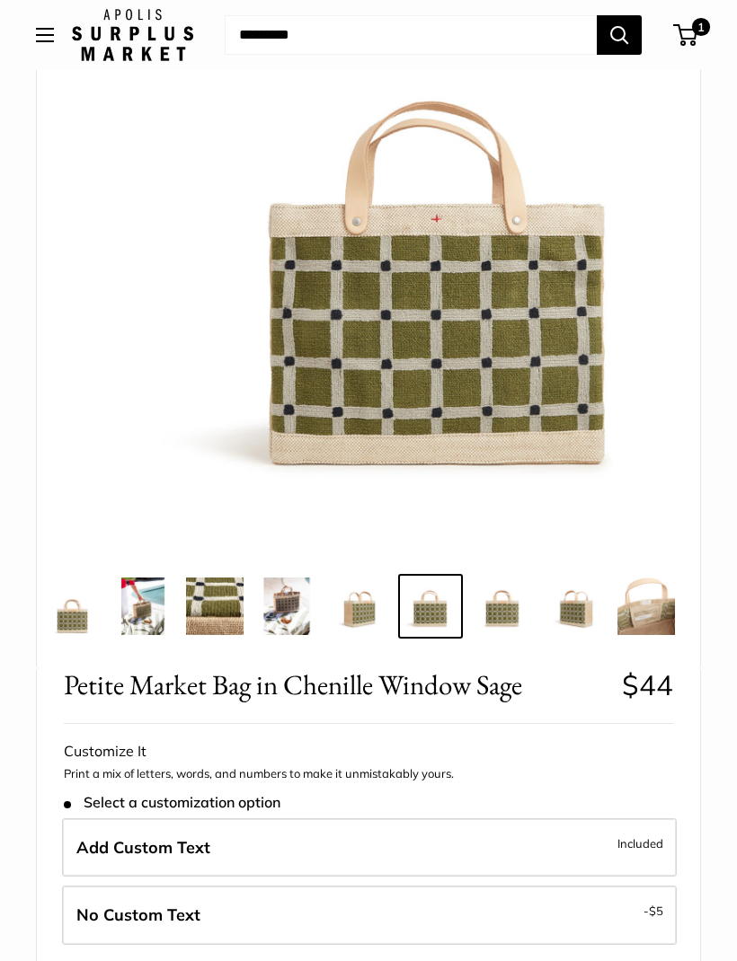
scroll to position [0, 31]
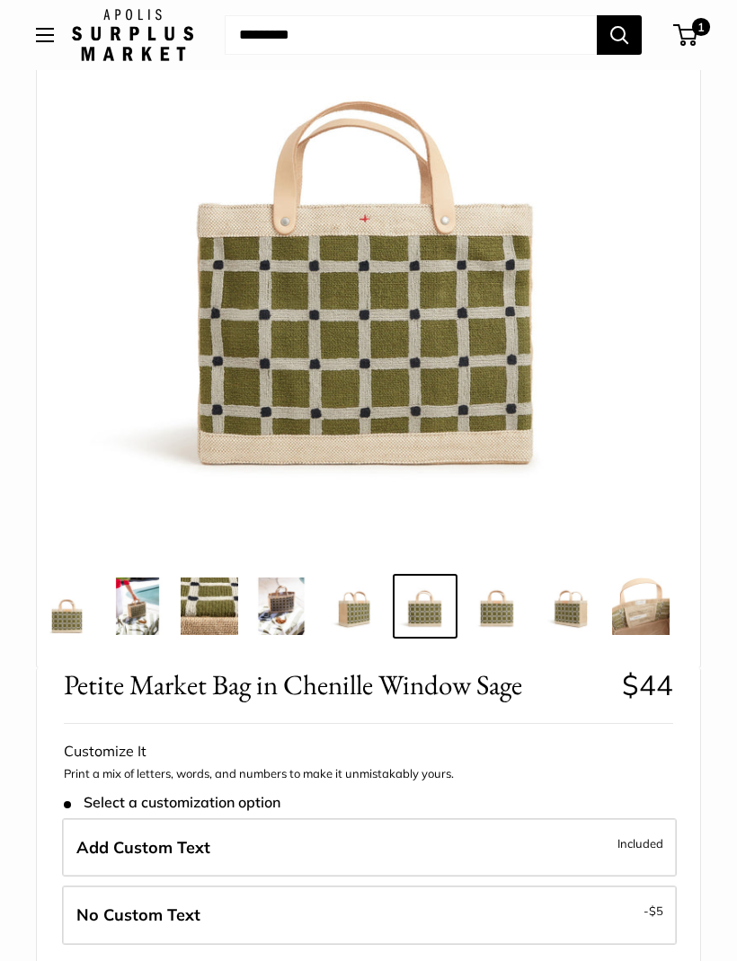
click at [516, 607] on img at bounding box center [496, 606] width 57 height 57
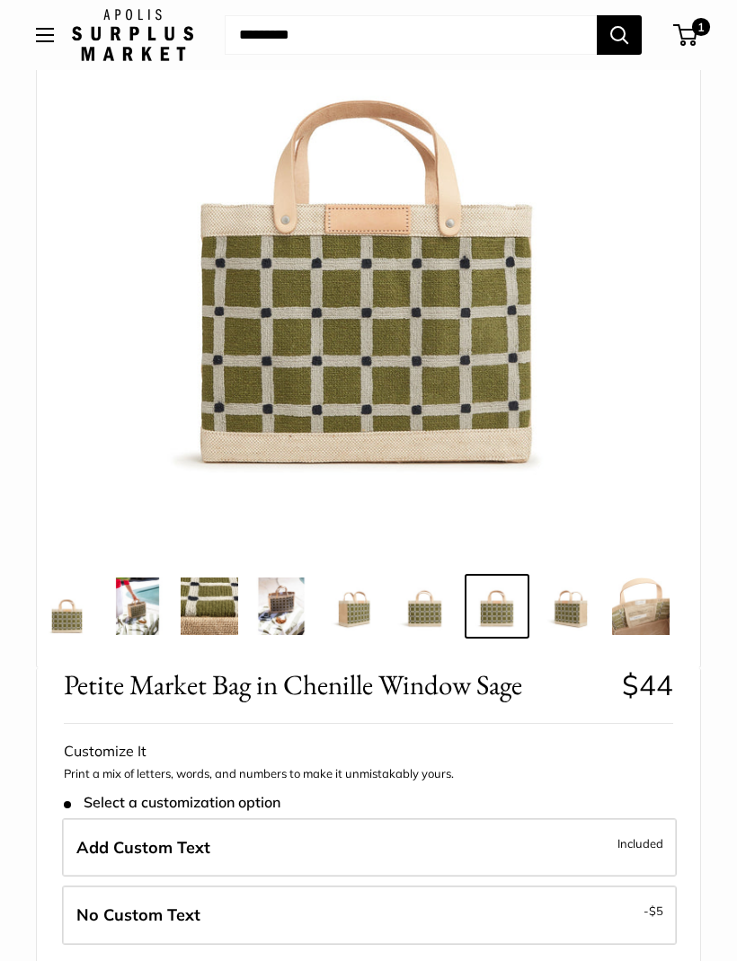
click at [578, 619] on img at bounding box center [568, 606] width 57 height 57
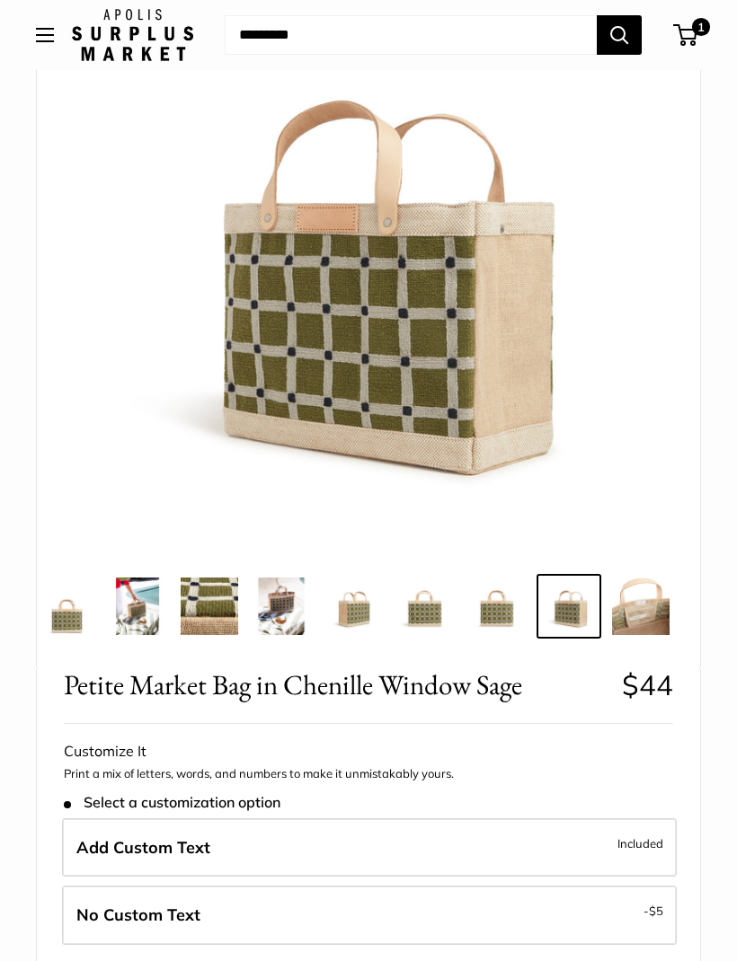
click at [639, 594] on img at bounding box center [640, 606] width 57 height 57
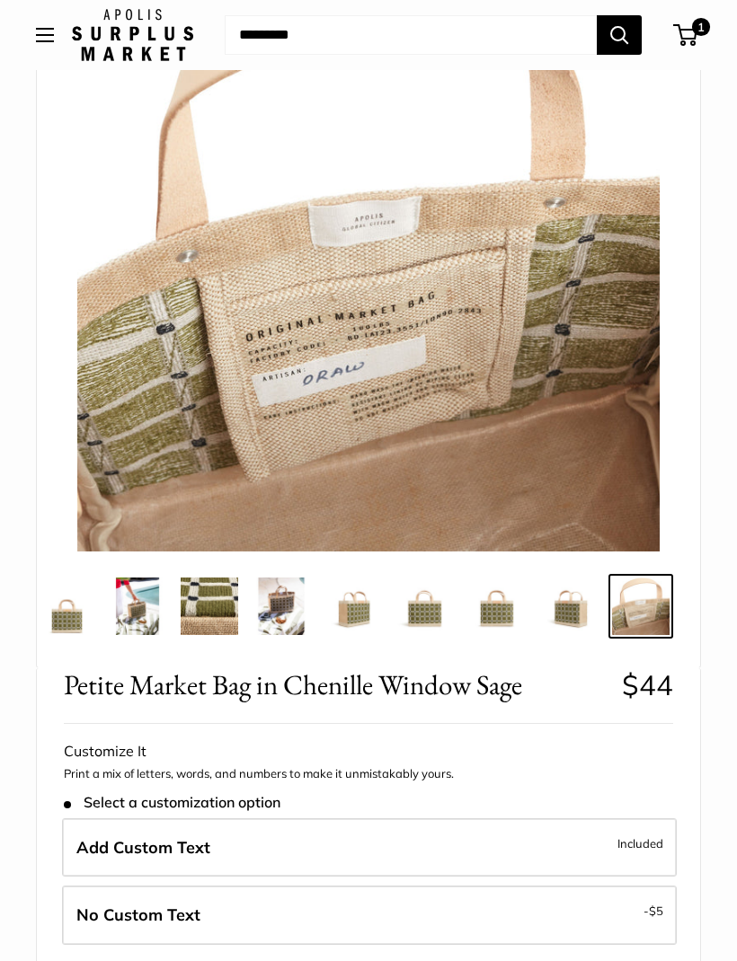
click at [652, 909] on span "$5" at bounding box center [656, 911] width 14 height 14
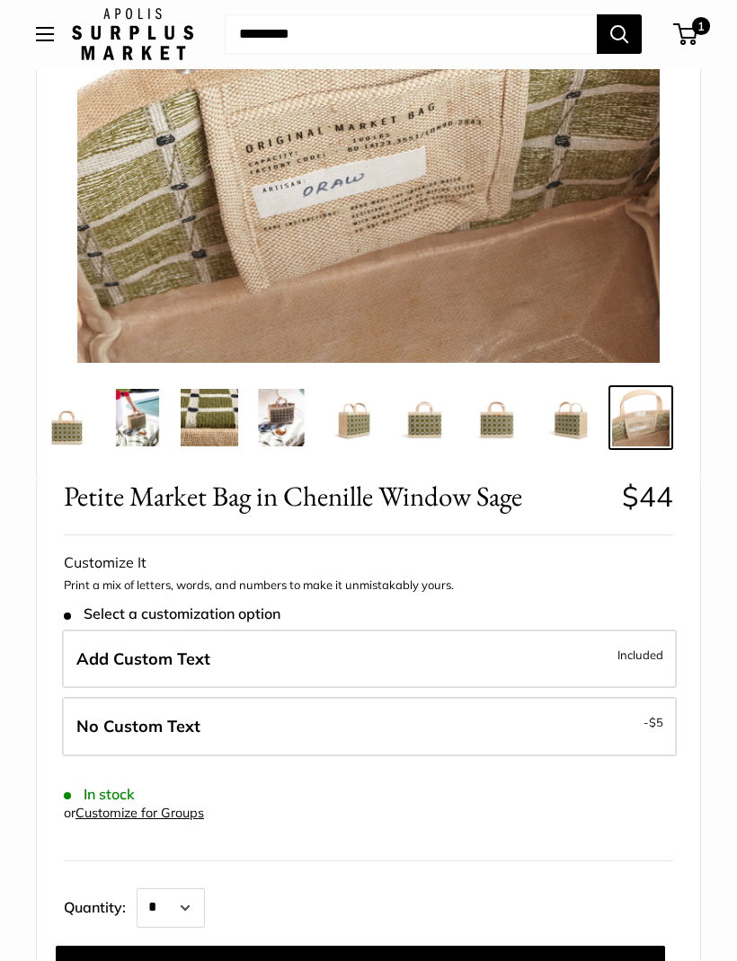
scroll to position [399, 0]
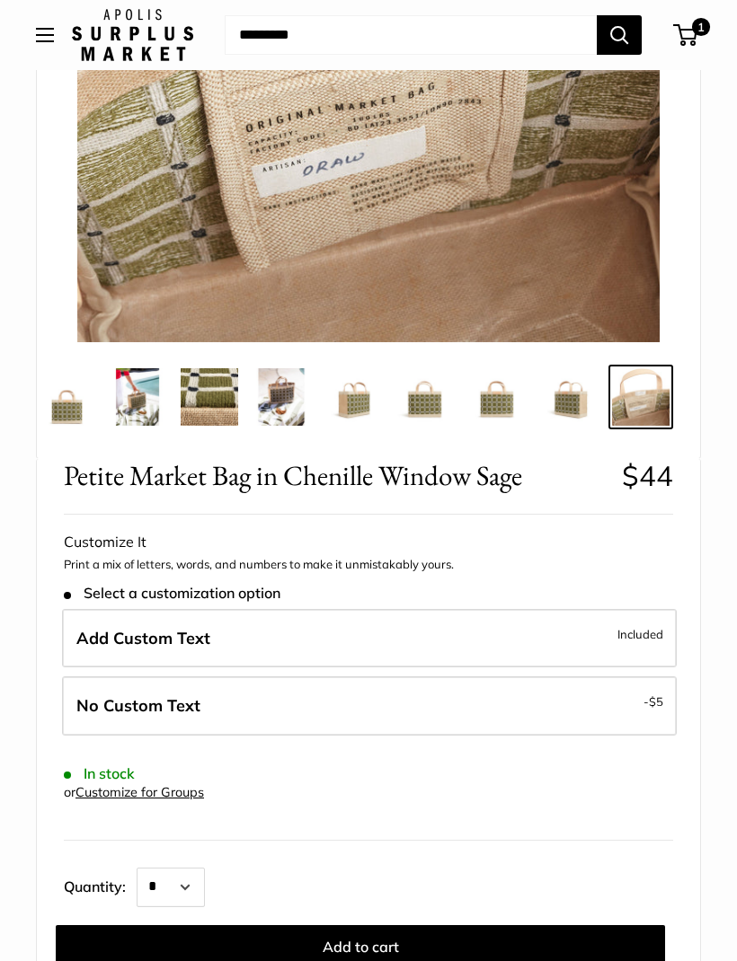
click at [649, 696] on span "$5" at bounding box center [656, 701] width 14 height 14
click at [393, 942] on button "Add to cart" at bounding box center [360, 946] width 609 height 43
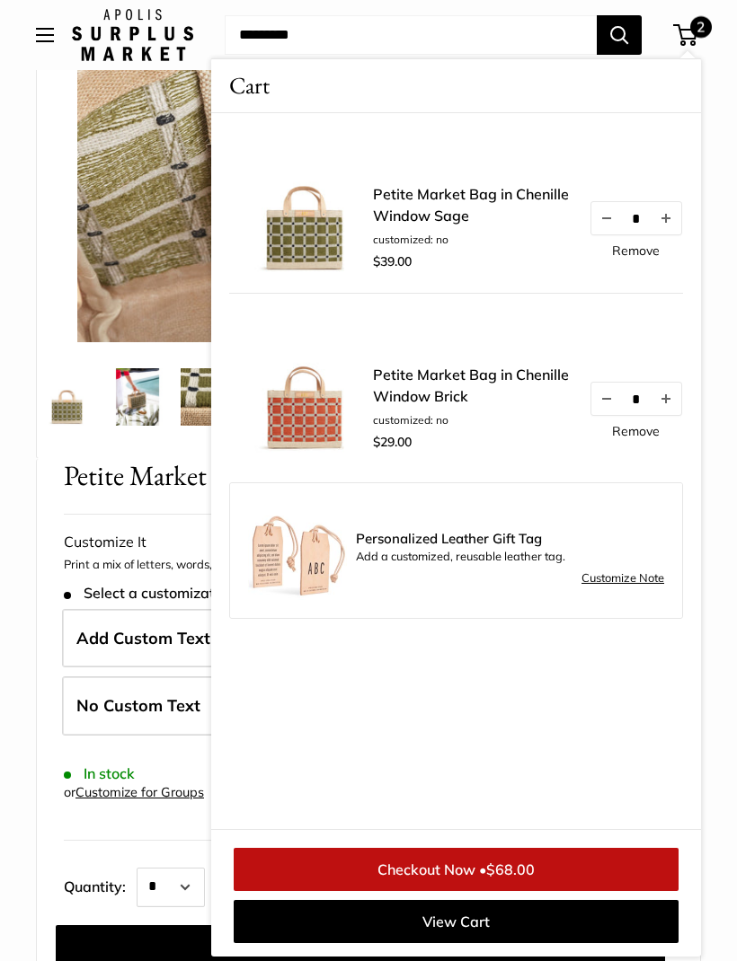
click at [18, 809] on div "Home Harvest Sale Market: 12 Hours Only Petite Market Bag in Chenille Window ..…" at bounding box center [368, 861] width 737 height 2328
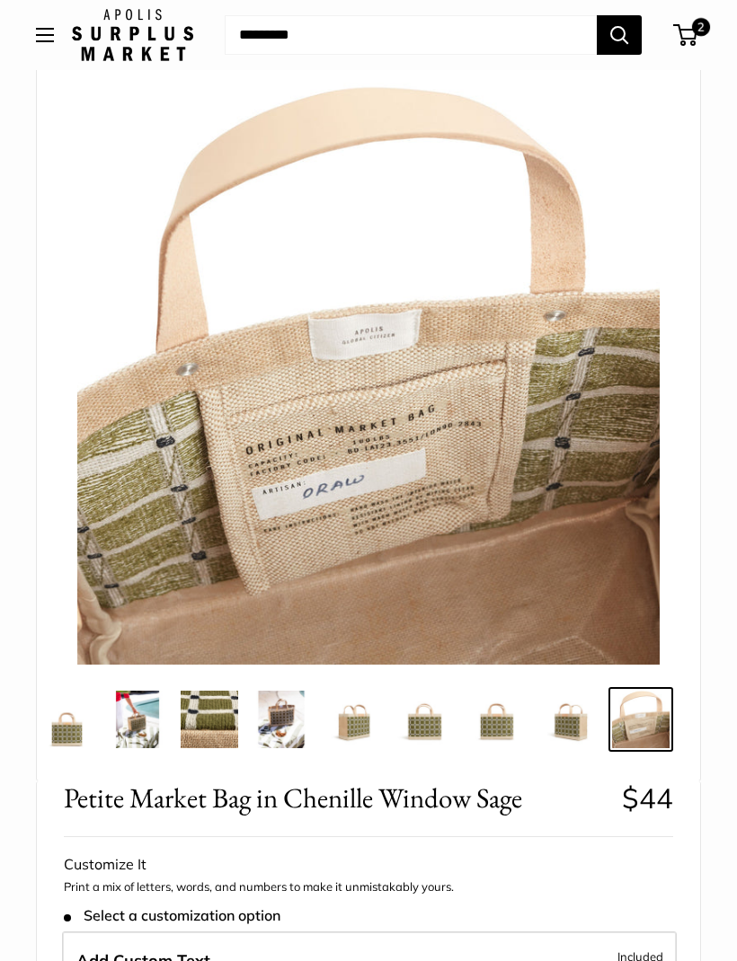
scroll to position [0, 0]
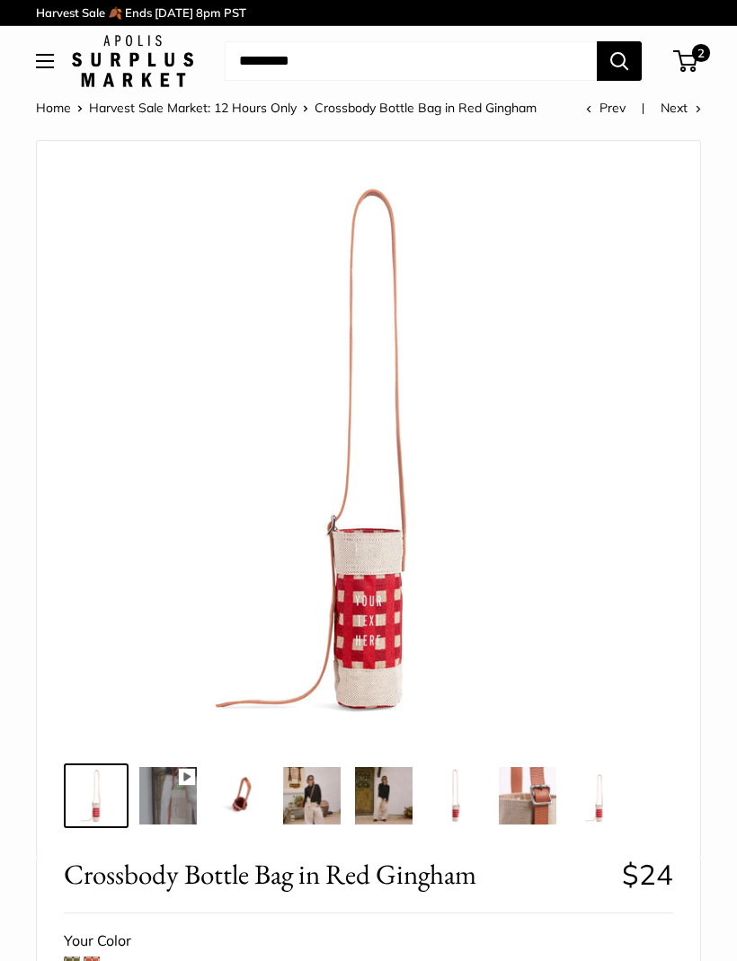
click at [182, 807] on img at bounding box center [167, 795] width 57 height 57
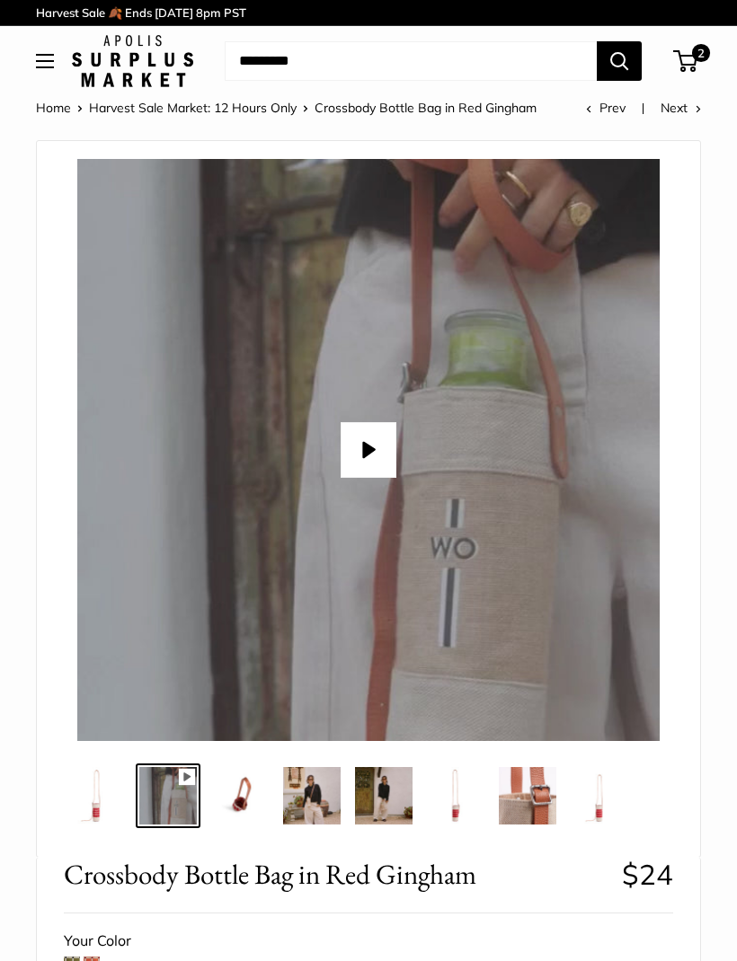
click at [314, 815] on img at bounding box center [311, 795] width 57 height 57
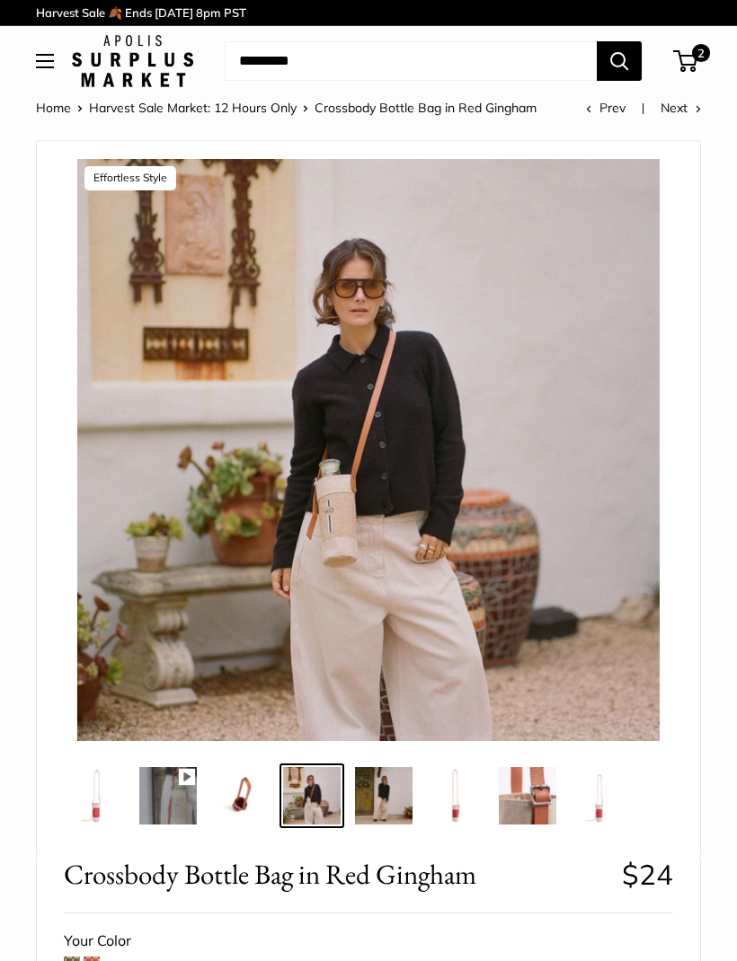
click at [384, 801] on img at bounding box center [383, 795] width 57 height 57
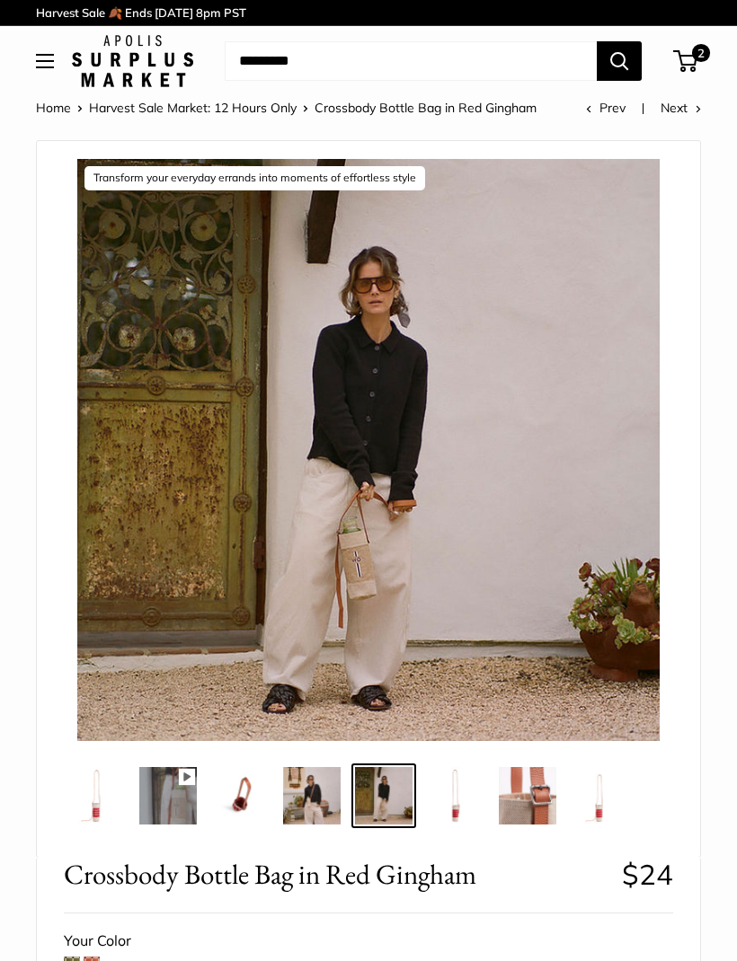
click at [465, 805] on img at bounding box center [455, 795] width 57 height 57
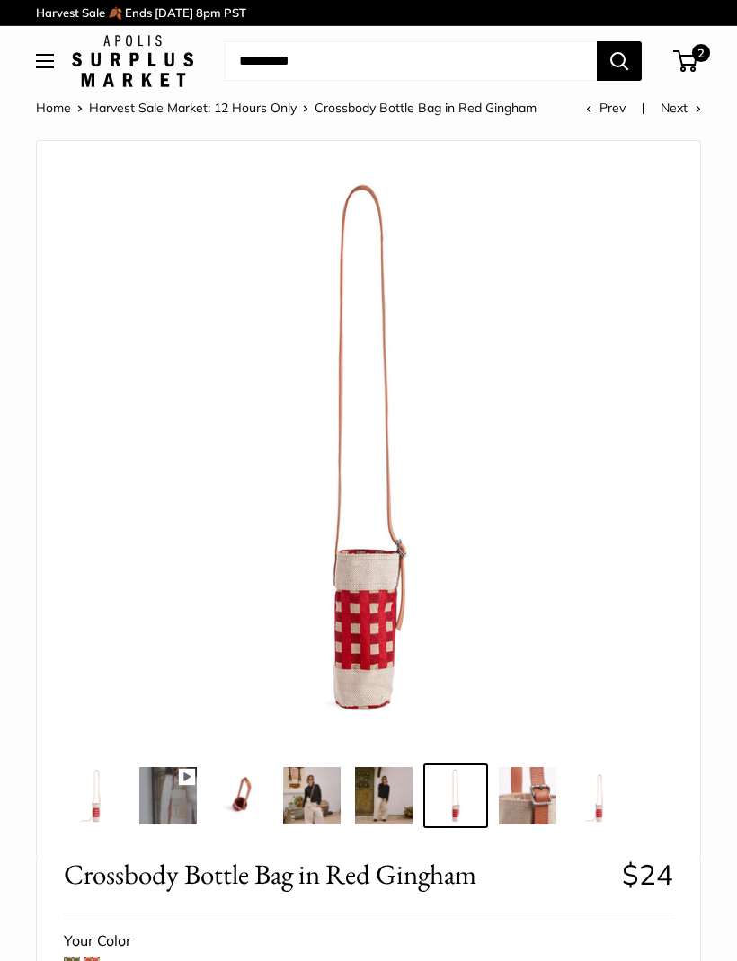
click at [526, 810] on img at bounding box center [527, 795] width 57 height 57
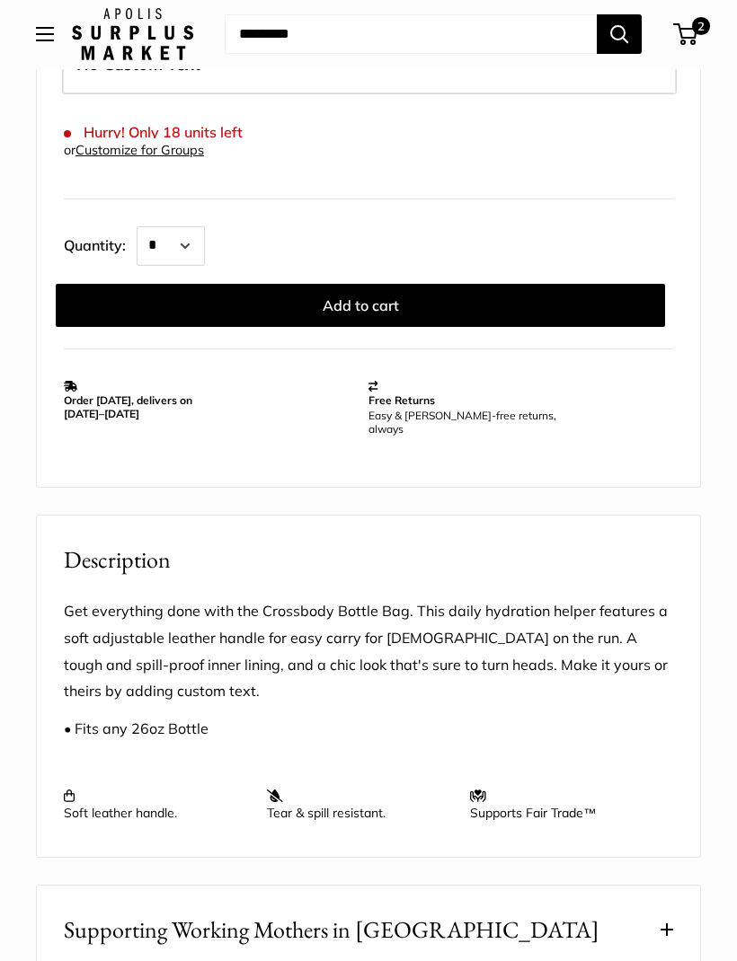
scroll to position [1082, 0]
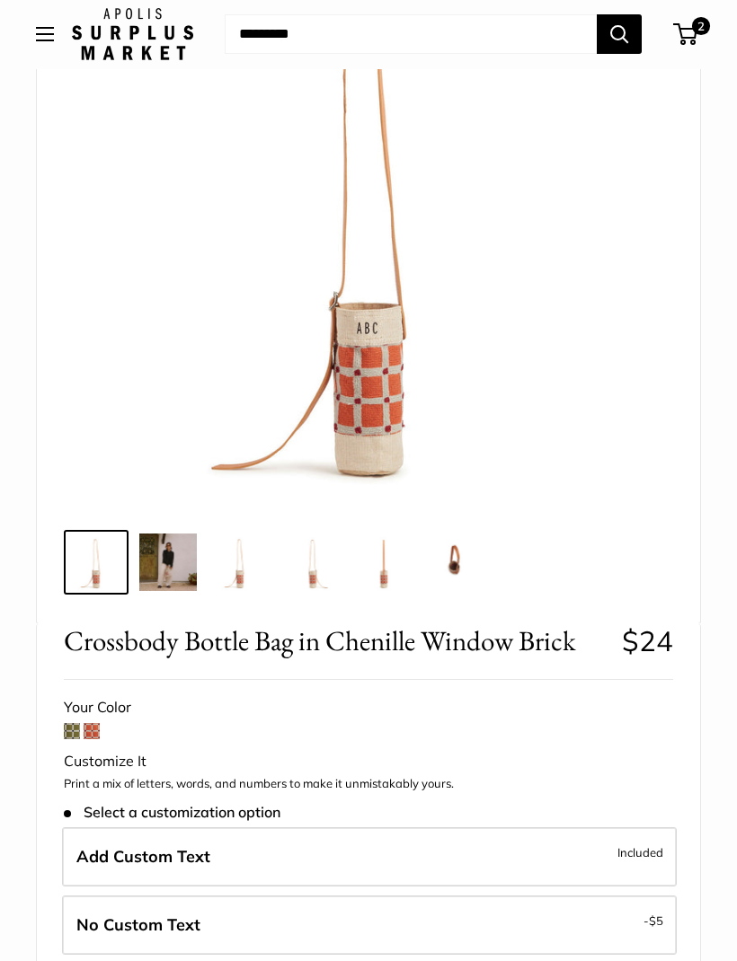
scroll to position [234, 0]
click at [181, 563] on img at bounding box center [167, 562] width 57 height 57
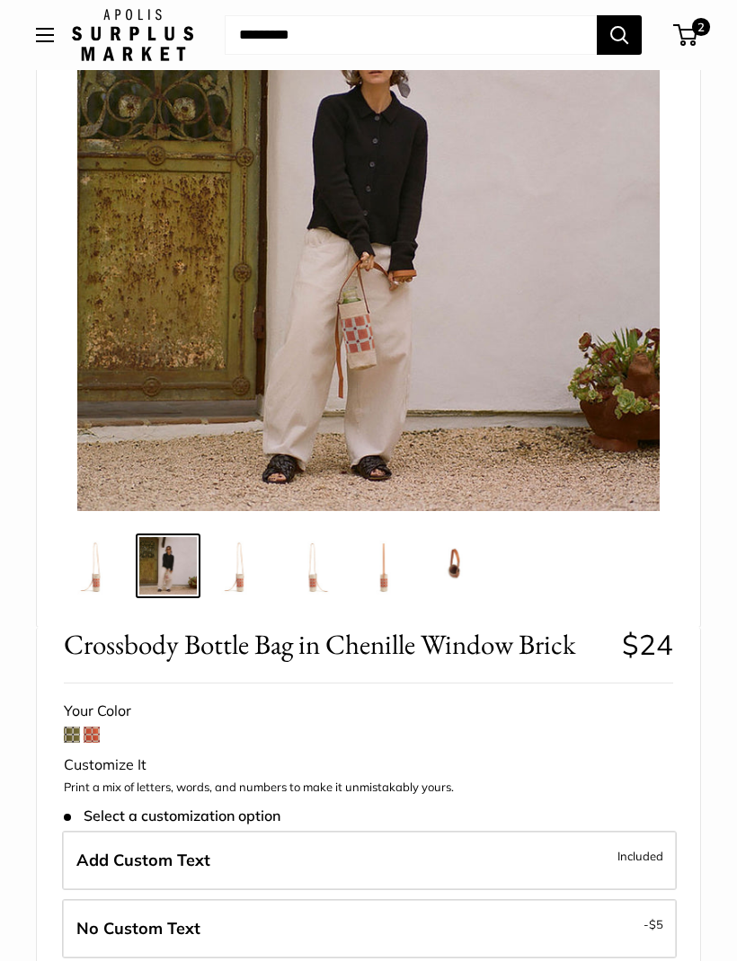
scroll to position [235, 0]
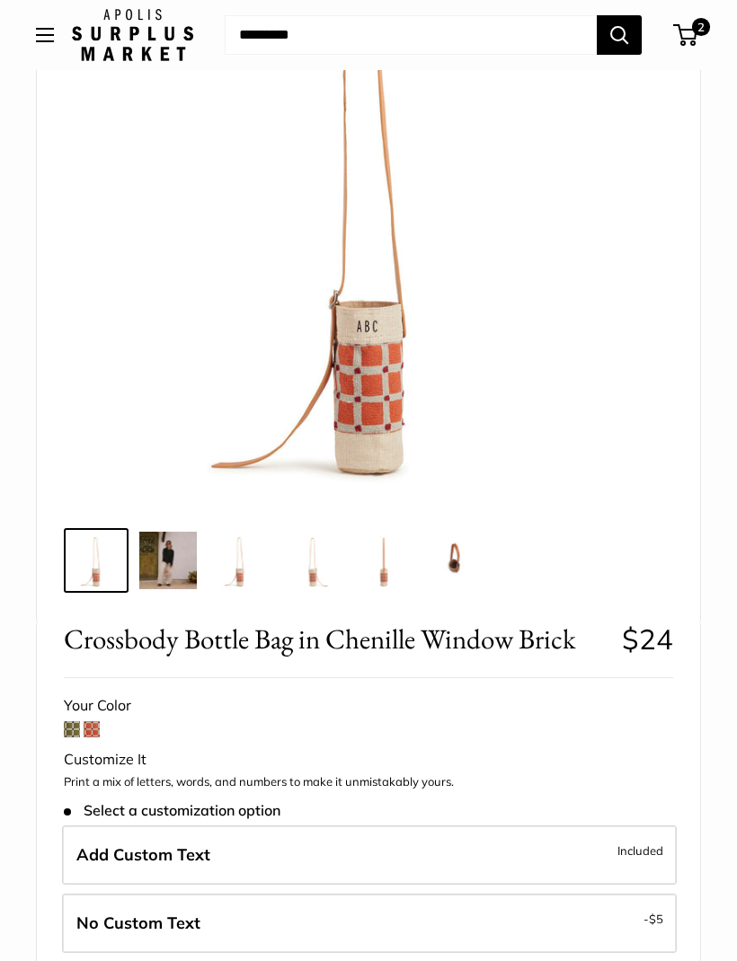
click at [650, 913] on span "$5" at bounding box center [656, 919] width 14 height 14
click at [235, 579] on img at bounding box center [239, 560] width 57 height 57
click at [324, 578] on img at bounding box center [311, 560] width 57 height 57
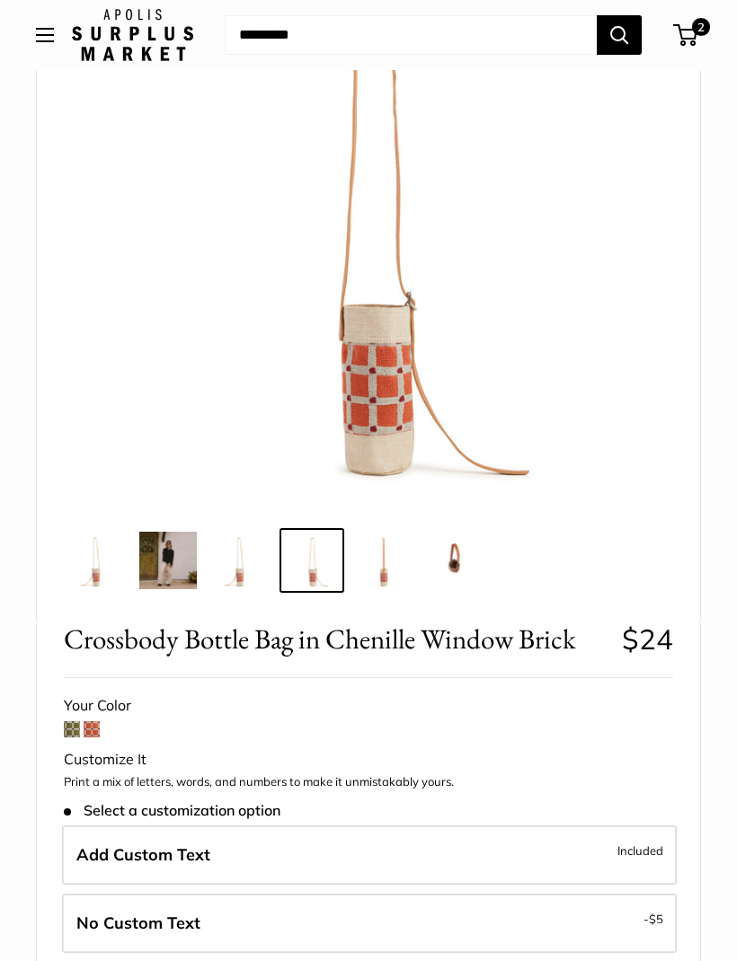
click at [384, 579] on img at bounding box center [383, 560] width 57 height 57
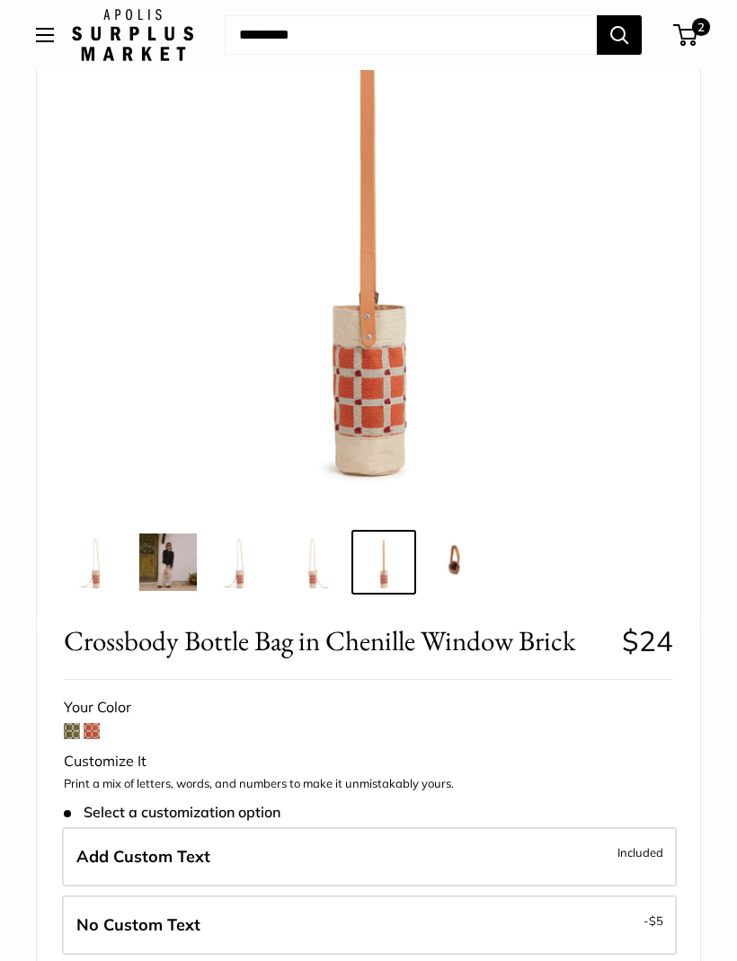
scroll to position [215, 0]
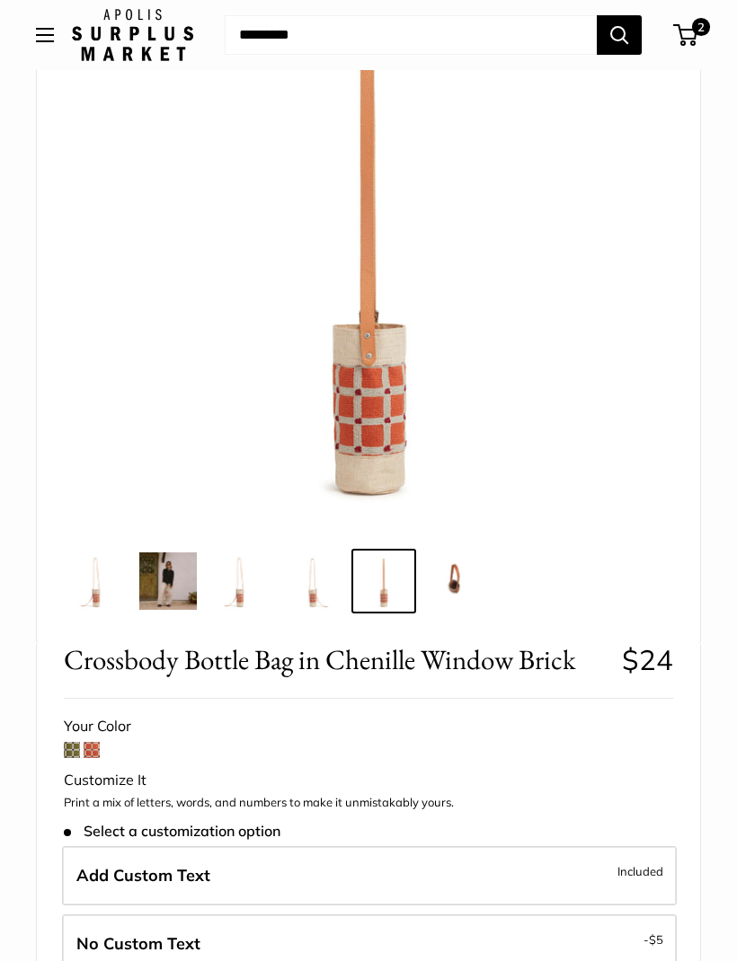
click at [456, 592] on img at bounding box center [455, 580] width 57 height 57
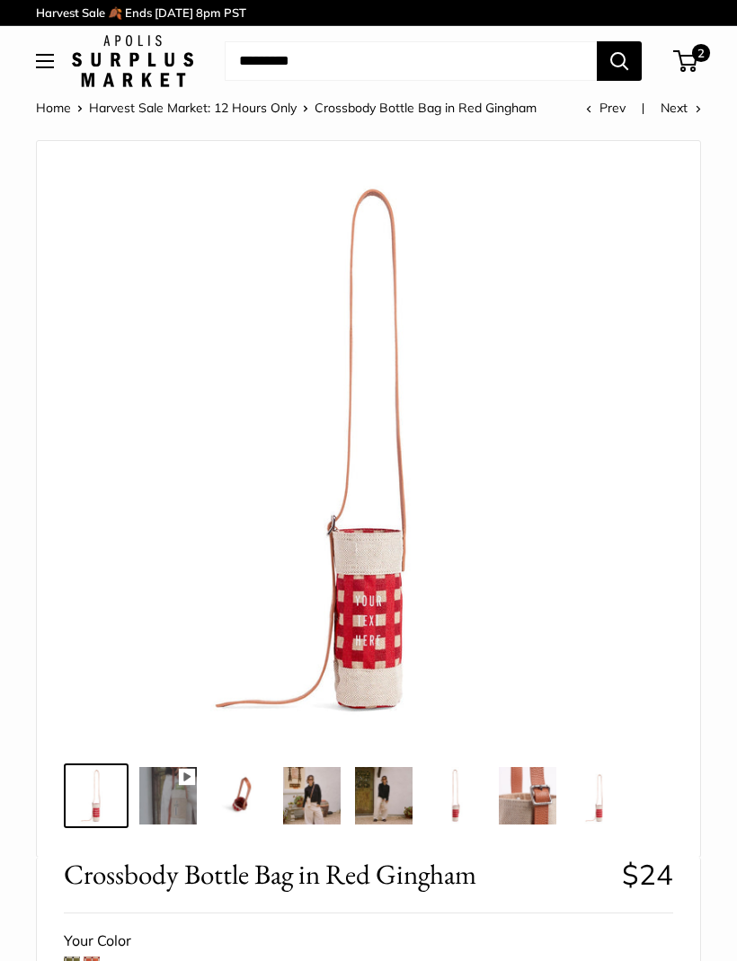
click at [178, 808] on img at bounding box center [167, 795] width 57 height 57
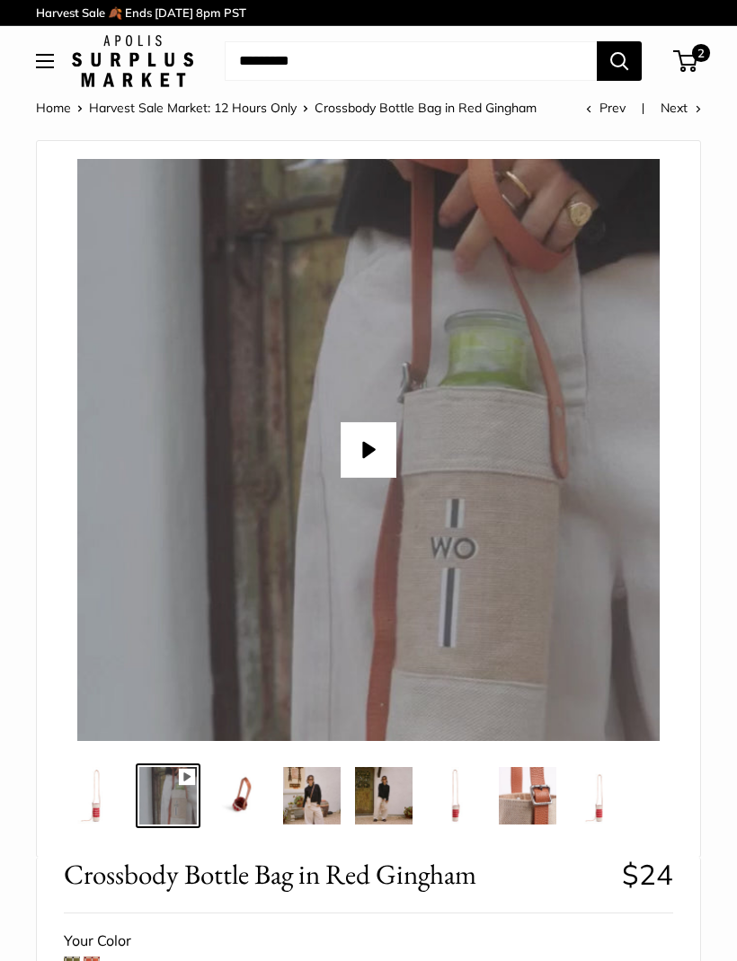
click at [374, 438] on button "Play" at bounding box center [368, 450] width 56 height 56
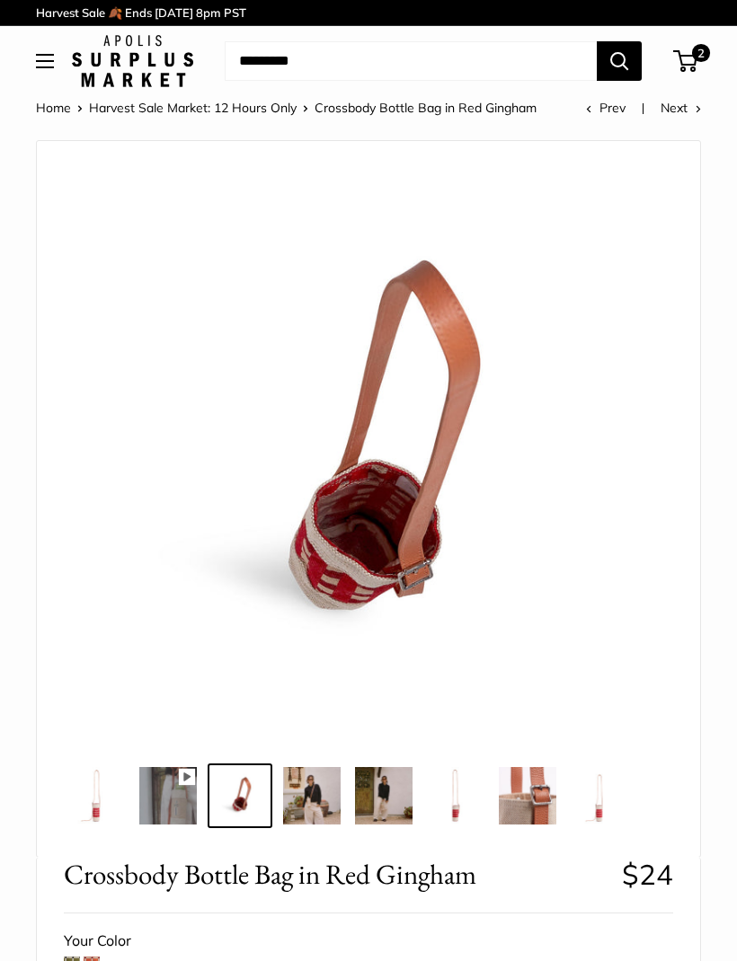
click at [322, 803] on img at bounding box center [311, 795] width 57 height 57
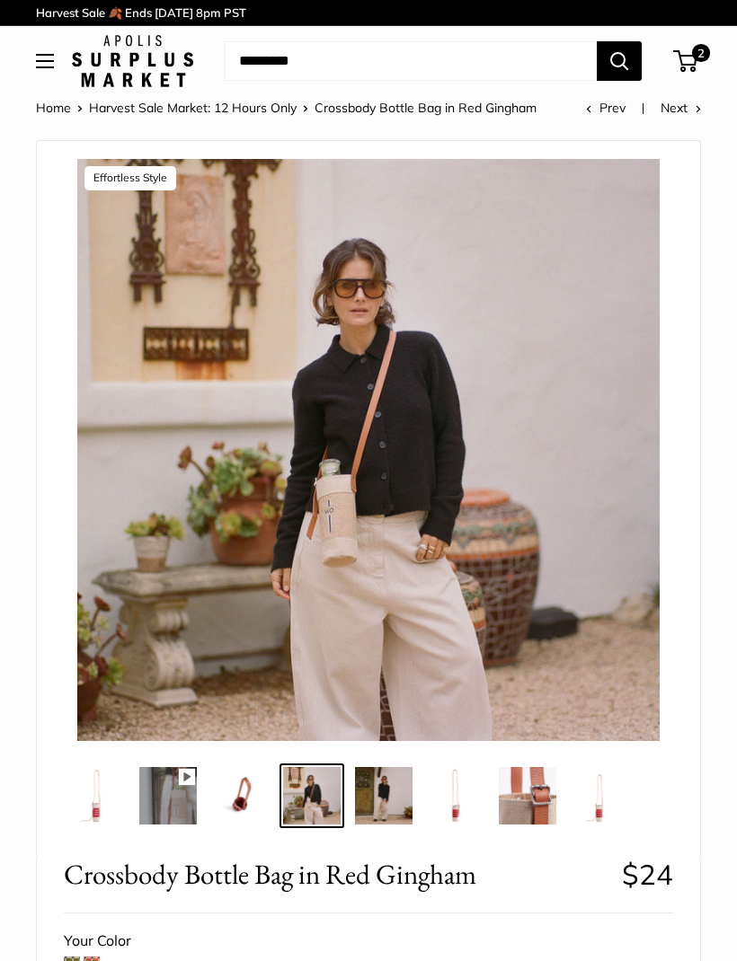
click at [392, 805] on img at bounding box center [383, 795] width 57 height 57
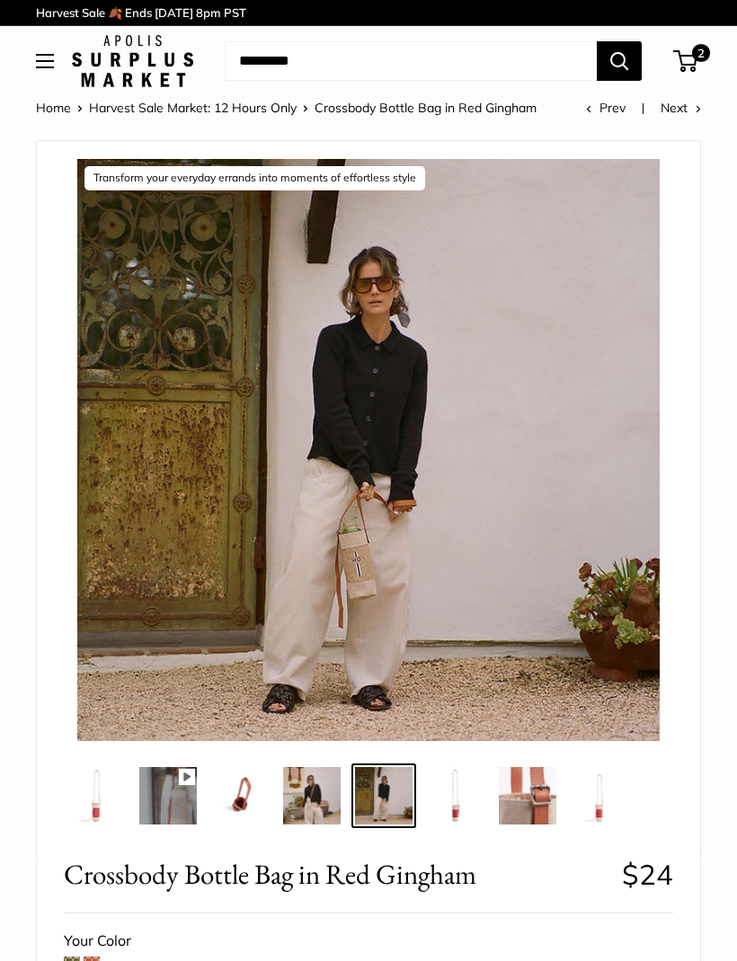
click at [313, 802] on img at bounding box center [311, 795] width 57 height 57
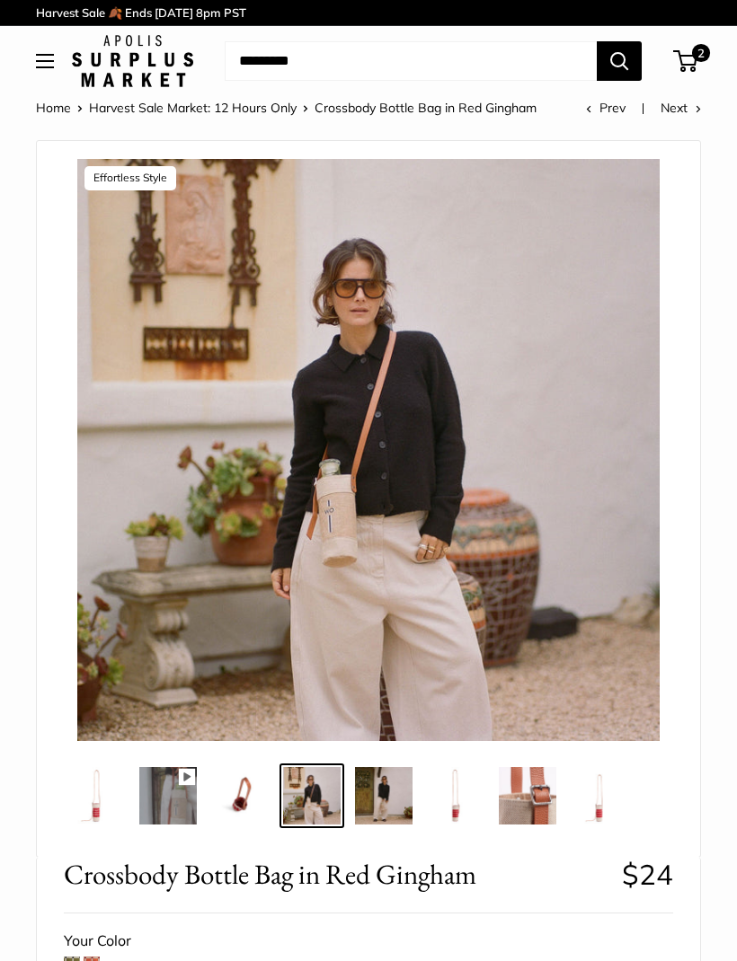
click at [467, 800] on img at bounding box center [455, 795] width 57 height 57
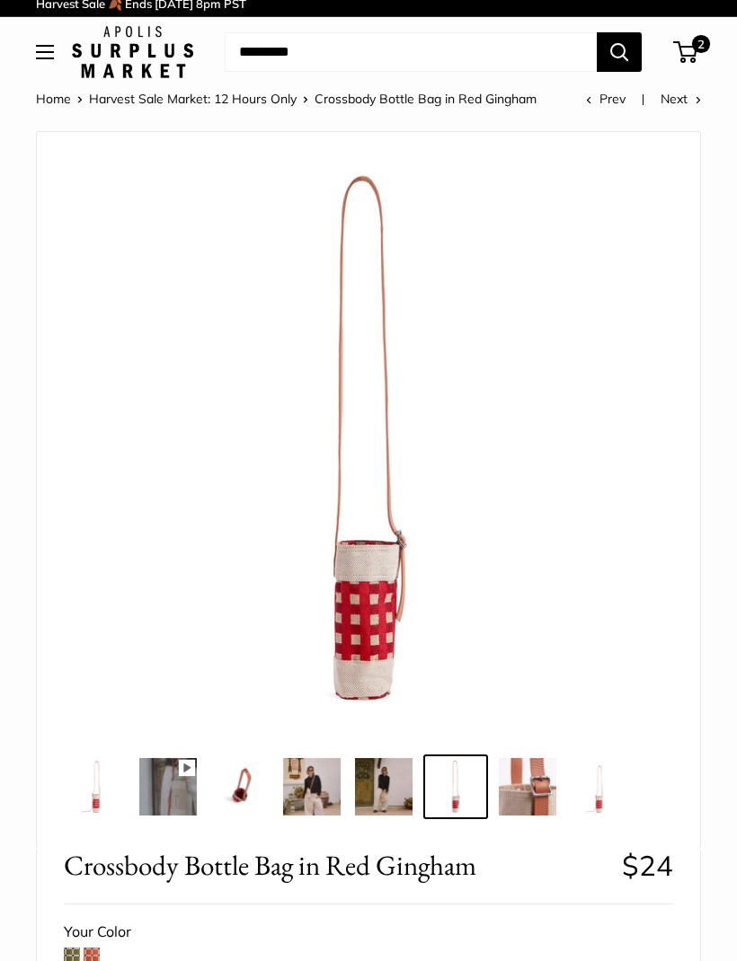
scroll to position [15, 0]
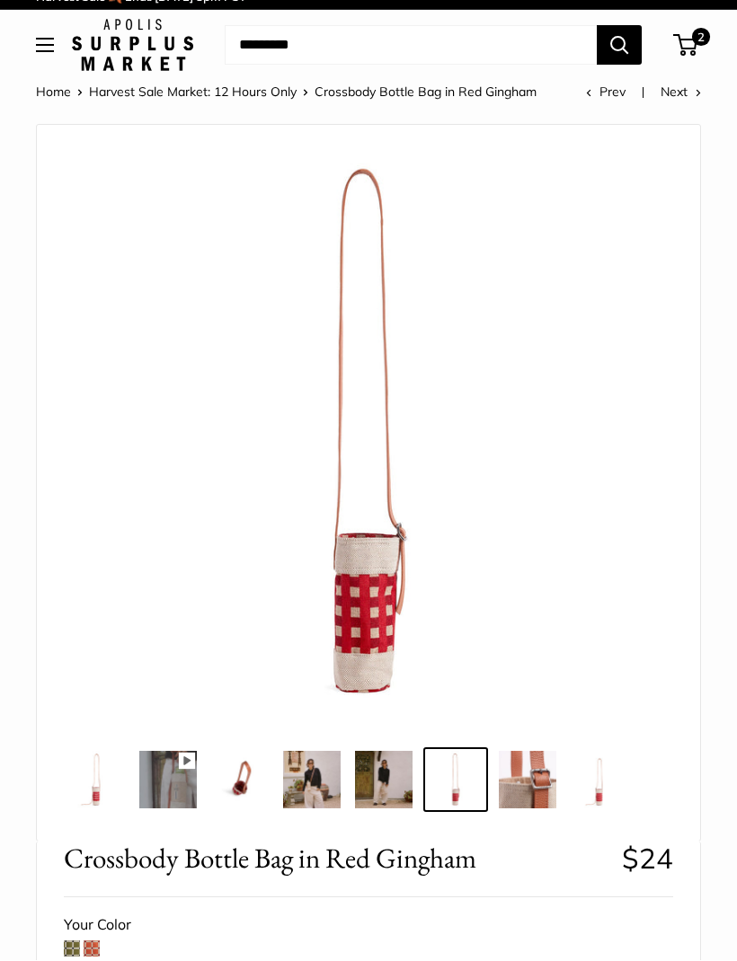
click at [552, 775] on img at bounding box center [527, 780] width 57 height 57
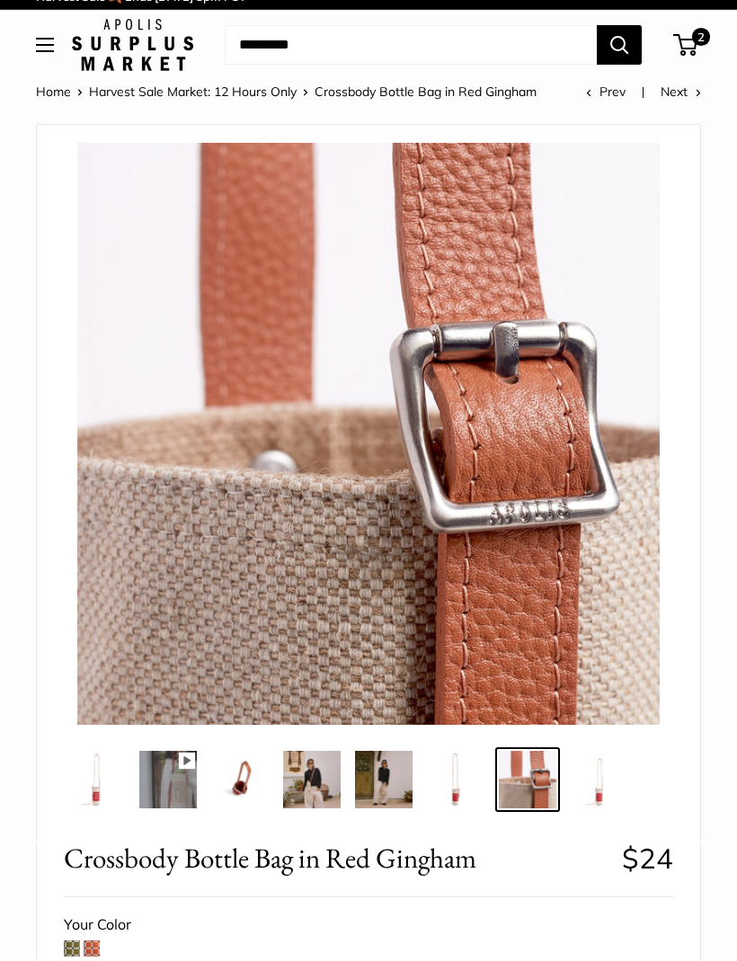
click at [602, 791] on img at bounding box center [598, 780] width 57 height 57
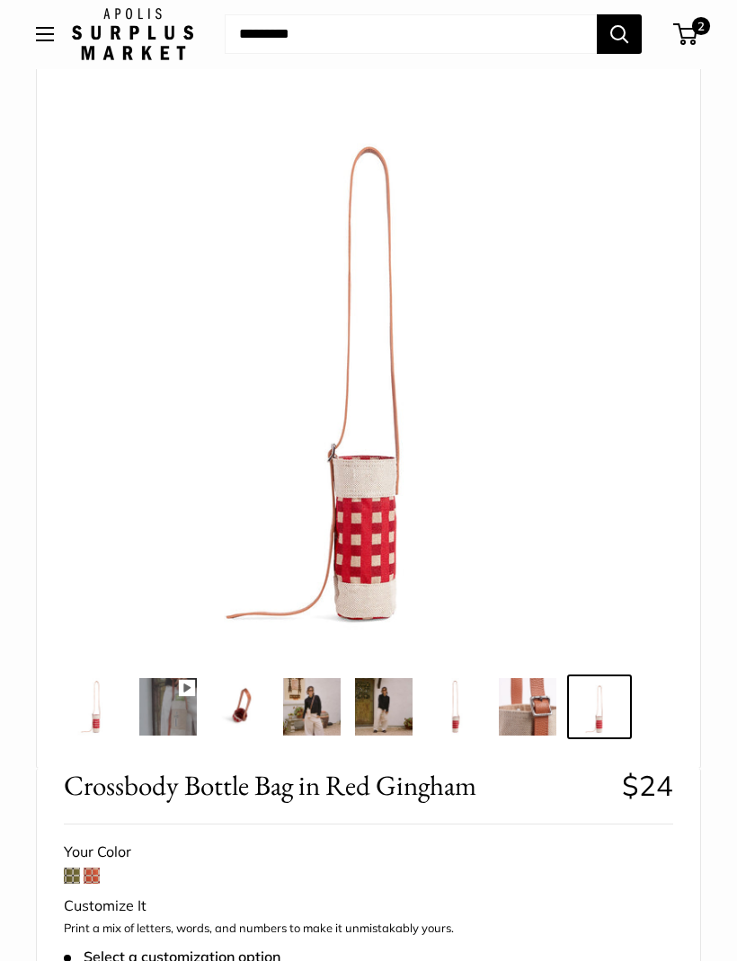
scroll to position [83, 0]
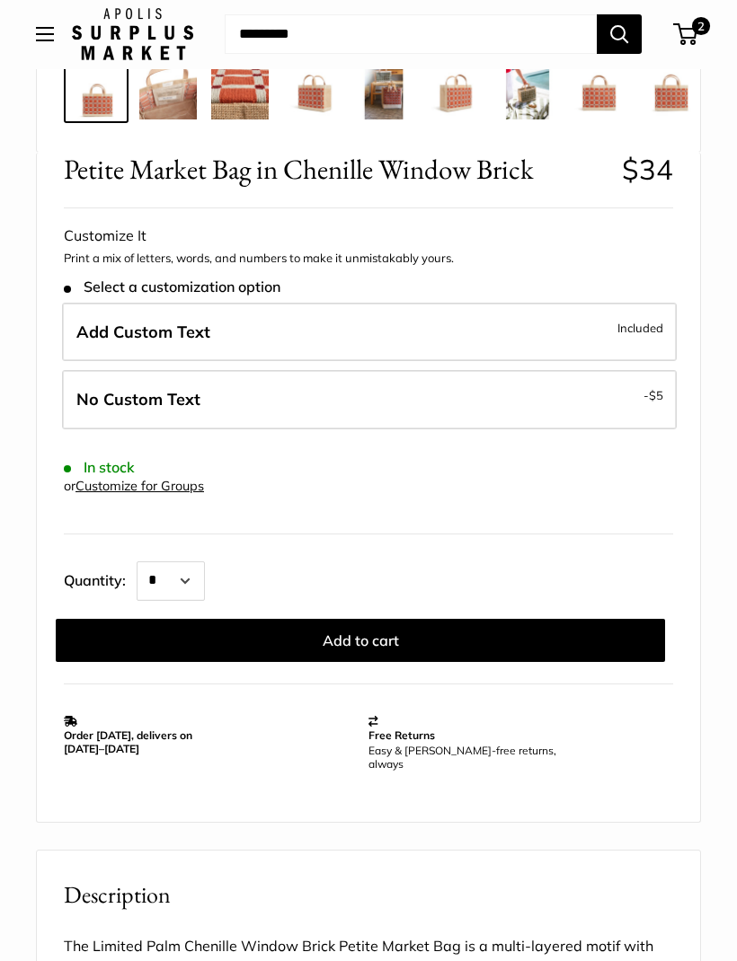
scroll to position [696, 0]
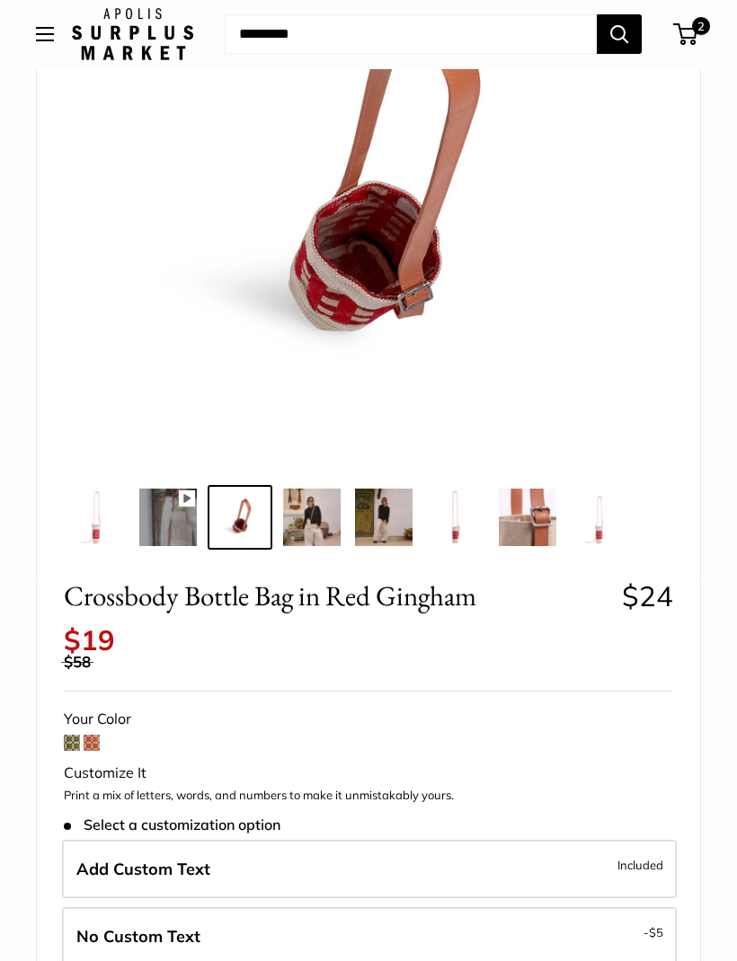
scroll to position [278, 0]
click at [603, 530] on img at bounding box center [598, 517] width 57 height 57
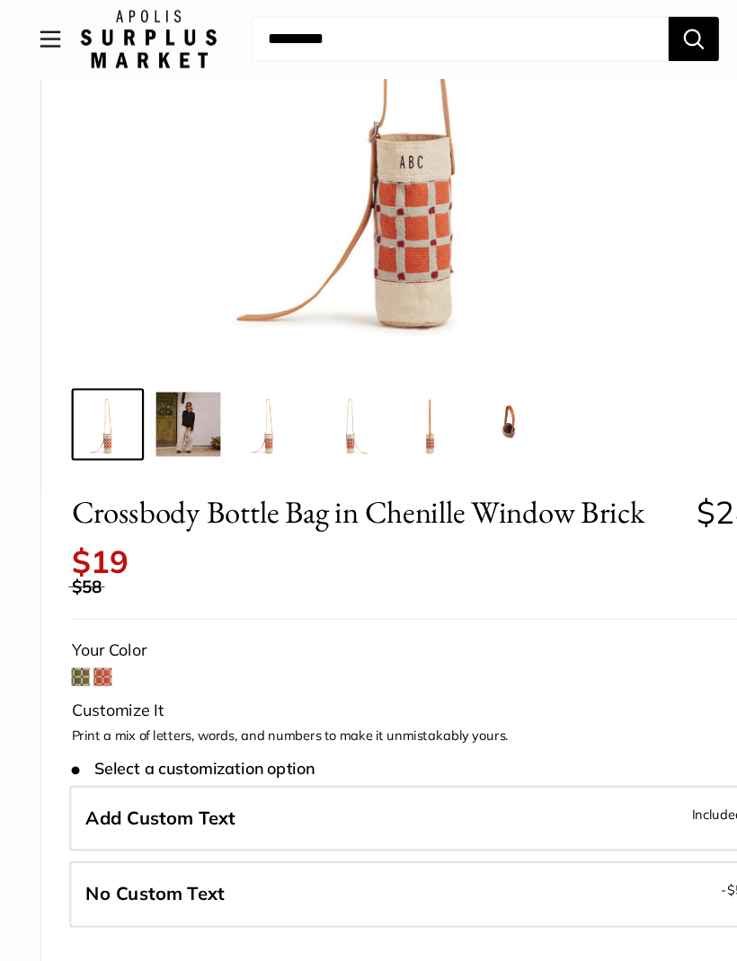
scroll to position [412, 0]
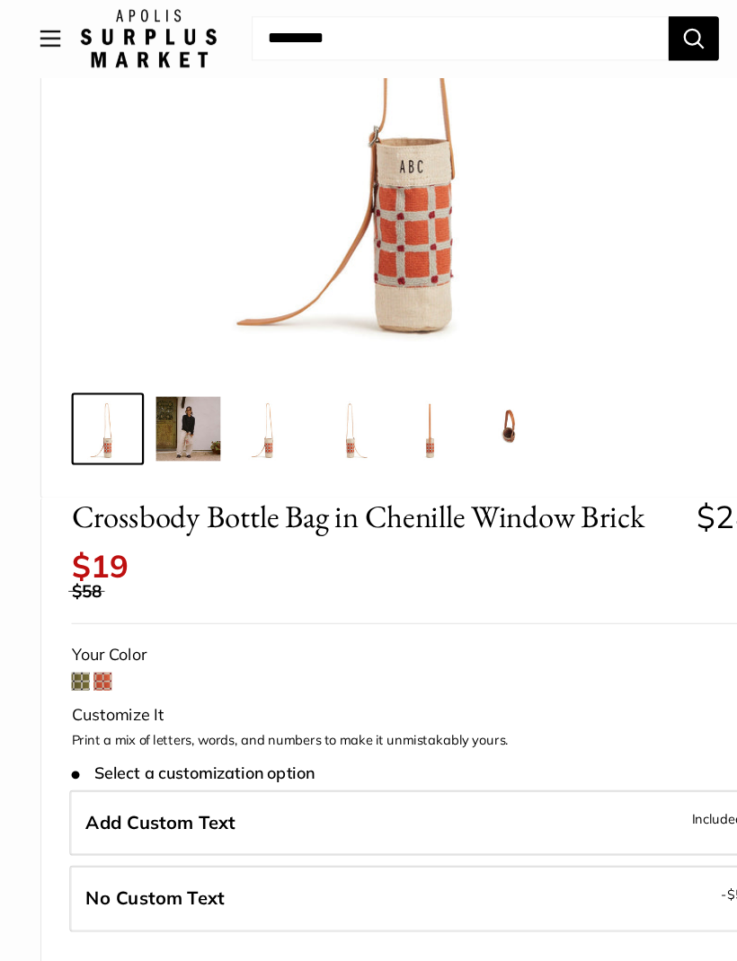
click at [71, 601] on span at bounding box center [72, 609] width 16 height 16
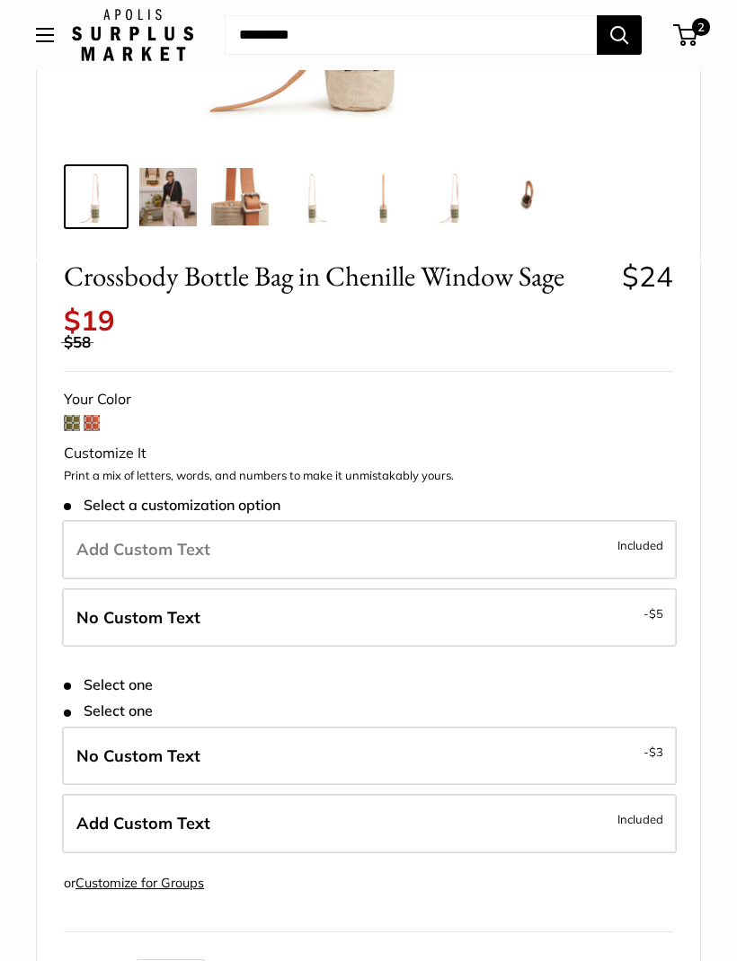
scroll to position [603, 0]
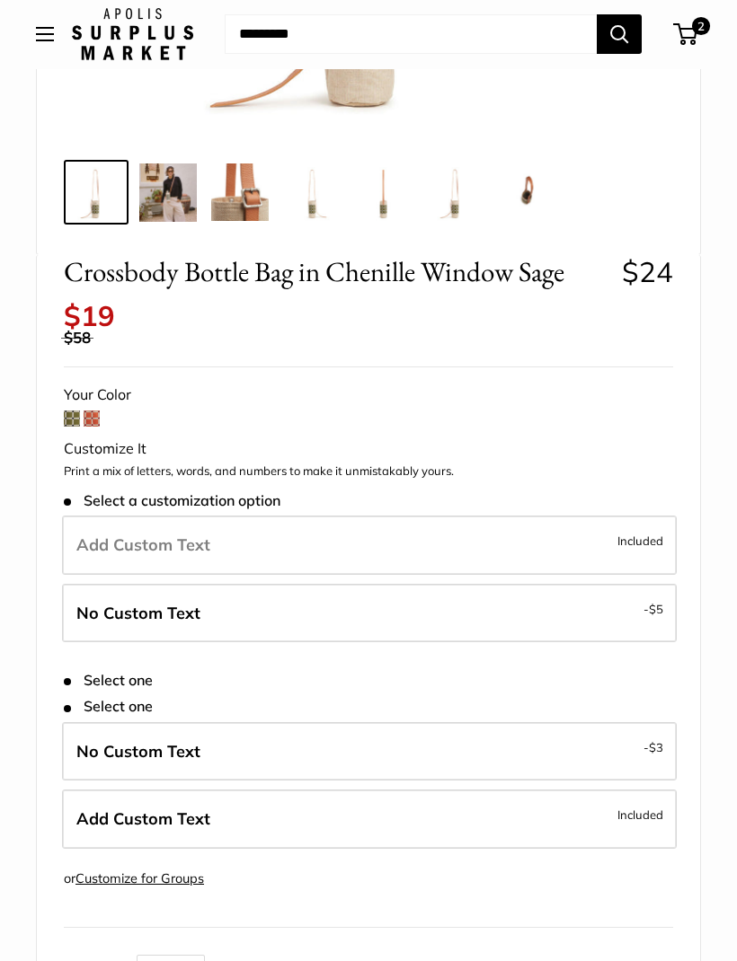
click at [658, 603] on span "$5" at bounding box center [656, 610] width 14 height 14
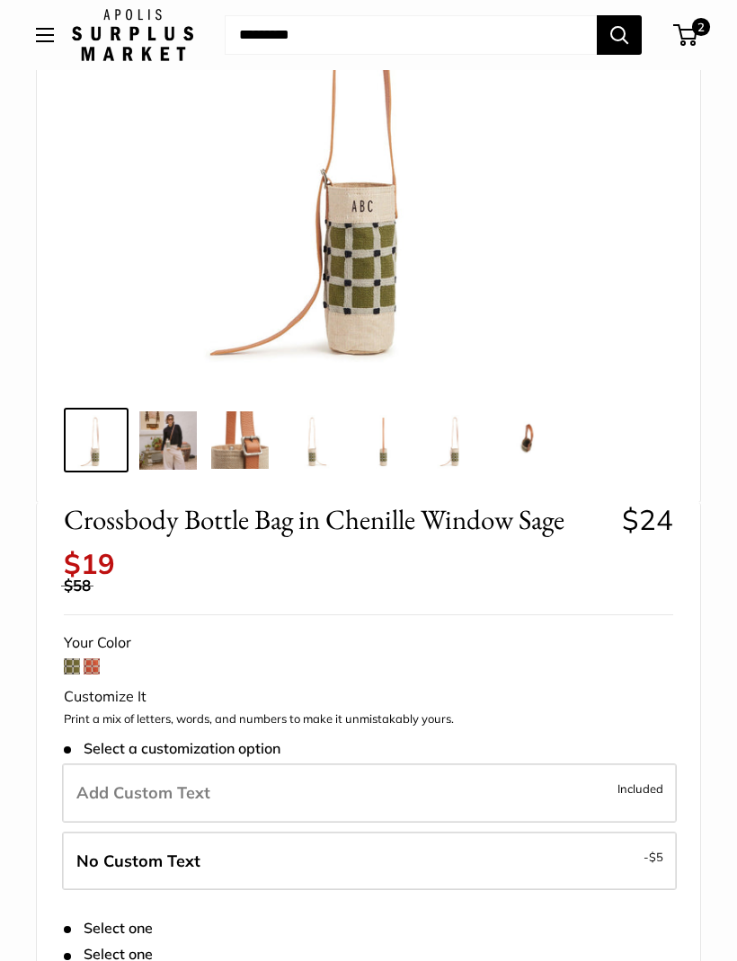
scroll to position [353, 0]
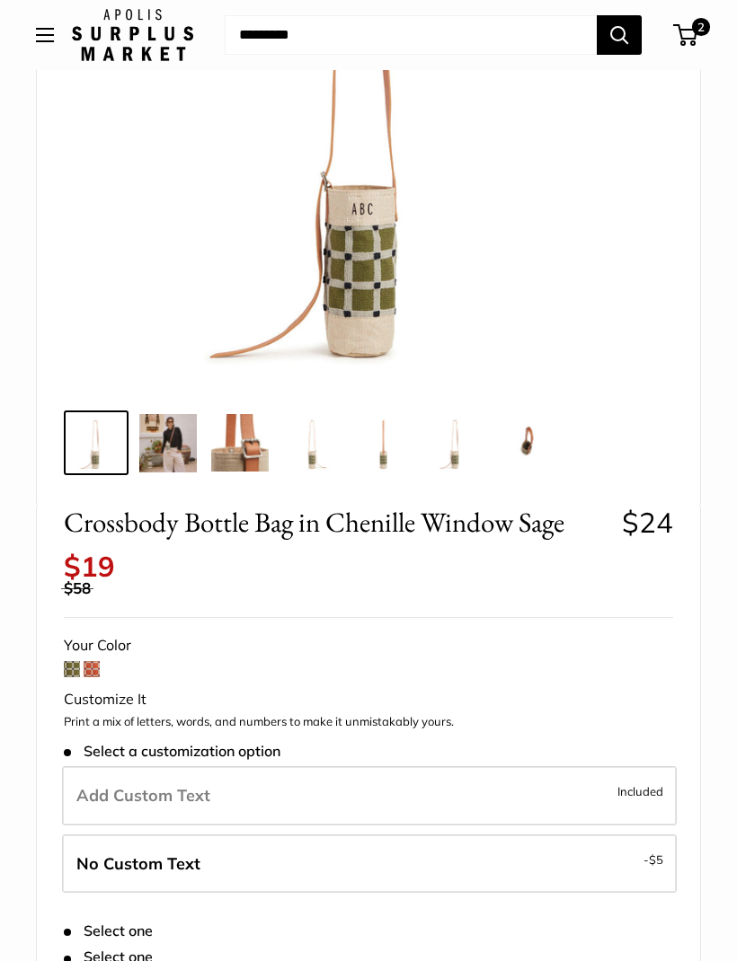
click at [75, 661] on span at bounding box center [72, 669] width 16 height 16
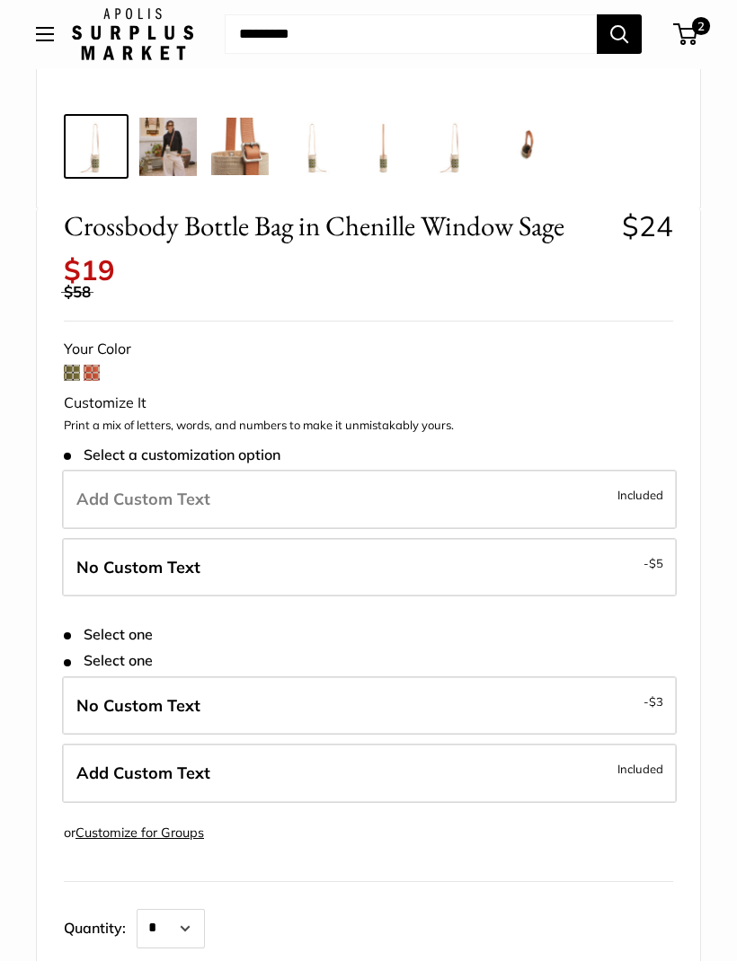
scroll to position [649, 0]
click at [658, 556] on span "$5" at bounding box center [656, 563] width 14 height 14
click at [659, 694] on span "$3" at bounding box center [656, 701] width 14 height 14
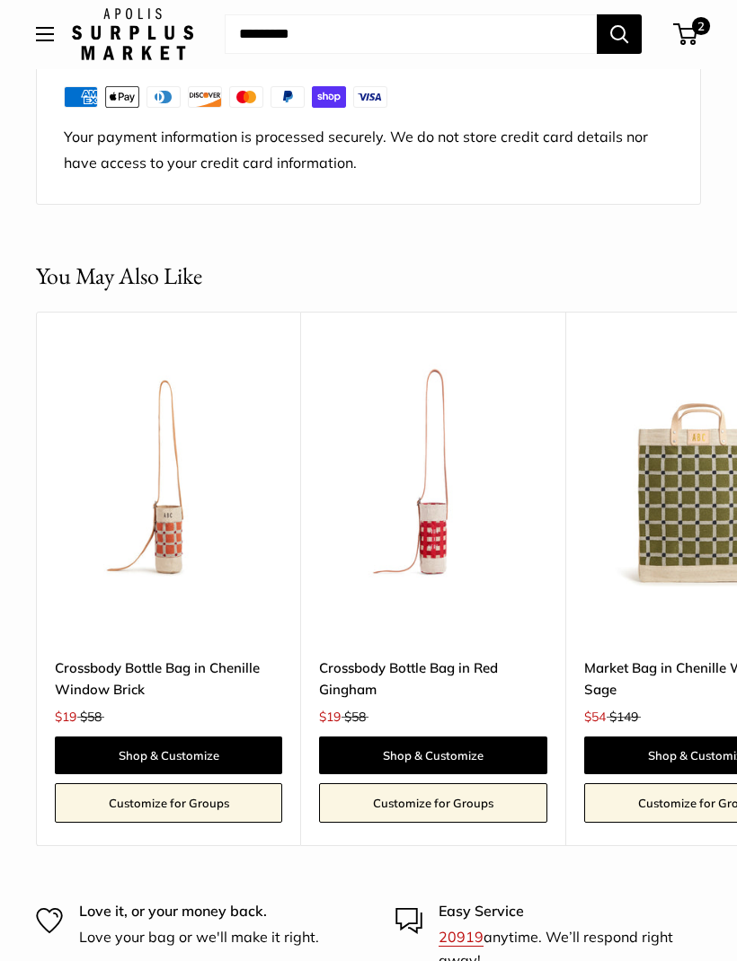
scroll to position [2448, 0]
click at [451, 737] on link "Shop & Customize" at bounding box center [433, 756] width 228 height 38
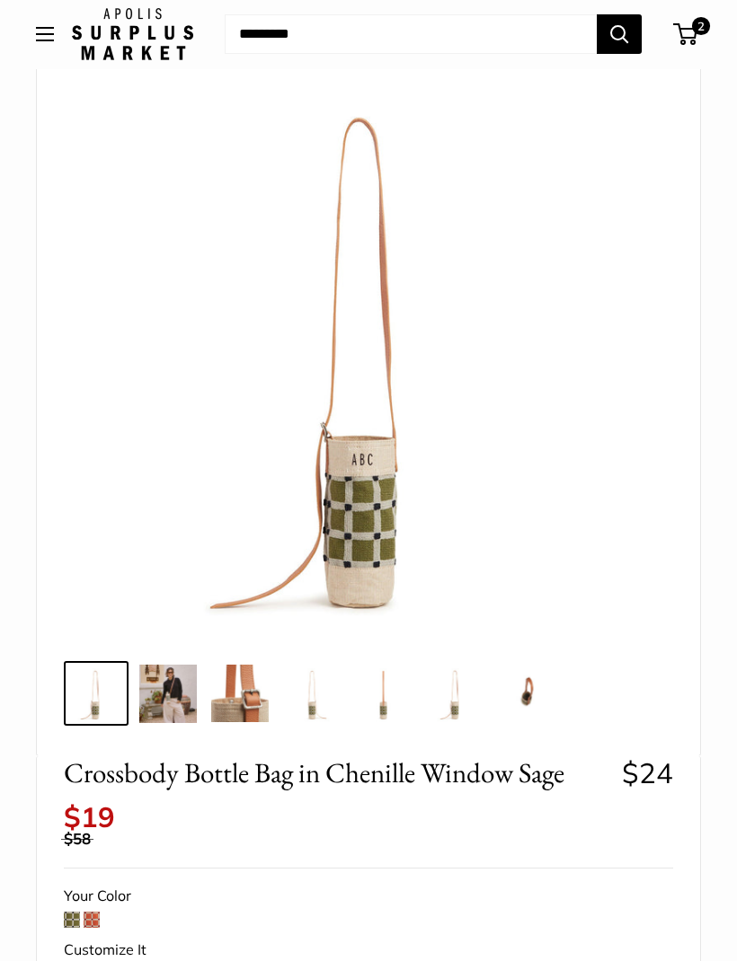
scroll to position [102, 0]
click at [95, 913] on span at bounding box center [92, 921] width 16 height 16
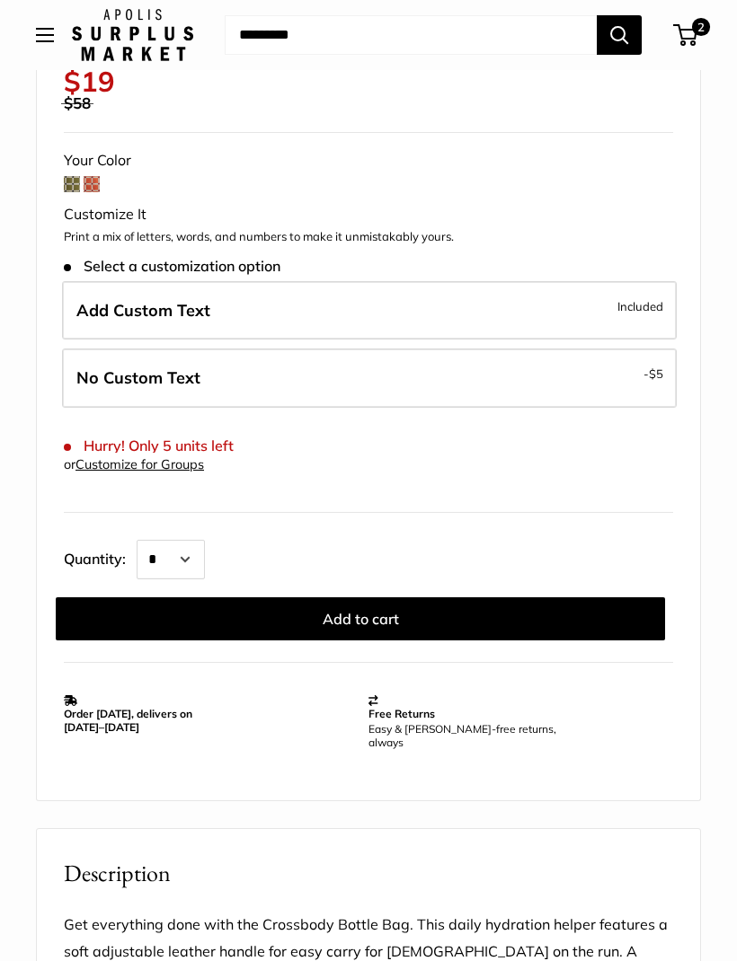
scroll to position [836, 0]
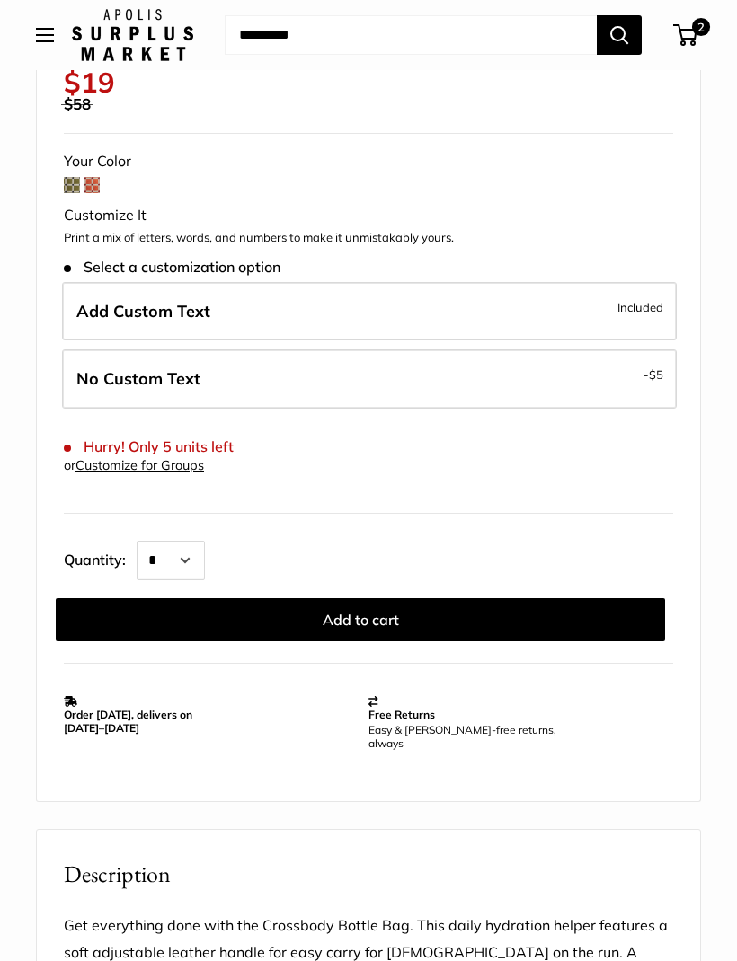
click at [455, 857] on h2 "Description" at bounding box center [368, 874] width 609 height 35
click at [69, 177] on span at bounding box center [72, 185] width 16 height 16
click at [62, 118] on div "Crossbody Bottle Bag in Chenille Window Brick $24 Save $39 $19 $58 / Your Color…" at bounding box center [368, 412] width 663 height 781
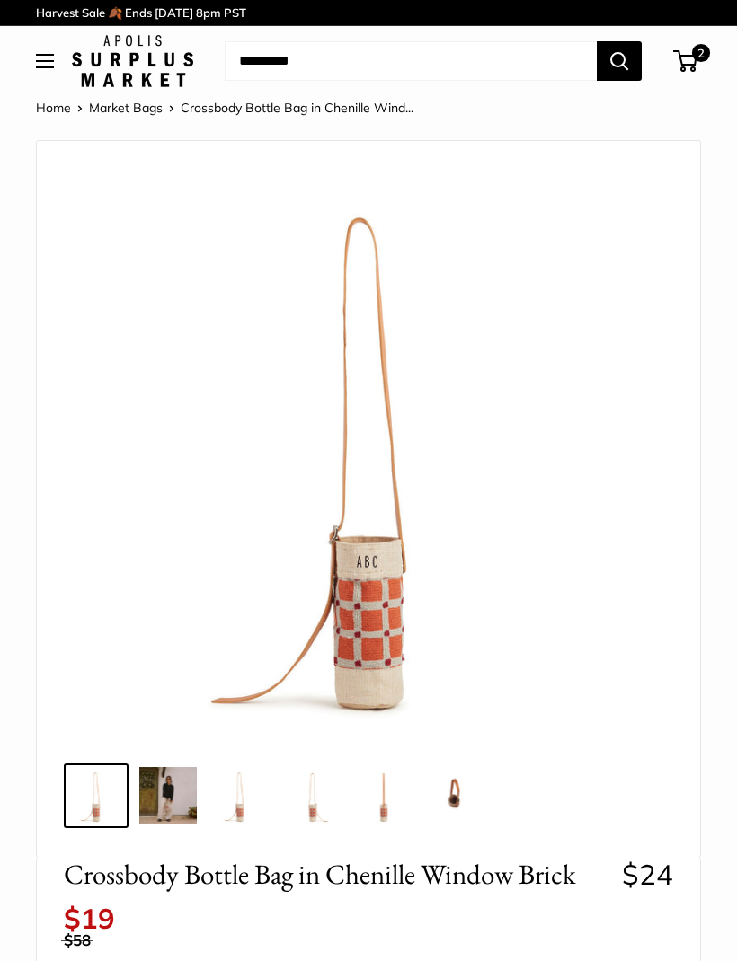
scroll to position [896, 0]
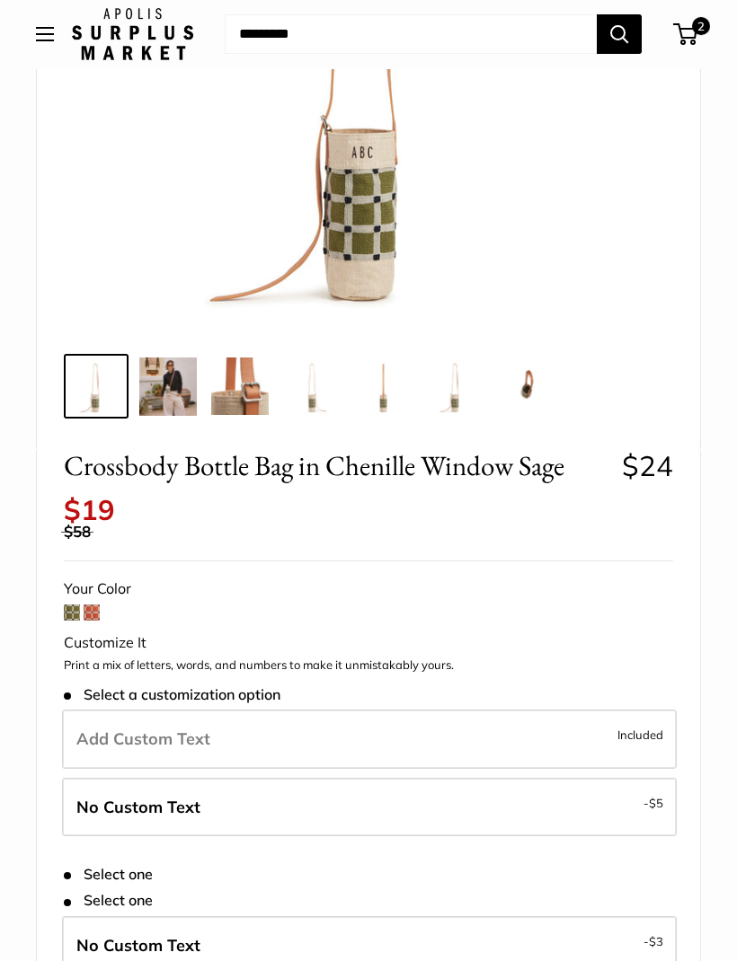
scroll to position [410, 0]
click at [174, 405] on img at bounding box center [167, 387] width 57 height 58
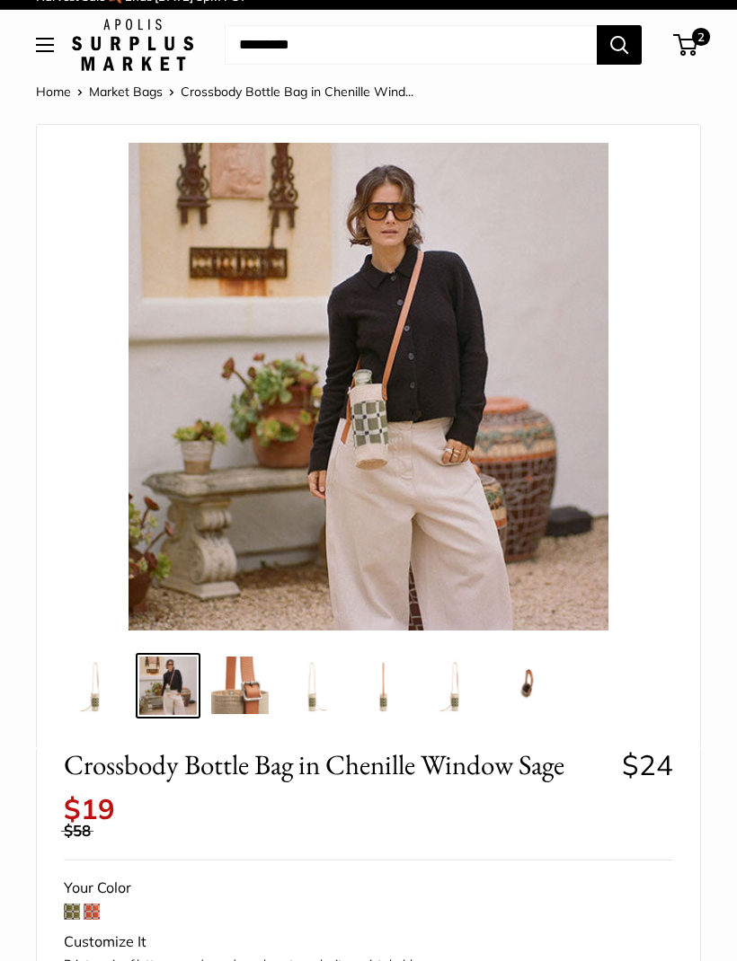
scroll to position [0, 0]
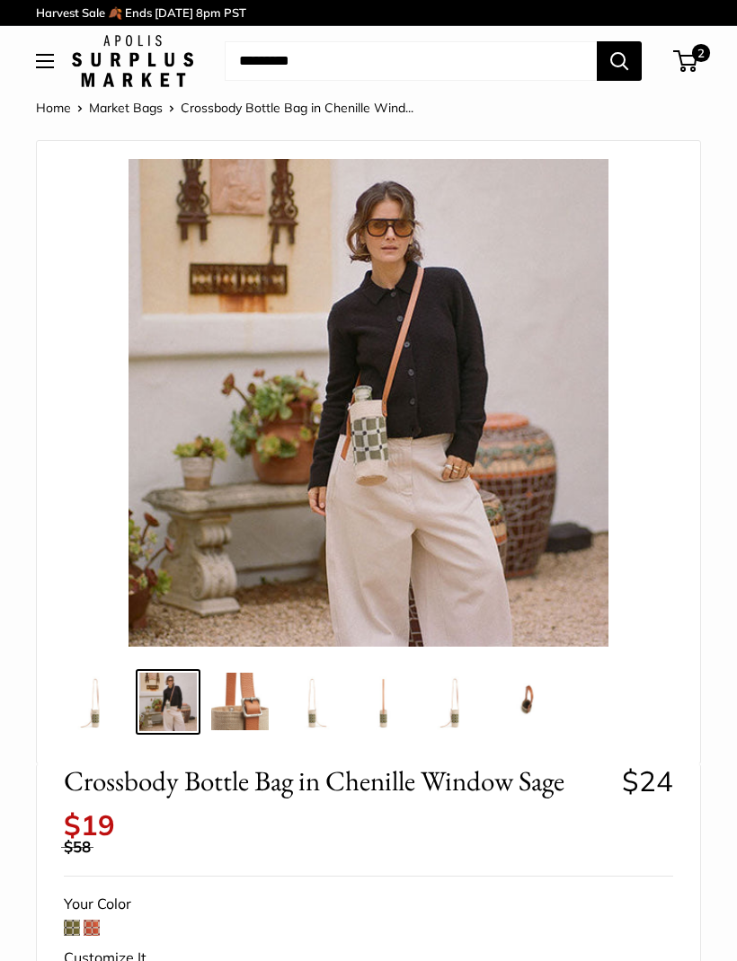
click at [98, 920] on span at bounding box center [92, 928] width 16 height 16
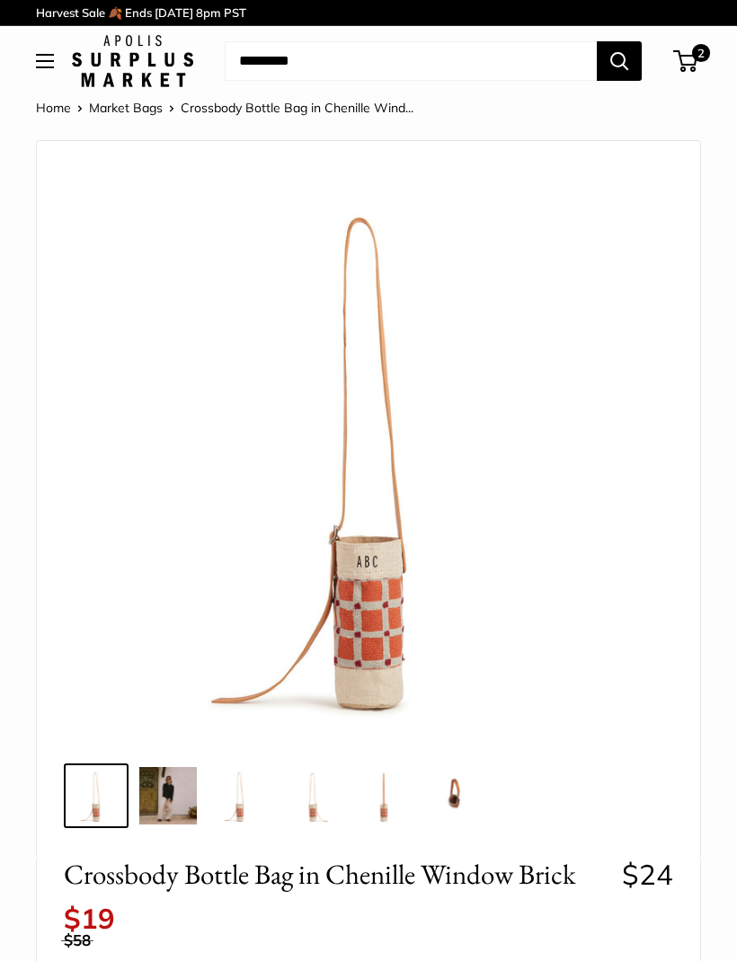
click at [179, 783] on img at bounding box center [167, 795] width 57 height 57
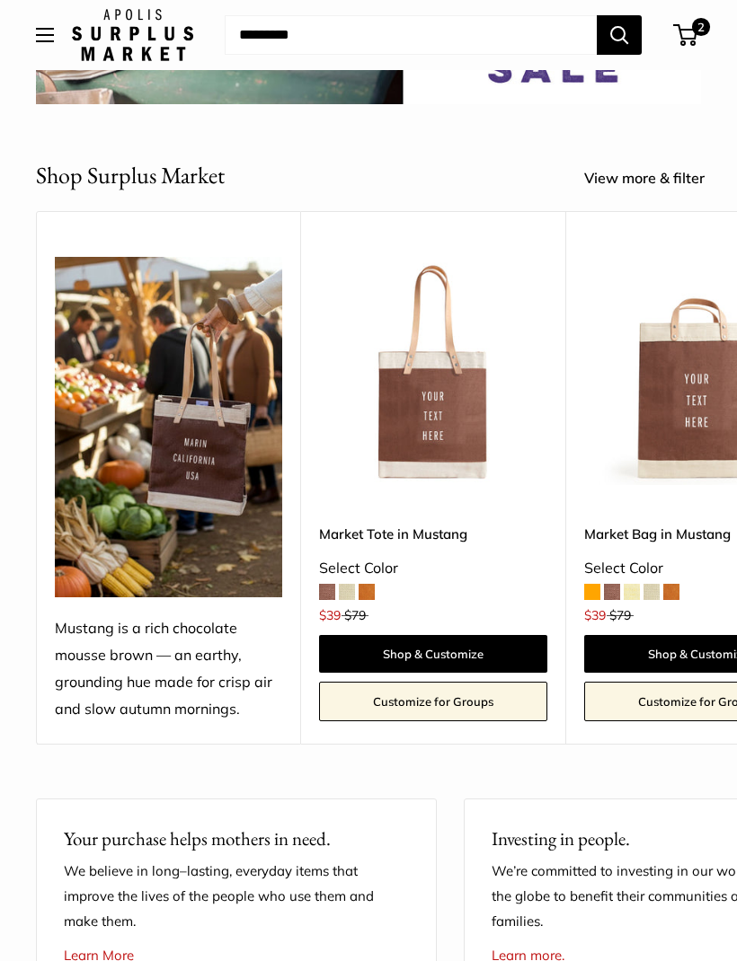
scroll to position [290, 0]
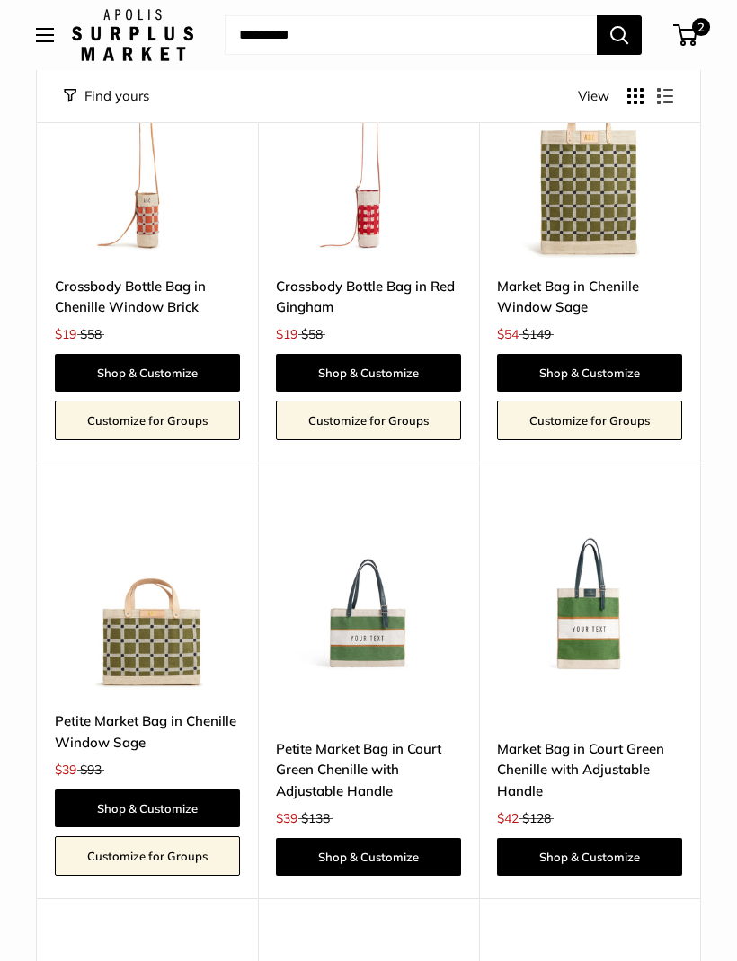
scroll to position [4121, 0]
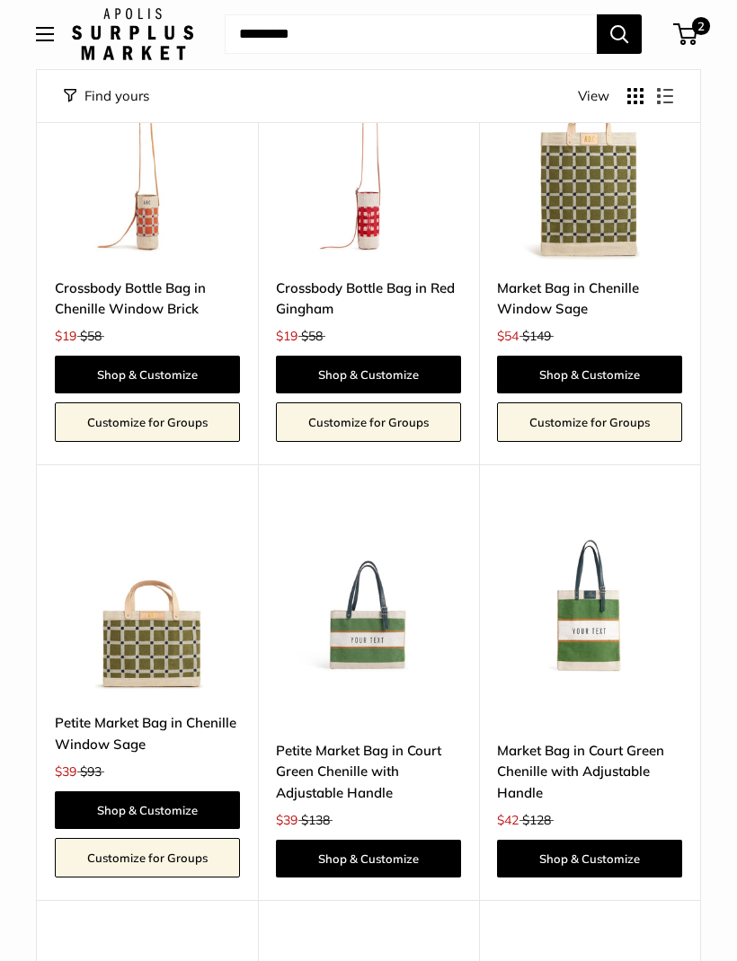
click at [196, 602] on img at bounding box center [147, 602] width 185 height 185
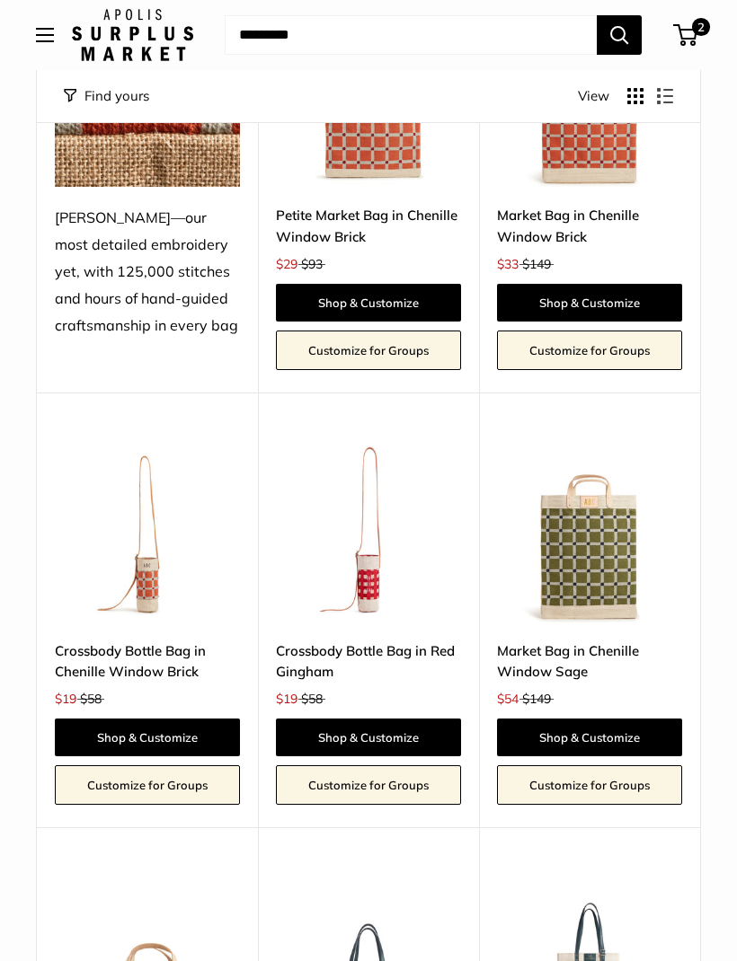
scroll to position [3755, 0]
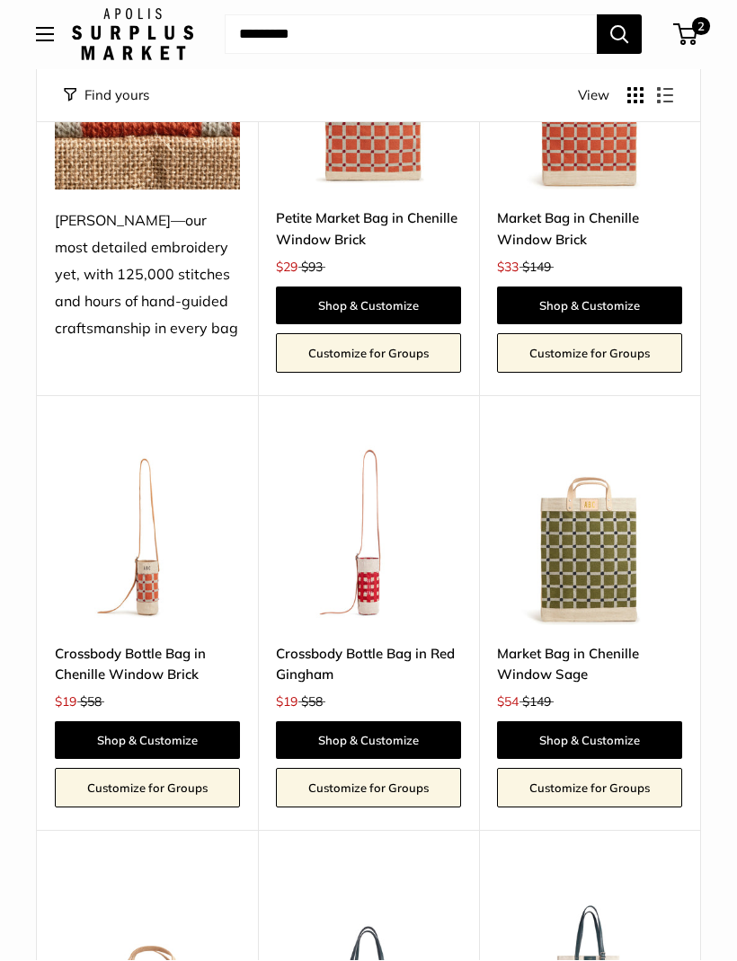
click at [177, 644] on link "Crossbody Bottle Bag in Chenille Window Brick" at bounding box center [147, 665] width 185 height 42
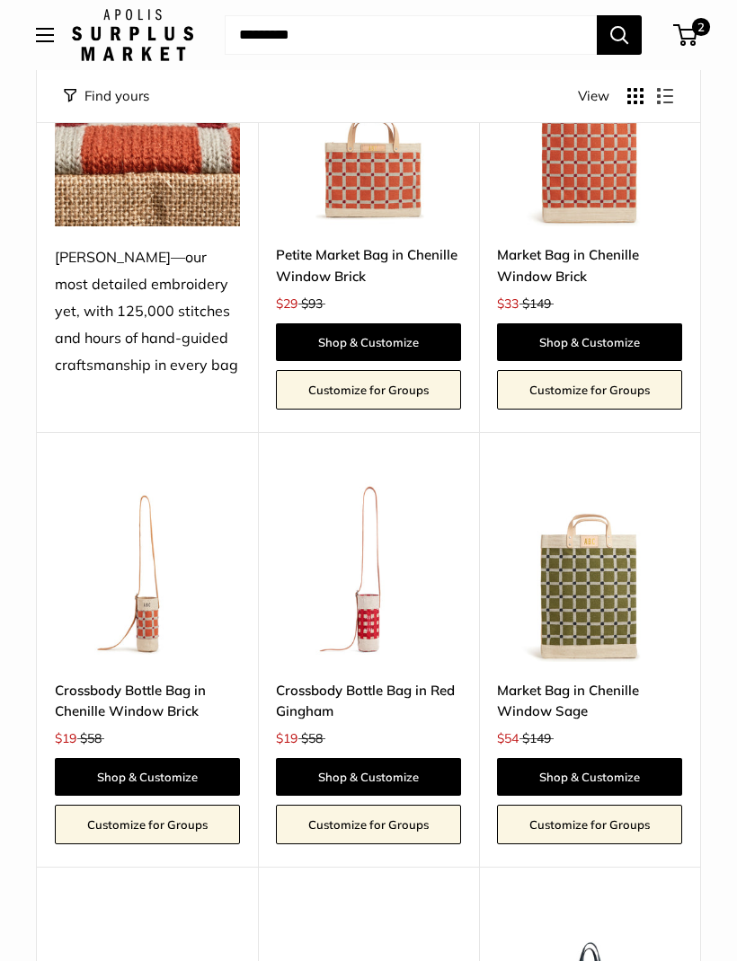
scroll to position [3697, 0]
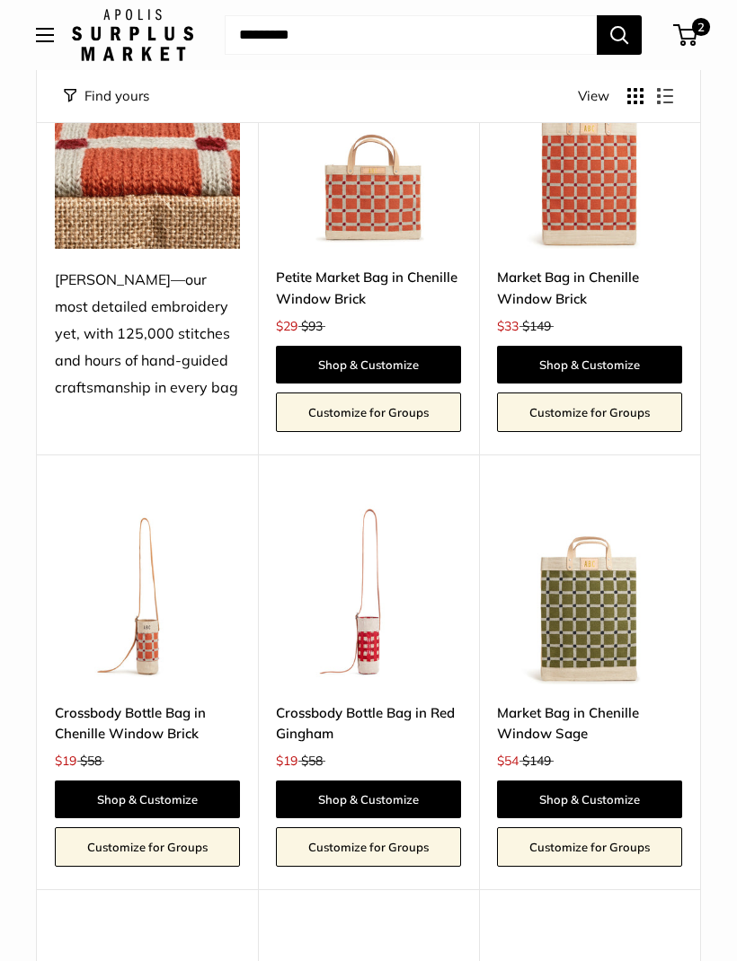
click at [174, 781] on link "Shop & Customize" at bounding box center [147, 800] width 185 height 38
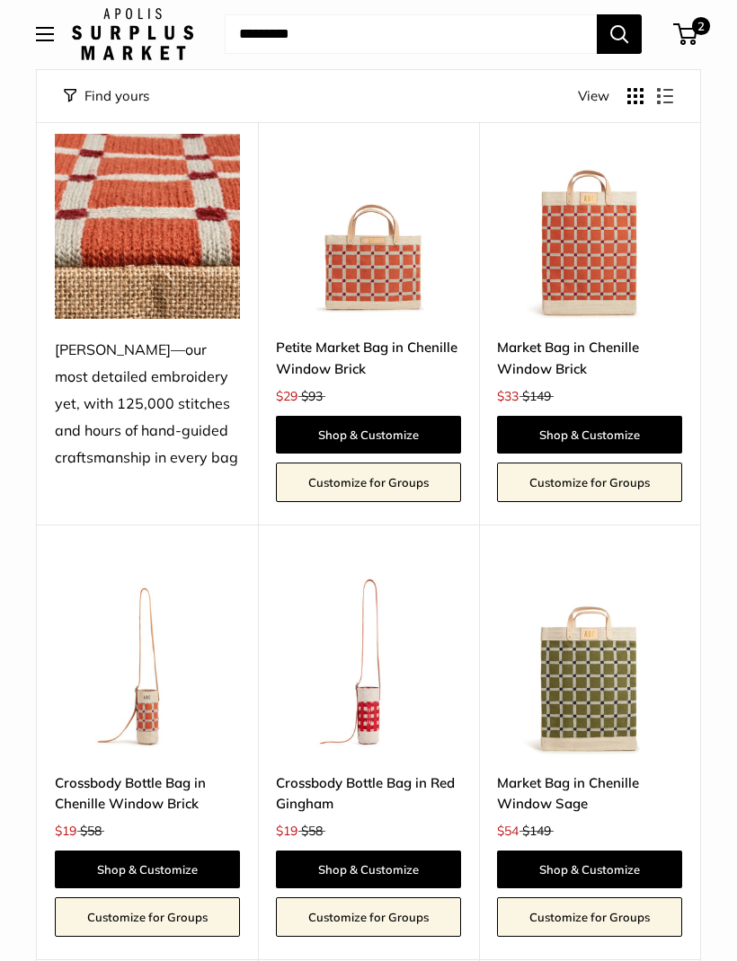
scroll to position [3627, 0]
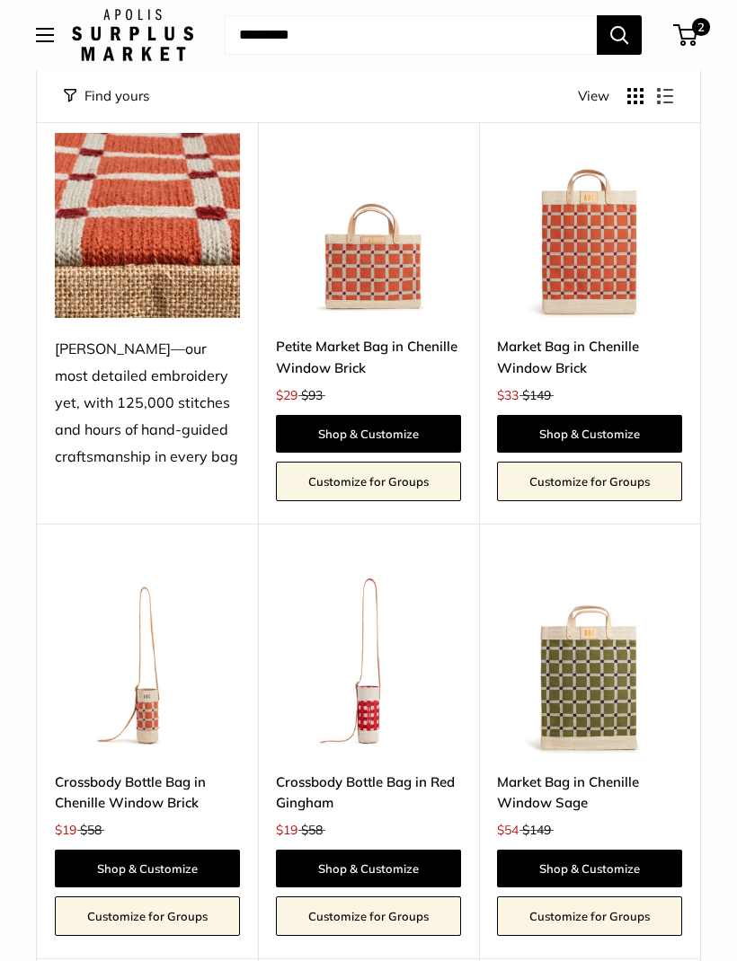
click at [204, 850] on link "Shop & Customize" at bounding box center [147, 869] width 185 height 38
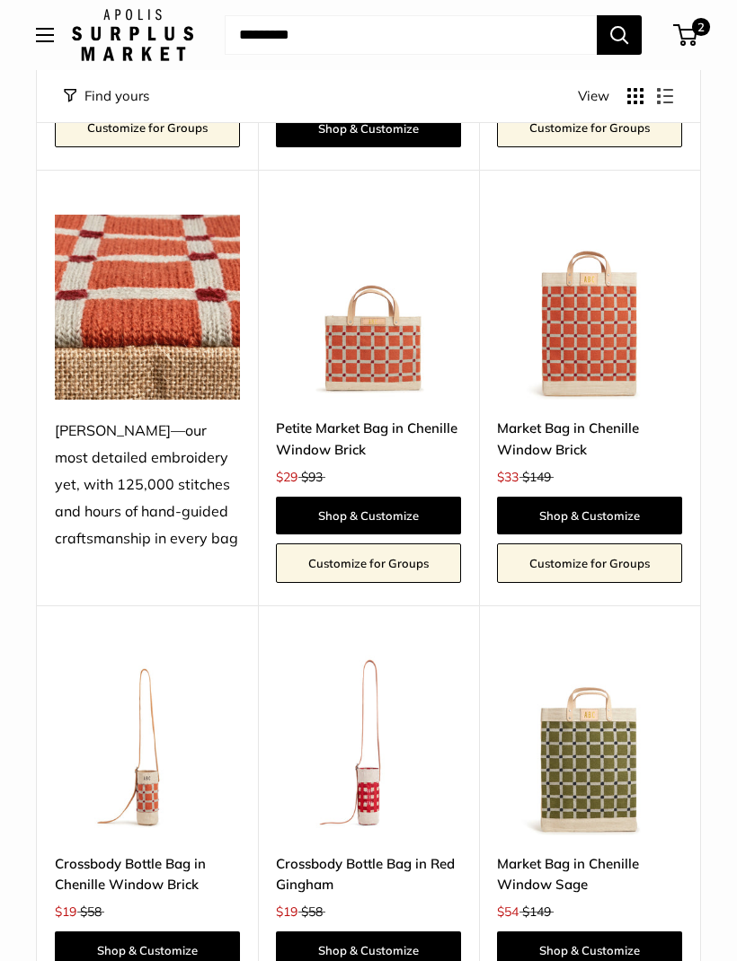
scroll to position [3531, 0]
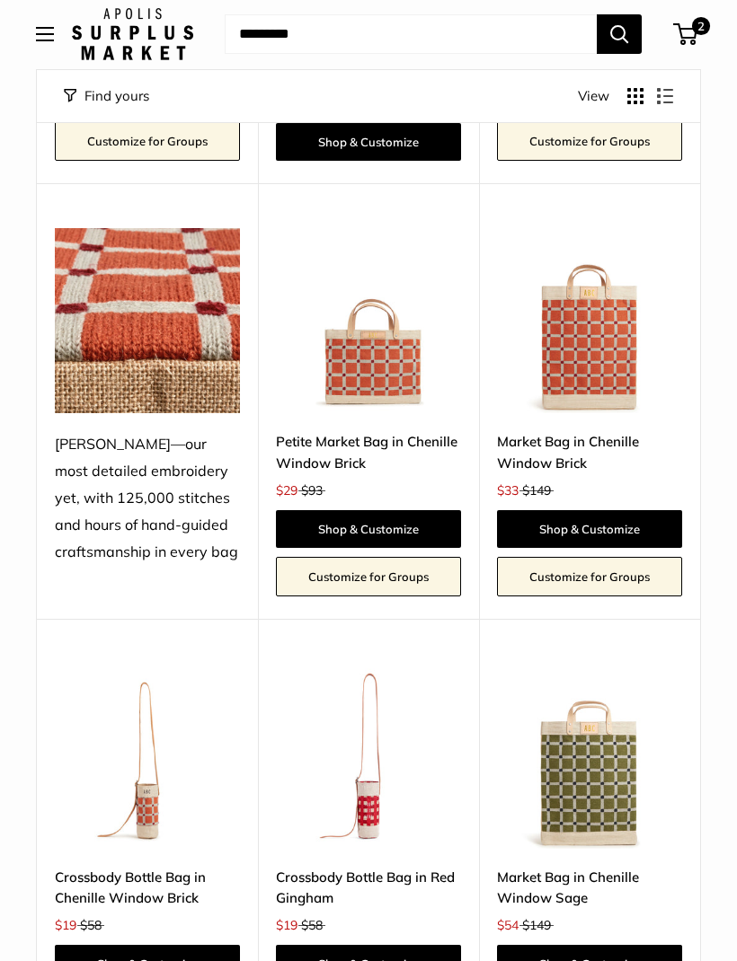
click at [176, 946] on link "Shop & Customize" at bounding box center [147, 965] width 185 height 38
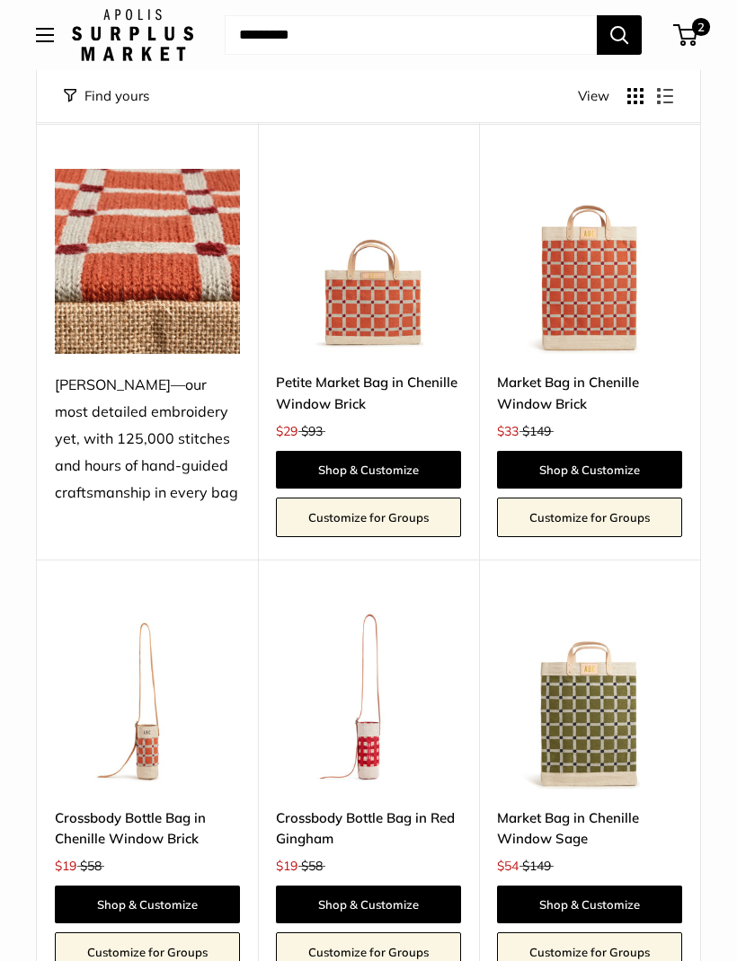
click at [412, 451] on link "Shop & Customize" at bounding box center [368, 470] width 185 height 38
click at [387, 742] on div "Upgrade: Next Day Fulfillment Save $39 Crossbody Bottle Bag in Red Gingham $19 …" at bounding box center [368, 778] width 221 height 436
click at [370, 886] on link "Shop & Customize" at bounding box center [368, 905] width 185 height 38
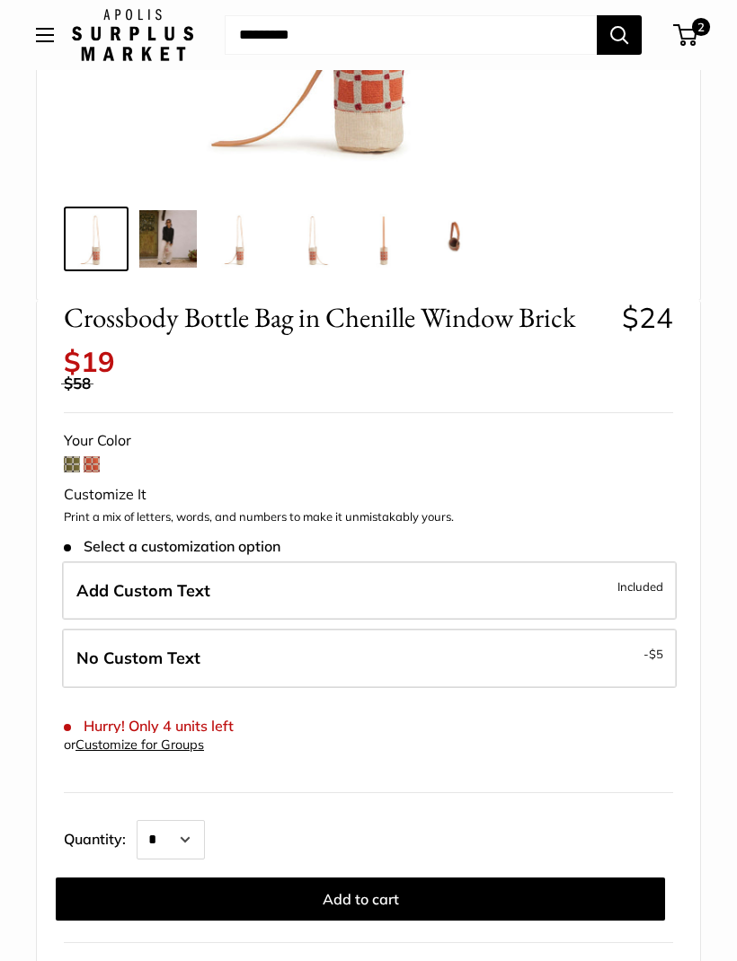
scroll to position [561, 0]
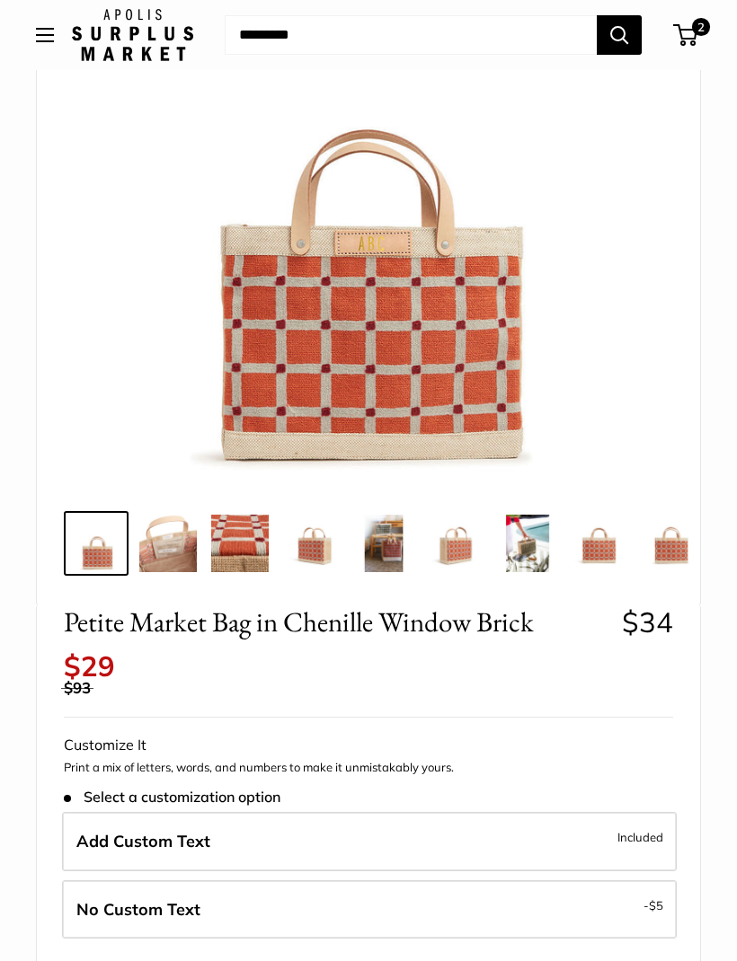
click at [592, 301] on img at bounding box center [357, 198] width 582 height 582
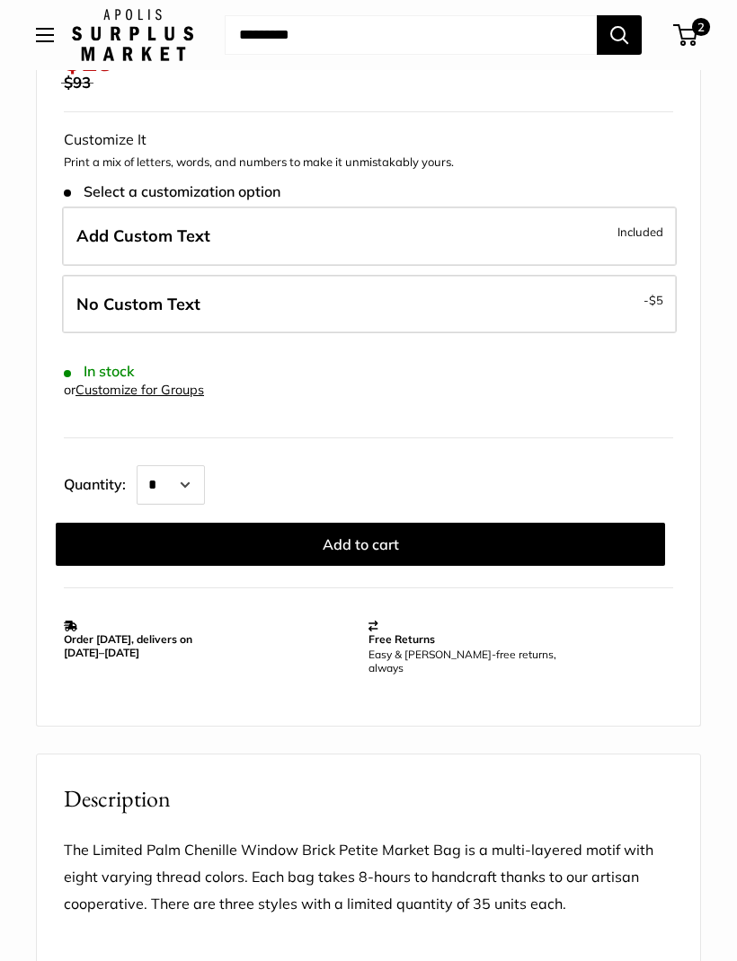
scroll to position [252, 0]
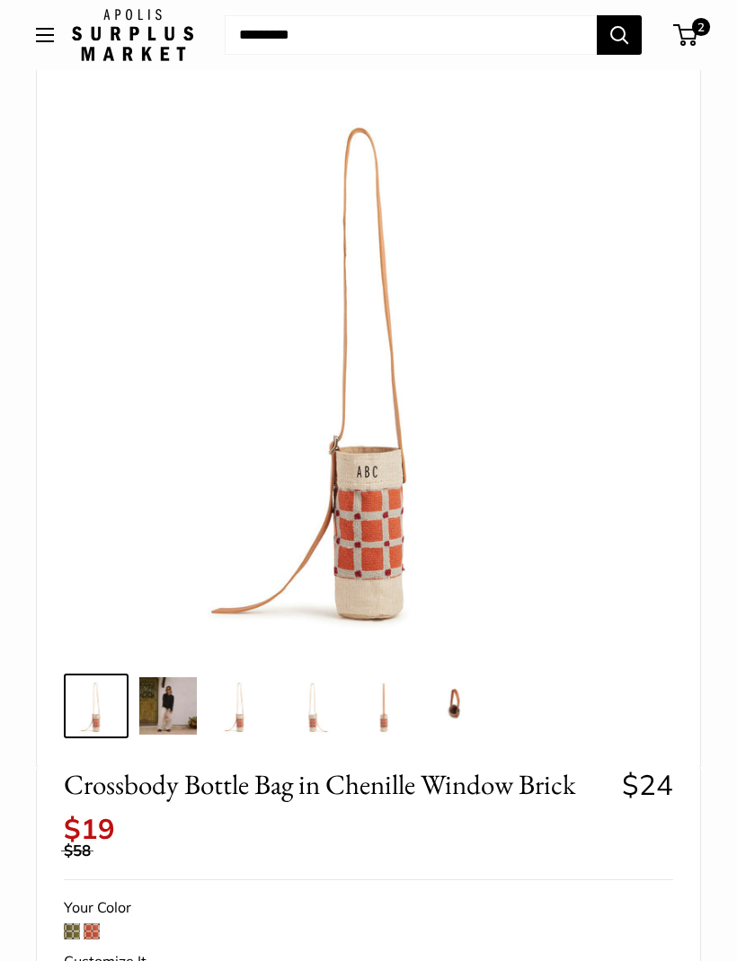
scroll to position [70, 0]
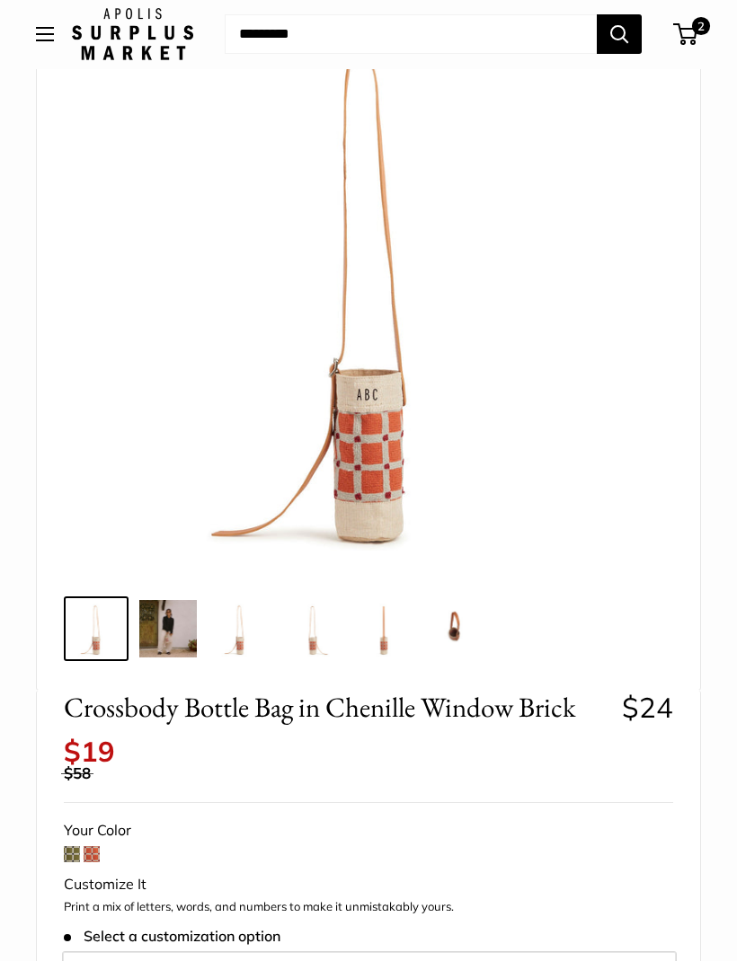
scroll to position [167, 0]
